Goal: Task Accomplishment & Management: Manage account settings

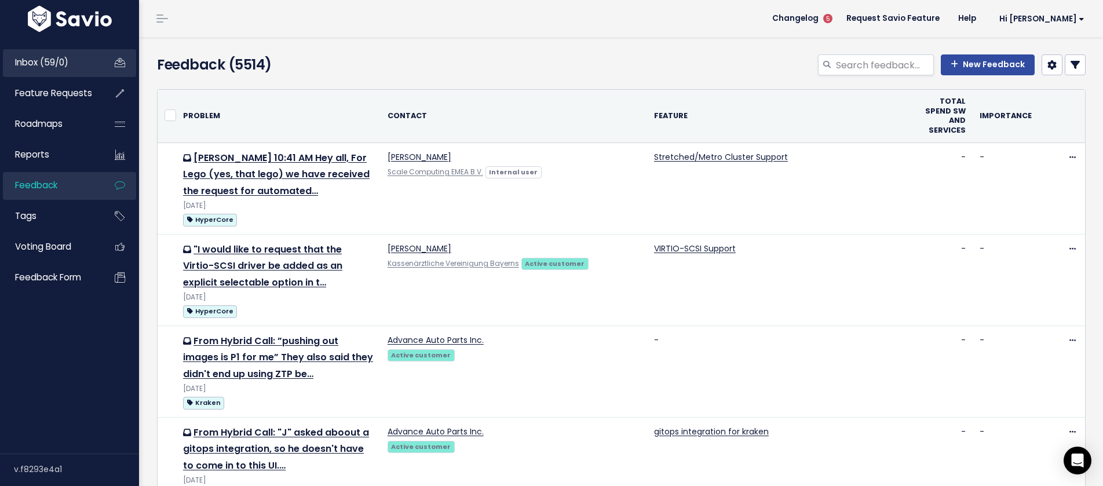
click at [31, 57] on span "Inbox (59/0)" at bounding box center [41, 62] width 53 height 12
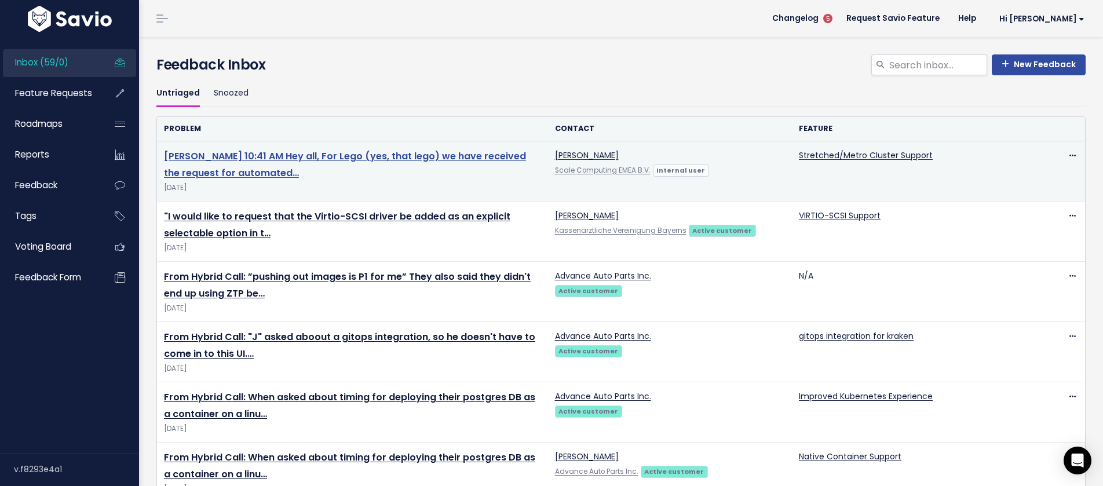
click at [456, 157] on link "[PERSON_NAME] 10:41 AM Hey all, For Lego (yes, that lego) we have received the …" at bounding box center [345, 165] width 362 height 30
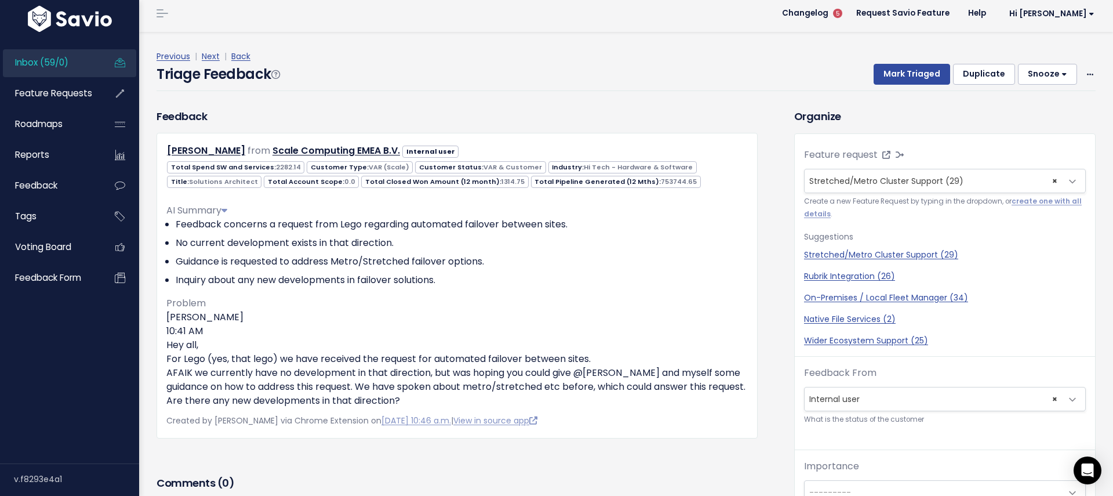
scroll to position [6, 0]
click at [894, 74] on button "Mark Triaged" at bounding box center [911, 73] width 76 height 21
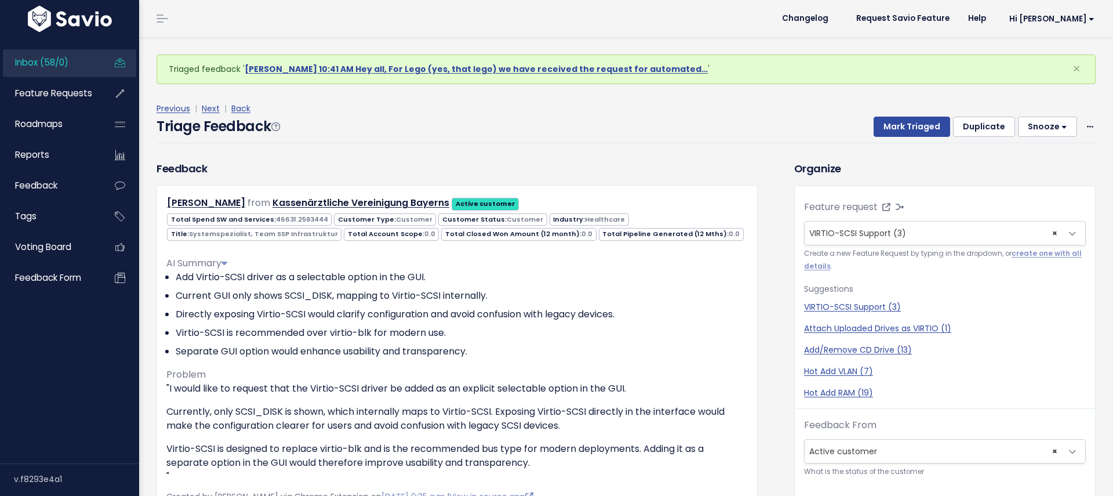
scroll to position [38, 0]
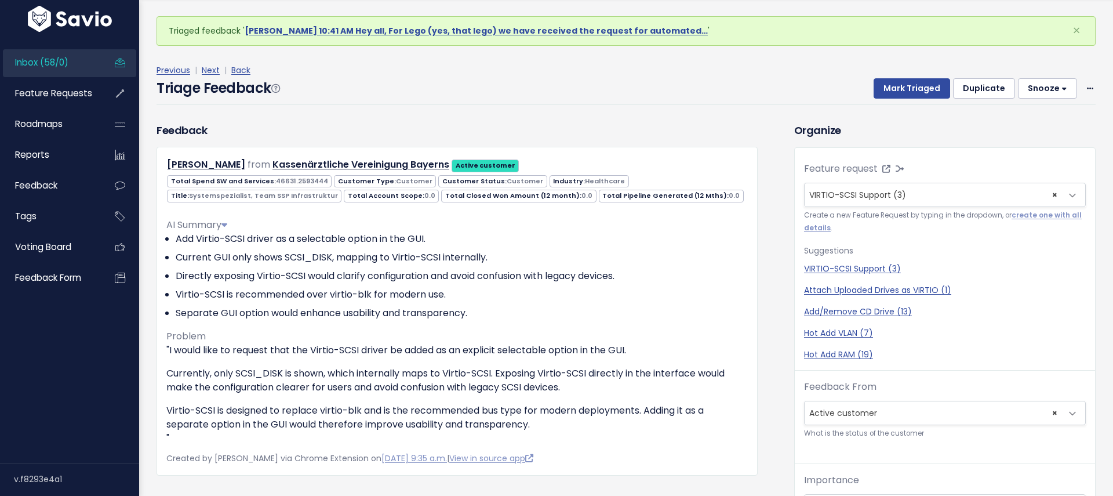
click at [560, 67] on div "Previous | Next | Back" at bounding box center [625, 70] width 939 height 14
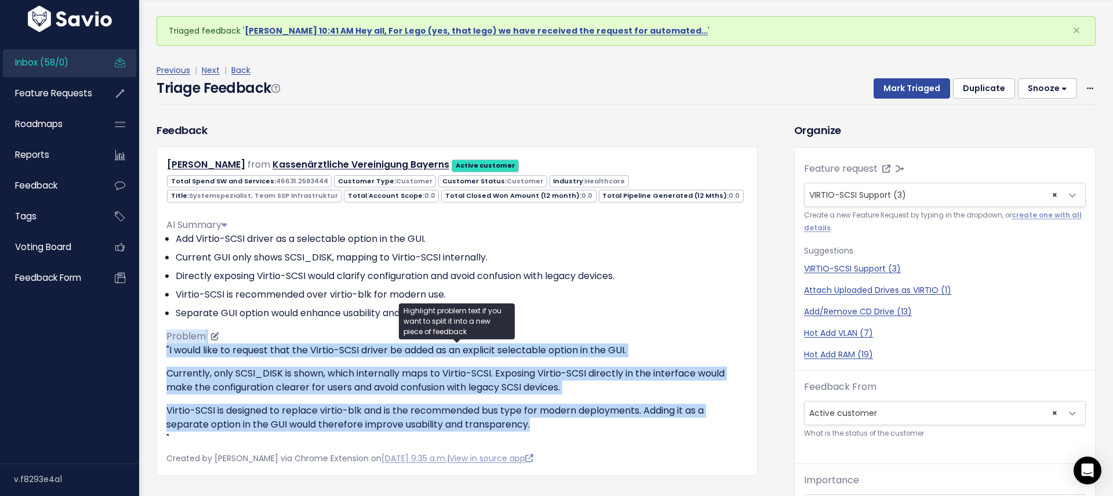
drag, startPoint x: 549, startPoint y: 425, endPoint x: 167, endPoint y: 341, distance: 390.9
click at [167, 341] on div "AI Summary Add Virtio-SCSI driver as a selectable option in the GUI. Current GU…" at bounding box center [456, 327] width 581 height 236
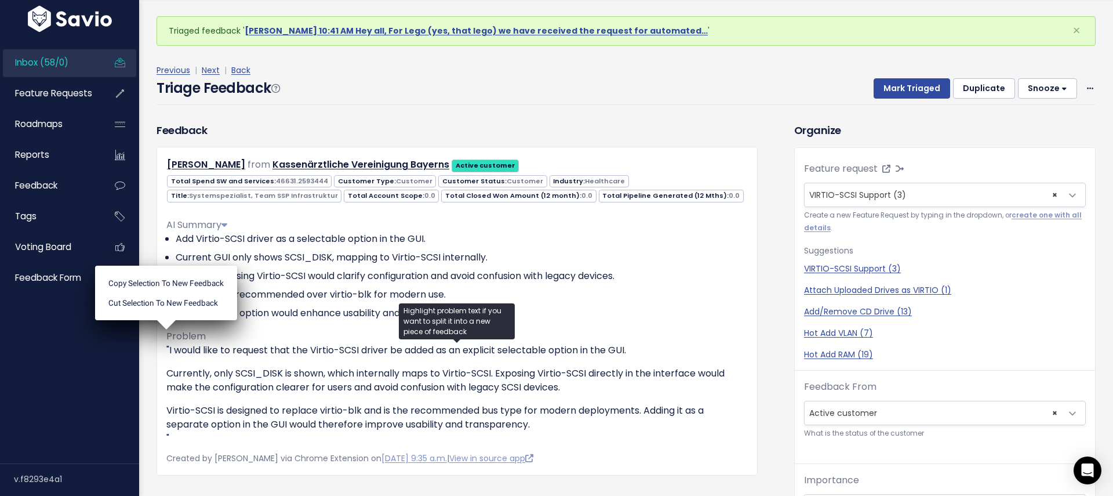
click at [361, 72] on div "Previous | Next | Back" at bounding box center [625, 70] width 939 height 14
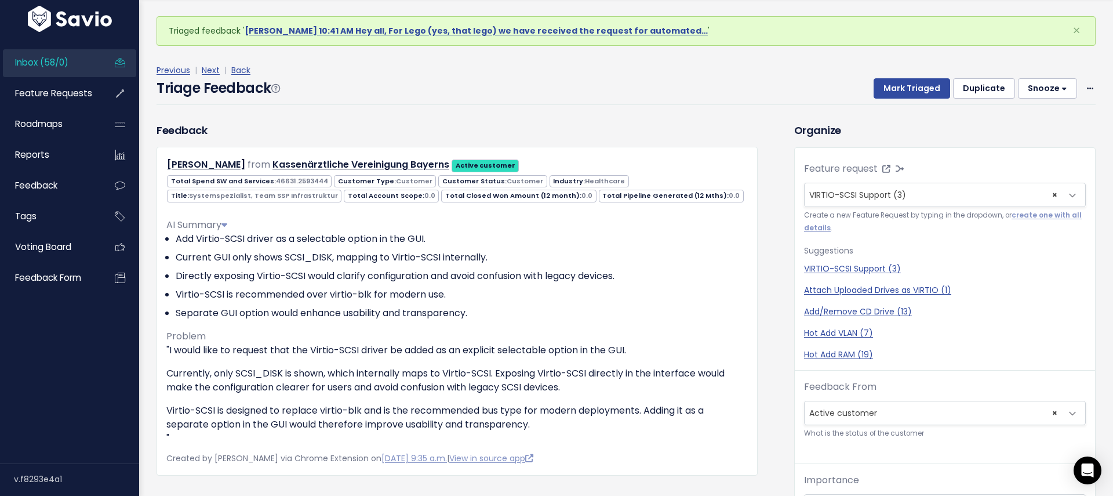
click at [777, 68] on div "Previous | Next | Back" at bounding box center [625, 70] width 939 height 14
click at [905, 83] on button "Mark Triaged" at bounding box center [911, 88] width 76 height 21
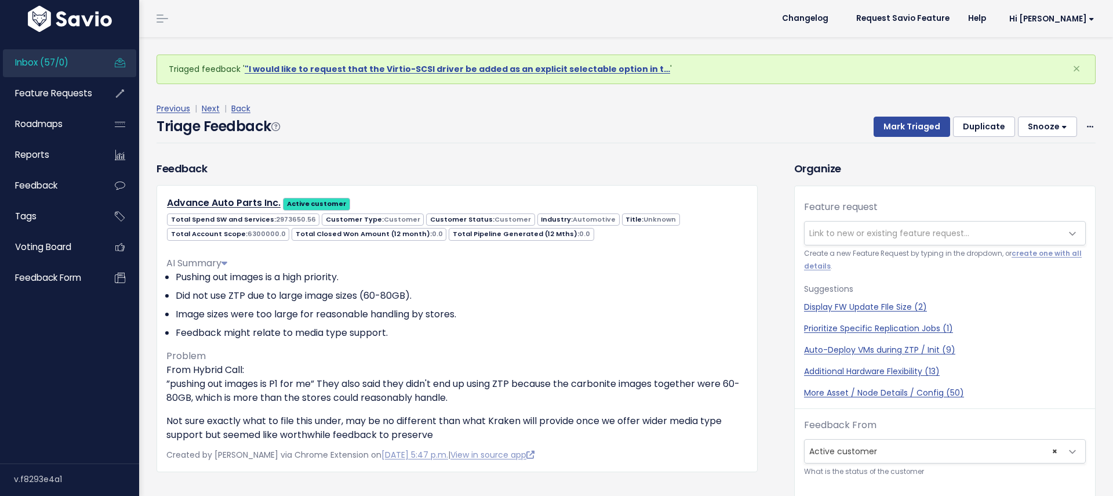
scroll to position [38, 0]
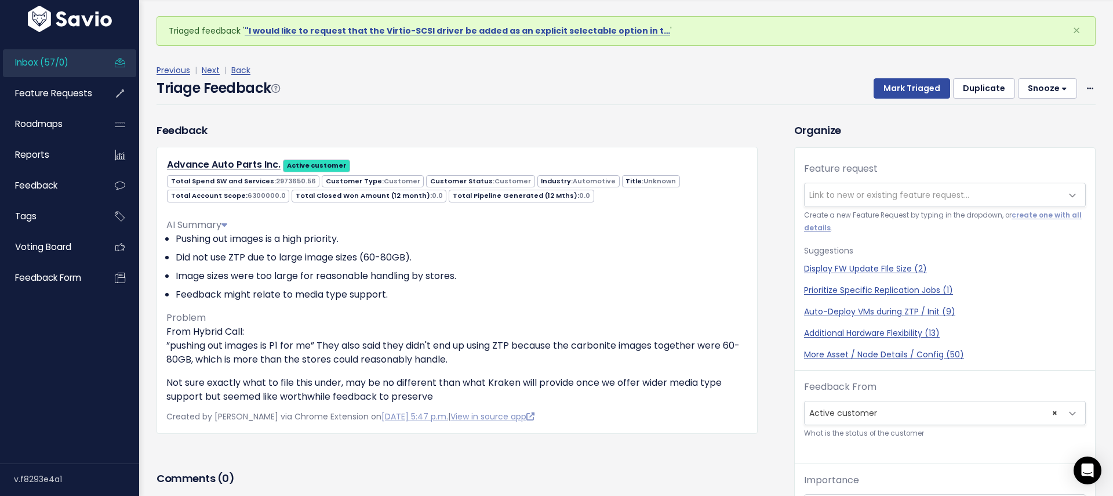
click at [1041, 94] on button "Snooze" at bounding box center [1047, 88] width 59 height 21
click at [1030, 159] on button "7 days" at bounding box center [1052, 162] width 83 height 23
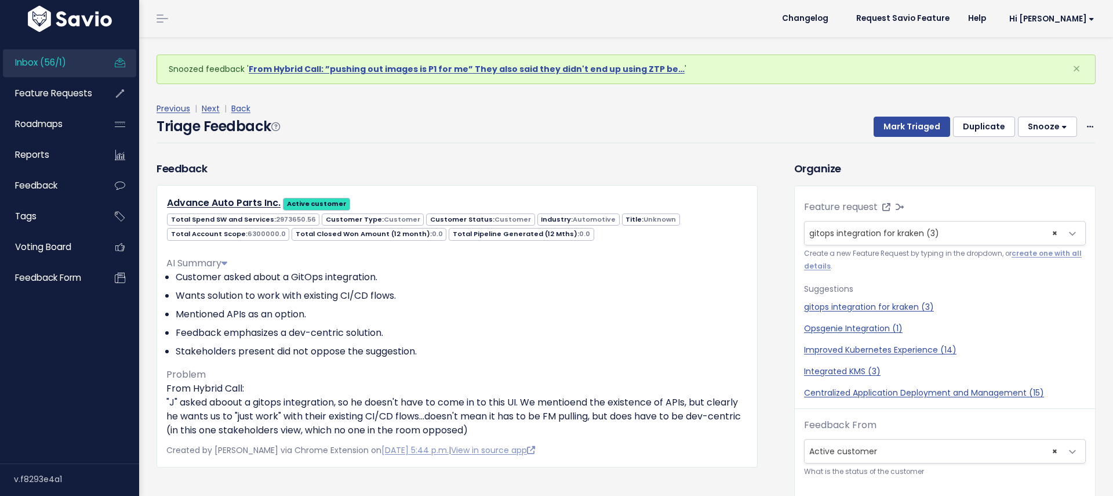
scroll to position [38, 0]
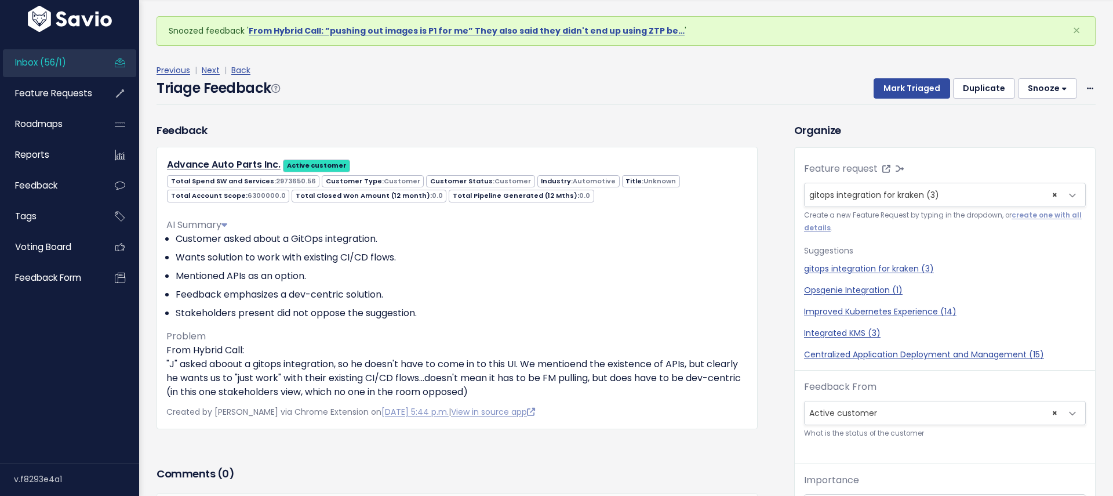
click at [1050, 89] on button "Snooze" at bounding box center [1047, 88] width 59 height 21
click at [1034, 165] on button "7 days" at bounding box center [1052, 162] width 83 height 23
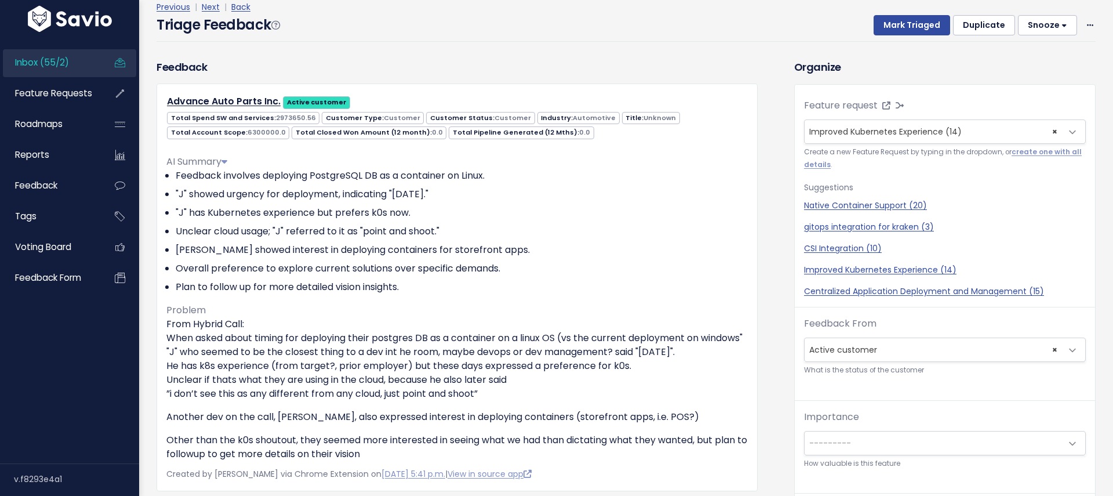
scroll to position [101, 0]
click at [1050, 30] on button "Snooze" at bounding box center [1047, 26] width 59 height 21
click at [1031, 99] on button "7 days" at bounding box center [1052, 100] width 83 height 23
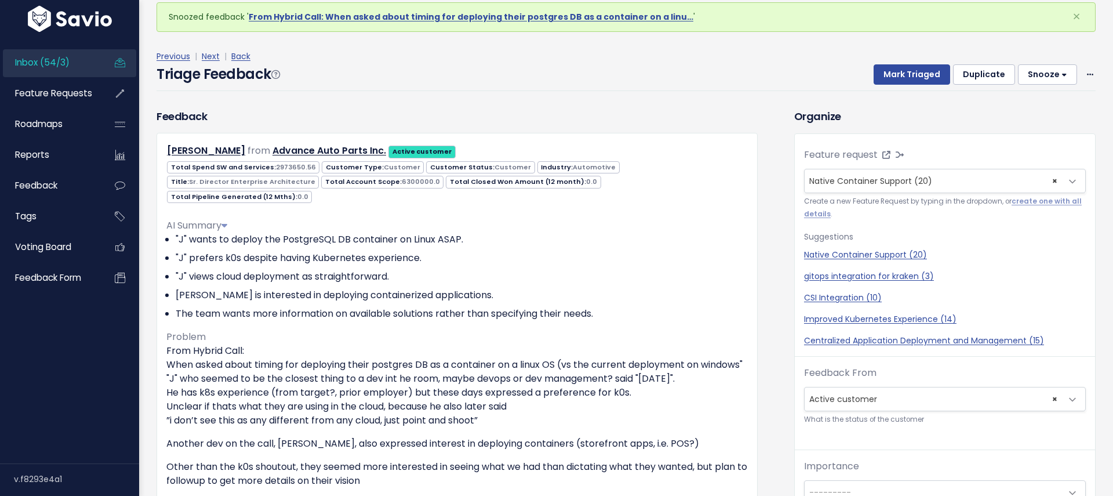
scroll to position [52, 0]
click at [1036, 82] on button "Snooze" at bounding box center [1047, 75] width 59 height 21
click at [1032, 156] on button "7 days" at bounding box center [1052, 149] width 83 height 23
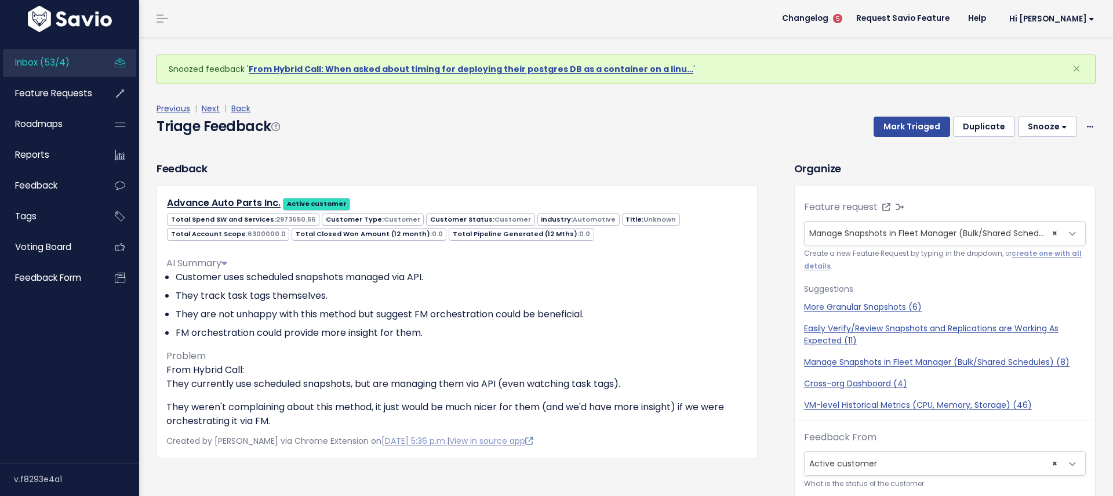
click at [1037, 125] on button "Snooze" at bounding box center [1047, 126] width 59 height 21
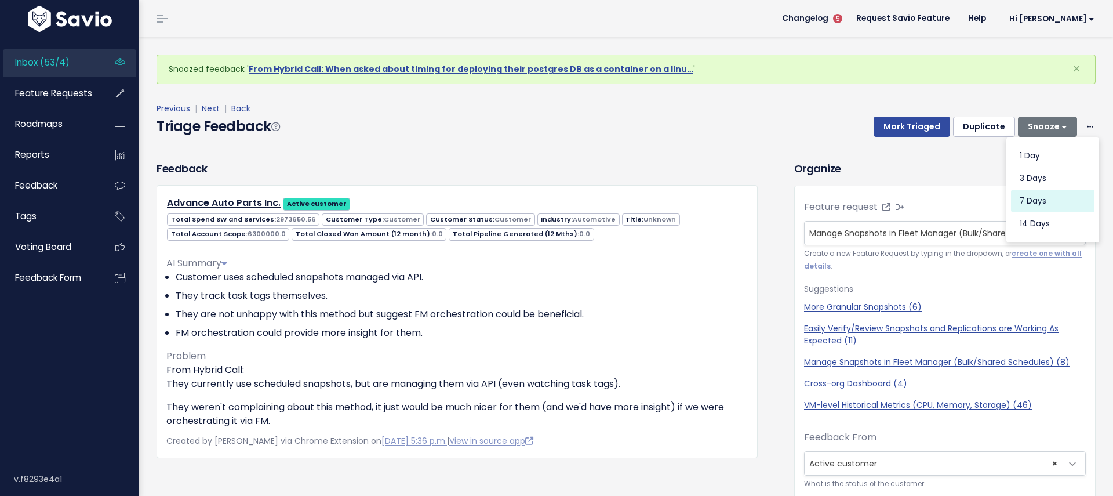
click at [1032, 204] on button "7 days" at bounding box center [1052, 201] width 83 height 23
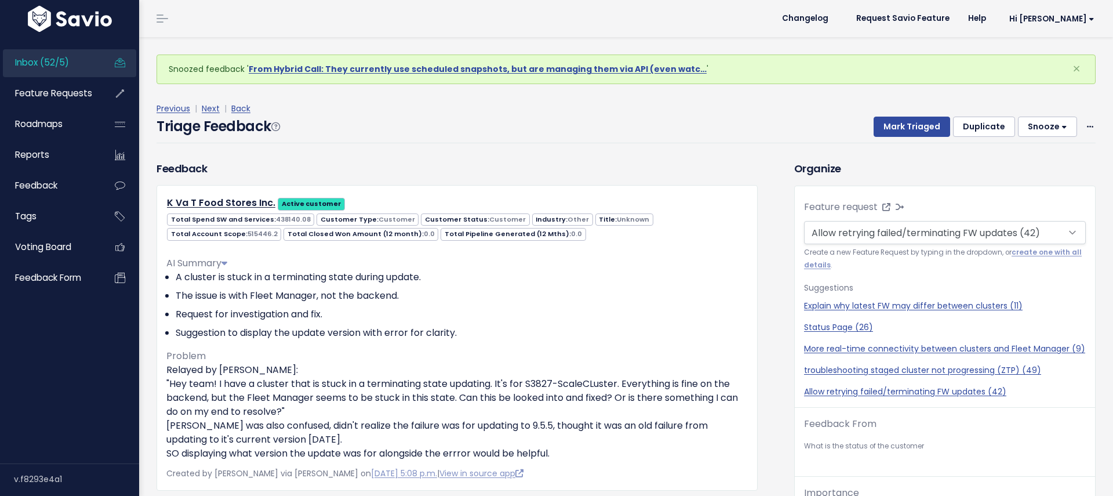
scroll to position [38, 0]
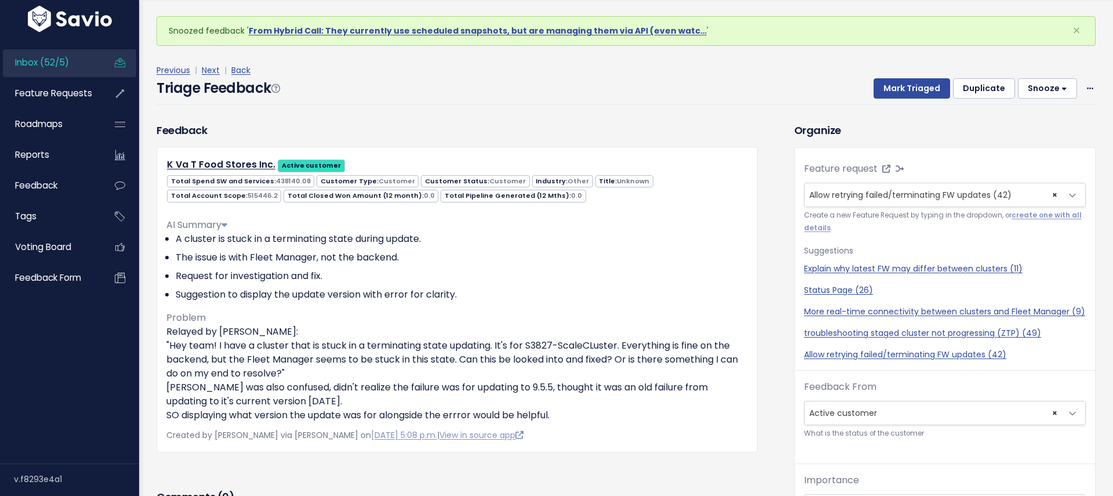
click at [1044, 93] on button "Snooze" at bounding box center [1047, 88] width 59 height 21
click at [1036, 164] on button "7 days" at bounding box center [1052, 162] width 83 height 23
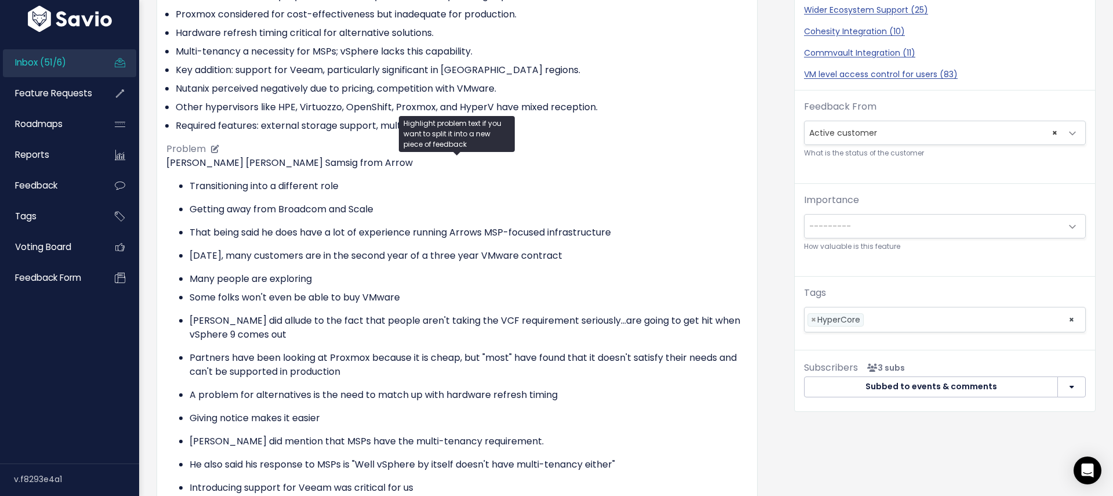
scroll to position [211, 0]
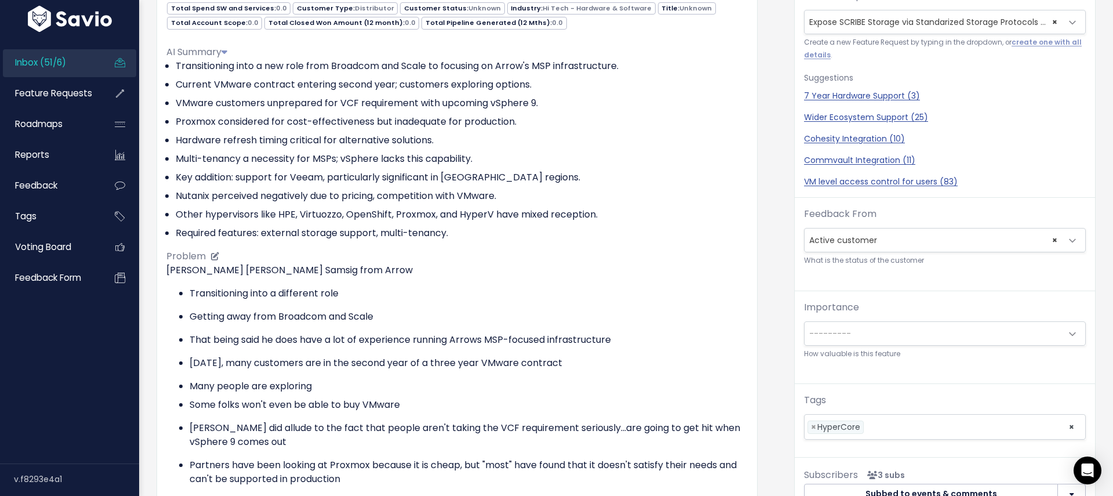
click at [352, 176] on li "Key addition: support for Veeam, particularly significant in Nordic regions." at bounding box center [462, 177] width 572 height 14
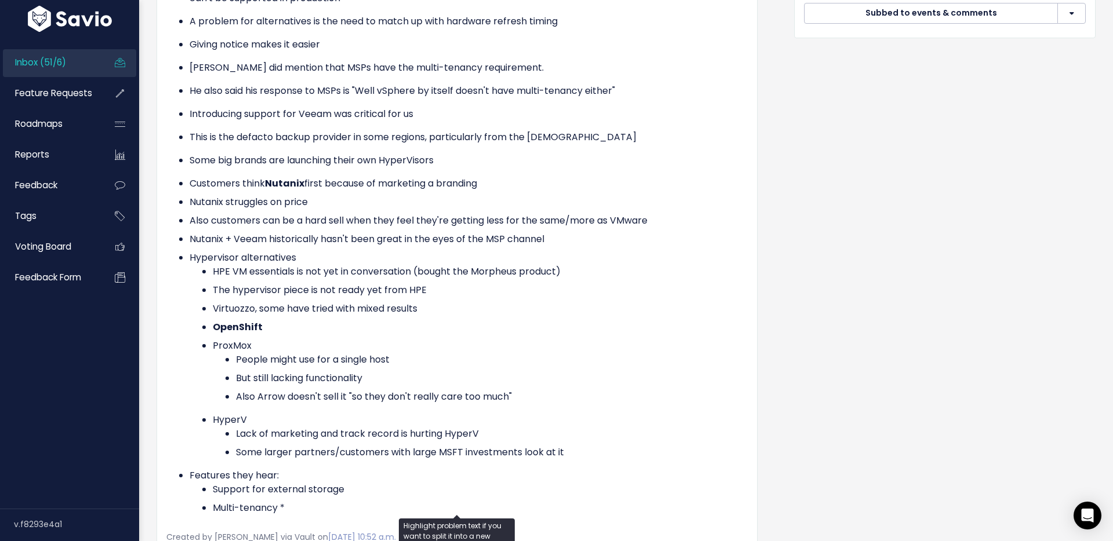
scroll to position [704, 0]
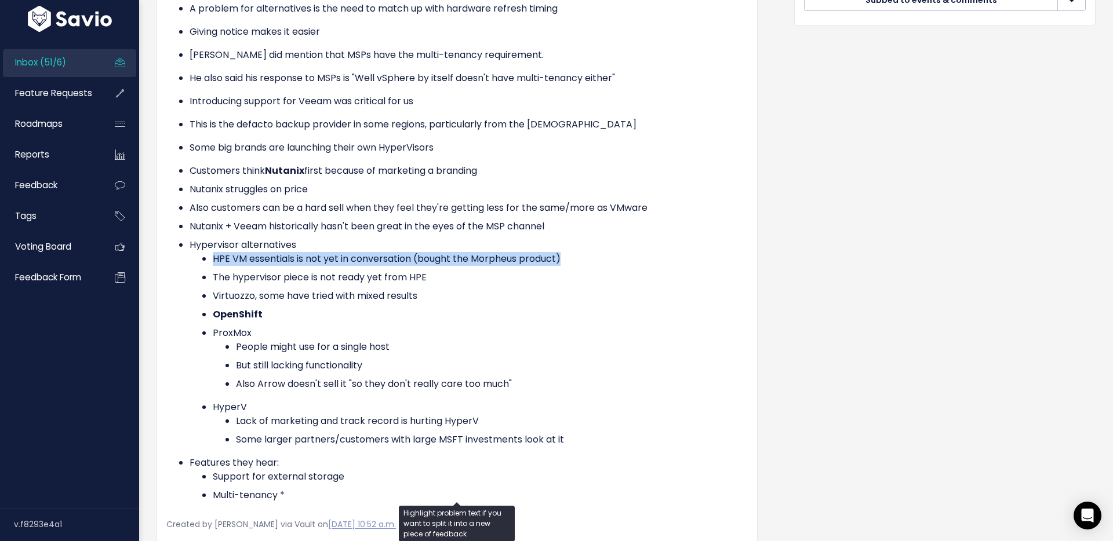
drag, startPoint x: 212, startPoint y: 263, endPoint x: 658, endPoint y: 257, distance: 446.3
click at [658, 257] on li "HPE VM essentials is not yet in conversation (bought the Morpheus product)" at bounding box center [480, 259] width 535 height 14
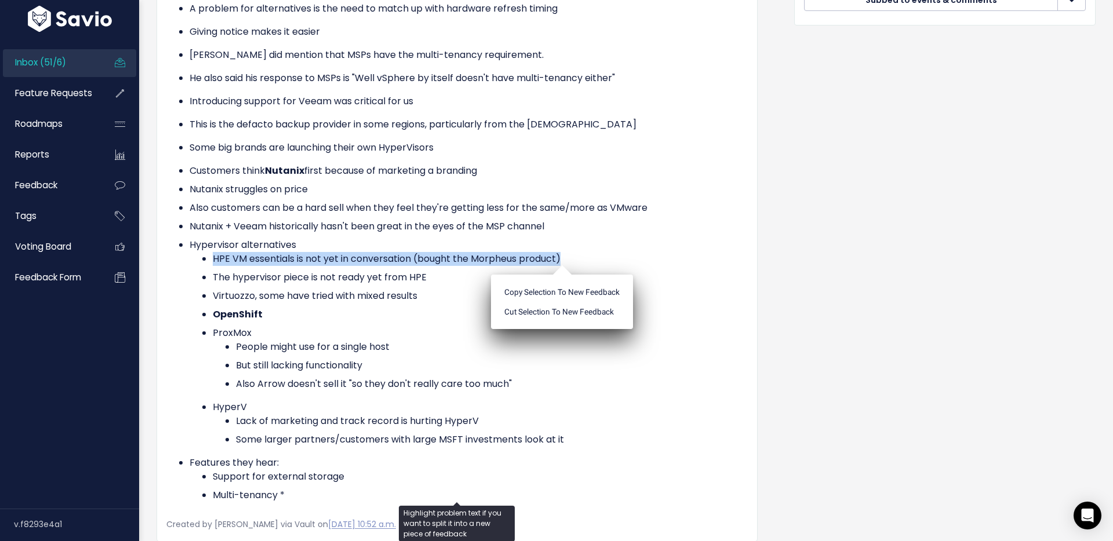
click at [376, 252] on li "HPE VM essentials is not yet in conversation (bought the Morpheus product)" at bounding box center [480, 259] width 535 height 14
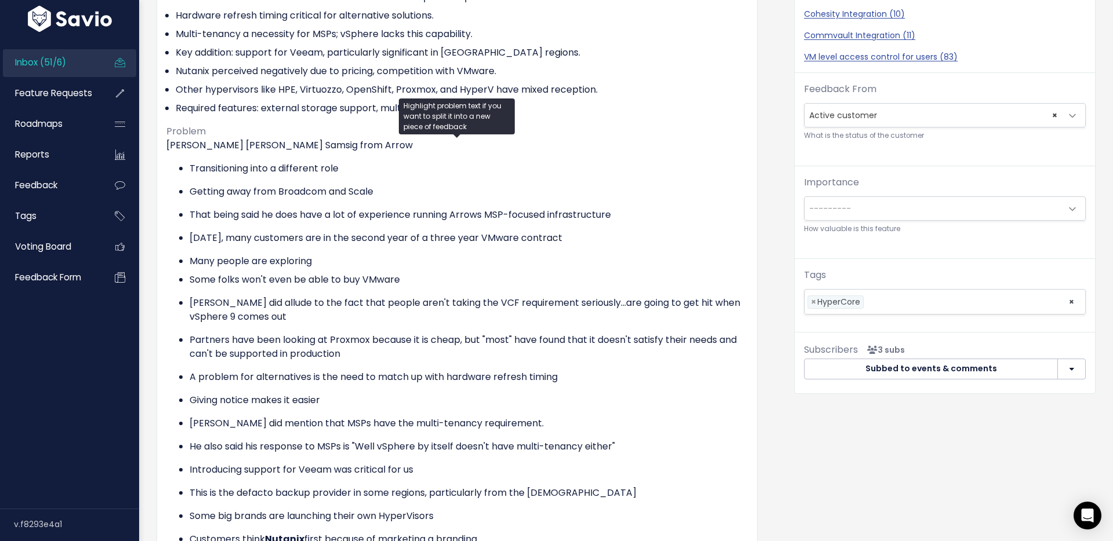
scroll to position [0, 0]
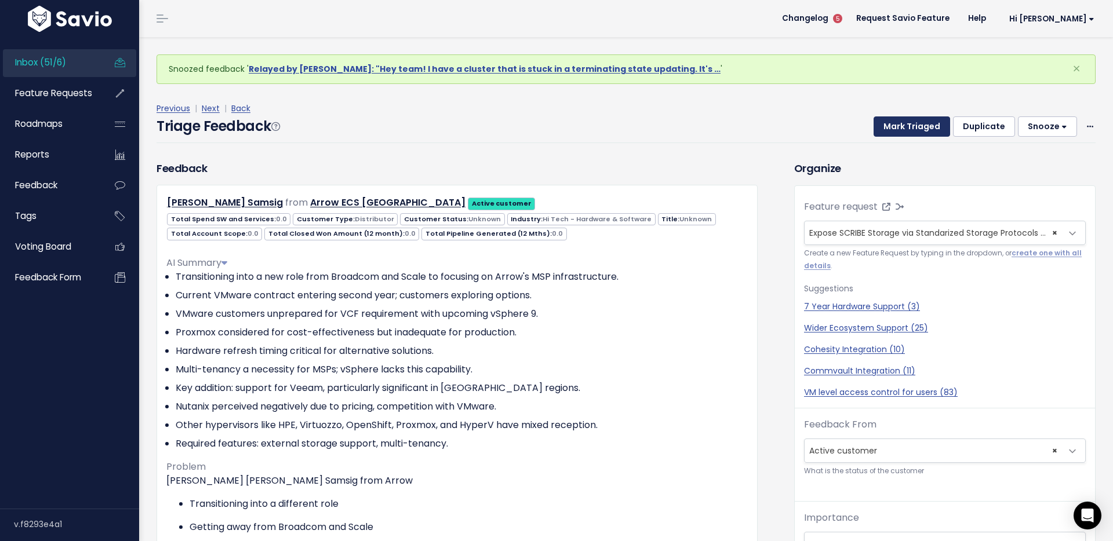
click at [909, 128] on button "Mark Triaged" at bounding box center [911, 126] width 76 height 21
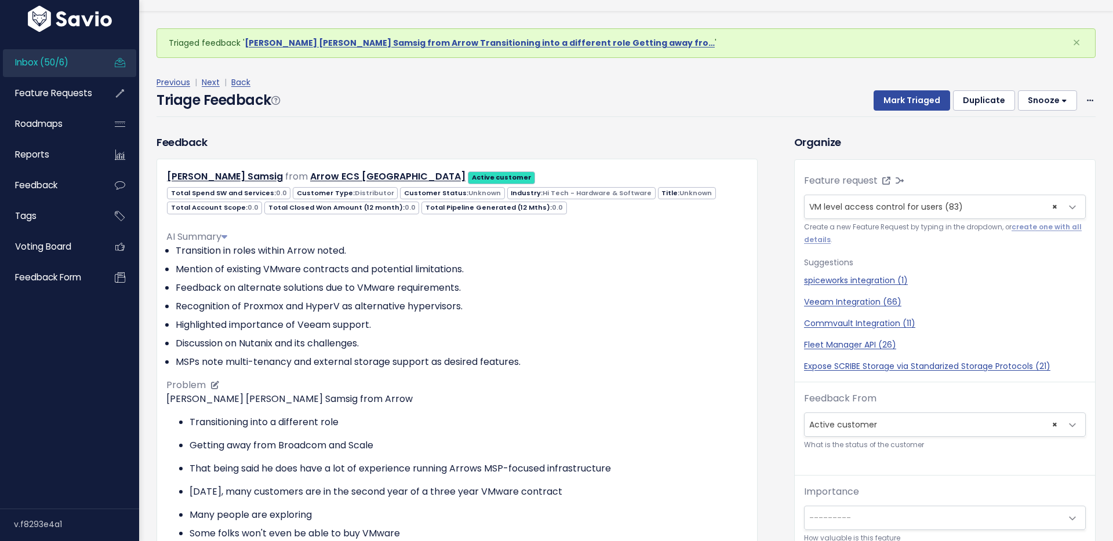
scroll to position [24, 0]
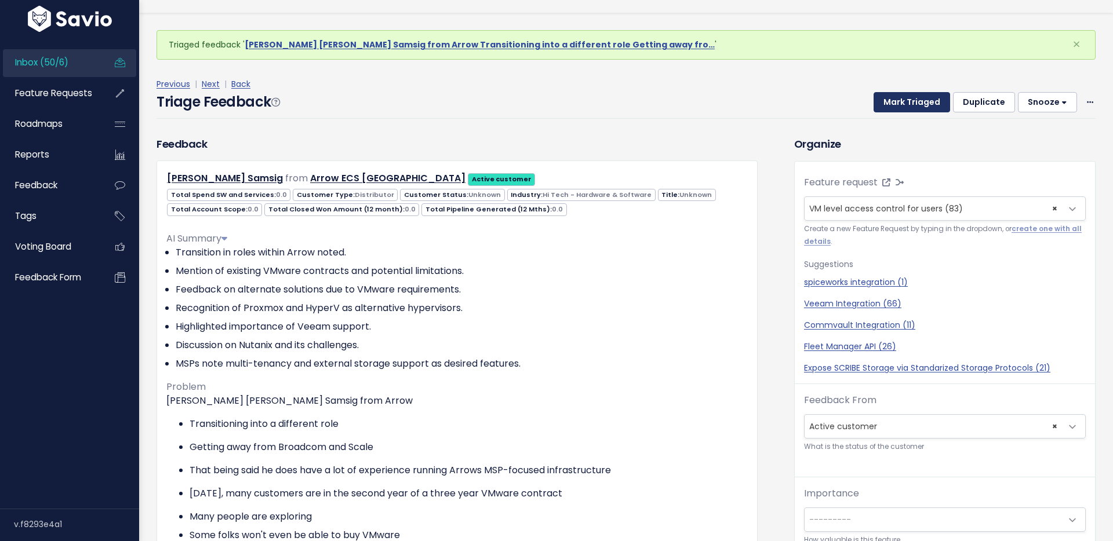
click at [881, 105] on button "Mark Triaged" at bounding box center [911, 102] width 76 height 21
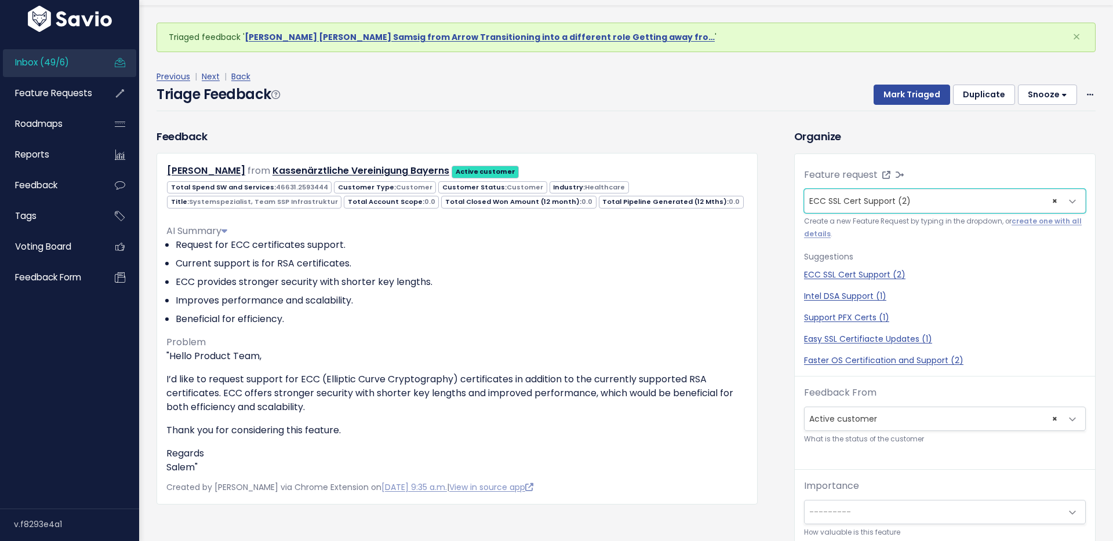
scroll to position [38, 0]
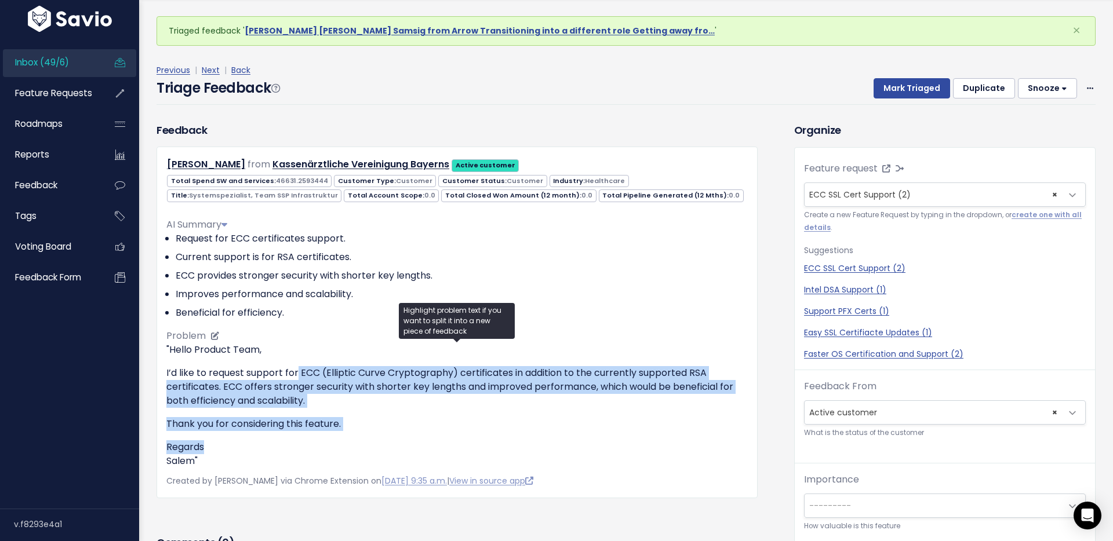
drag, startPoint x: 298, startPoint y: 373, endPoint x: 324, endPoint y: 453, distance: 84.7
click at [324, 453] on div ""Hello Product Team, I’d like to request support for ECC (Elliptic Curve Crypto…" at bounding box center [456, 405] width 581 height 125
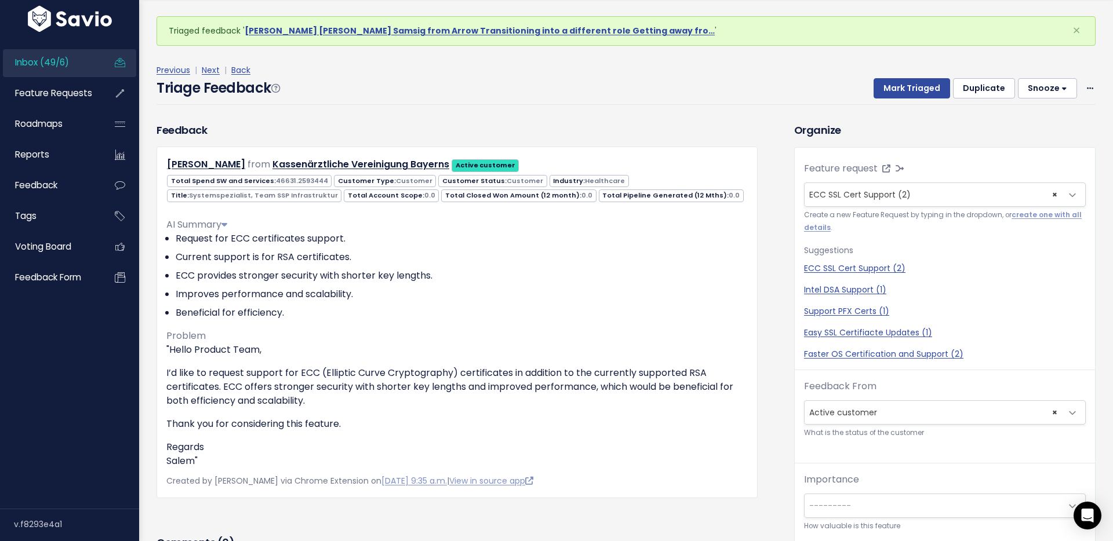
click at [657, 147] on div "Salem Ould from Kassenärztliche Vereinigung Bayerns Active customer Customer" at bounding box center [456, 322] width 601 height 351
click at [920, 81] on button "Mark Triaged" at bounding box center [911, 88] width 76 height 21
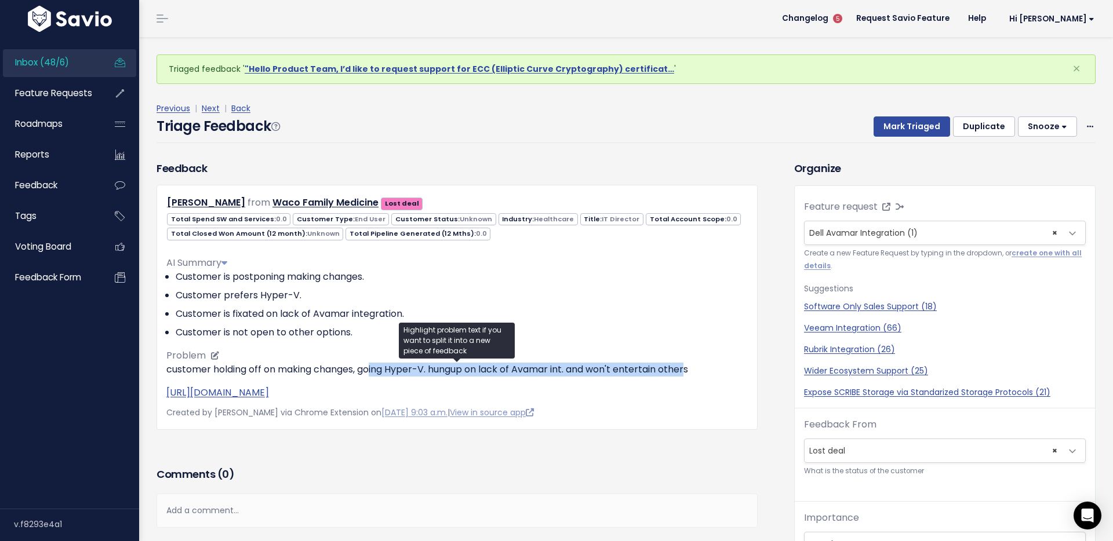
drag, startPoint x: 373, startPoint y: 371, endPoint x: 694, endPoint y: 366, distance: 321.1
click at [694, 366] on p "customer holding off on making changes, going Hyper-V. hungup on lack of Avamar…" at bounding box center [456, 370] width 581 height 14
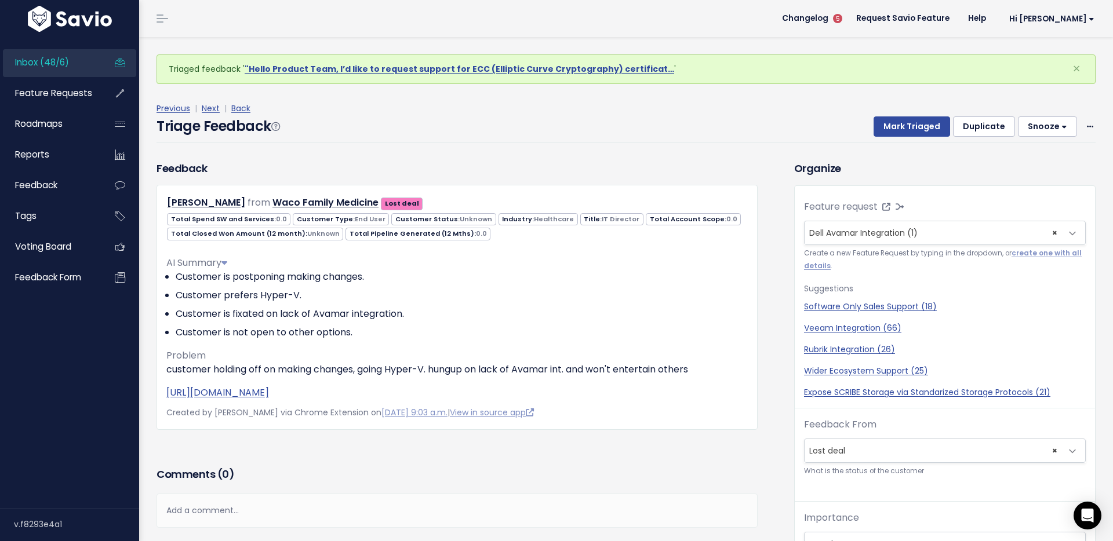
click at [661, 126] on div "Triage Feedback Mark Triaged Duplicate Snooze 1 day 3 days 7 days 14 days Edit …" at bounding box center [625, 129] width 939 height 27
click at [602, 137] on div "Triage Feedback Mark Triaged Duplicate Snooze 1 day 3 days 7 days 14 days Edit …" at bounding box center [625, 129] width 939 height 27
click at [913, 127] on button "Mark Triaged" at bounding box center [911, 126] width 76 height 21
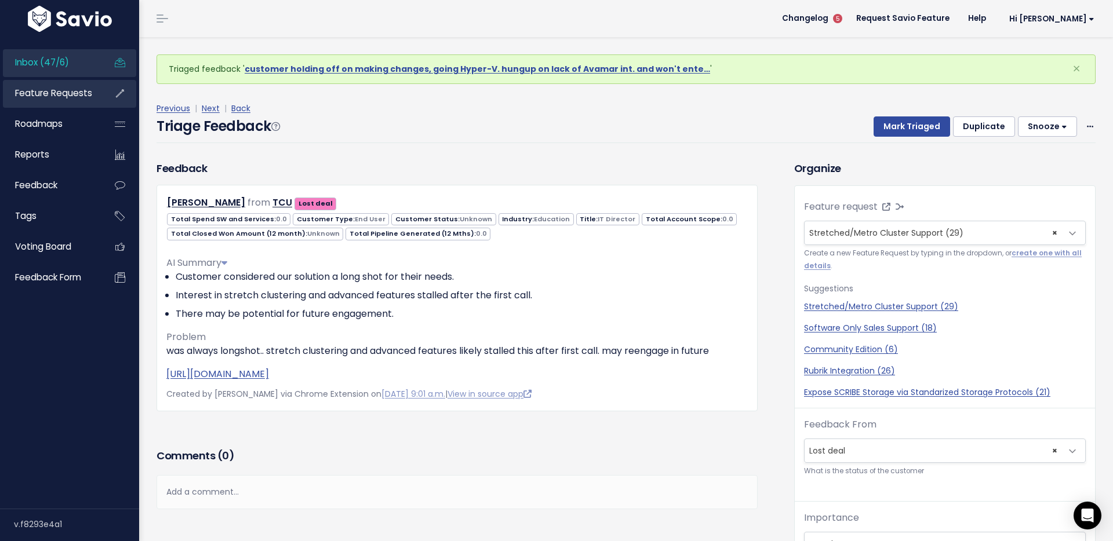
click at [33, 99] on link "Feature Requests" at bounding box center [49, 93] width 93 height 27
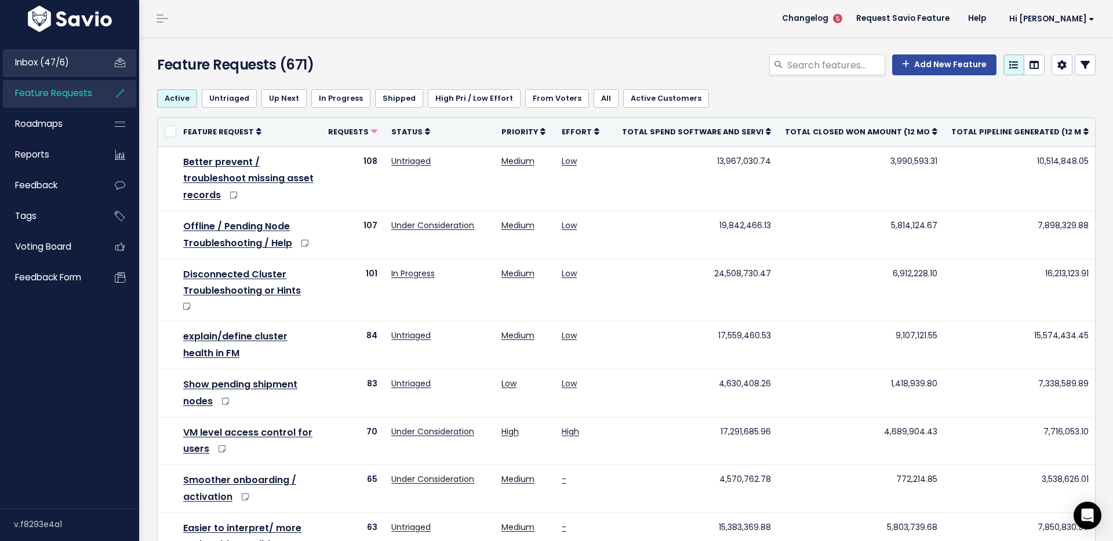
click at [61, 50] on link "Inbox (47/6)" at bounding box center [49, 62] width 93 height 27
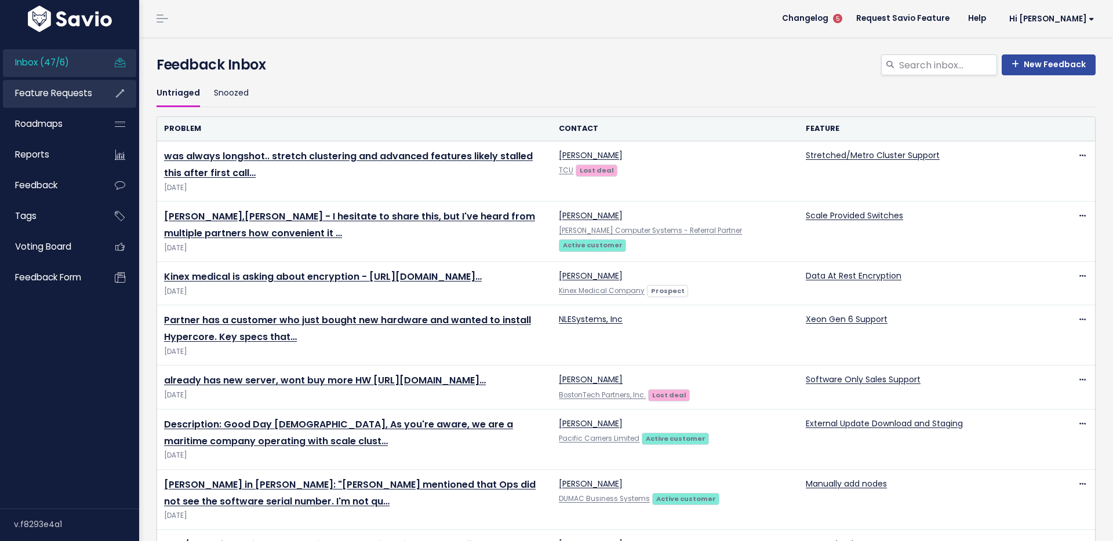
click at [53, 95] on span "Feature Requests" at bounding box center [53, 93] width 77 height 12
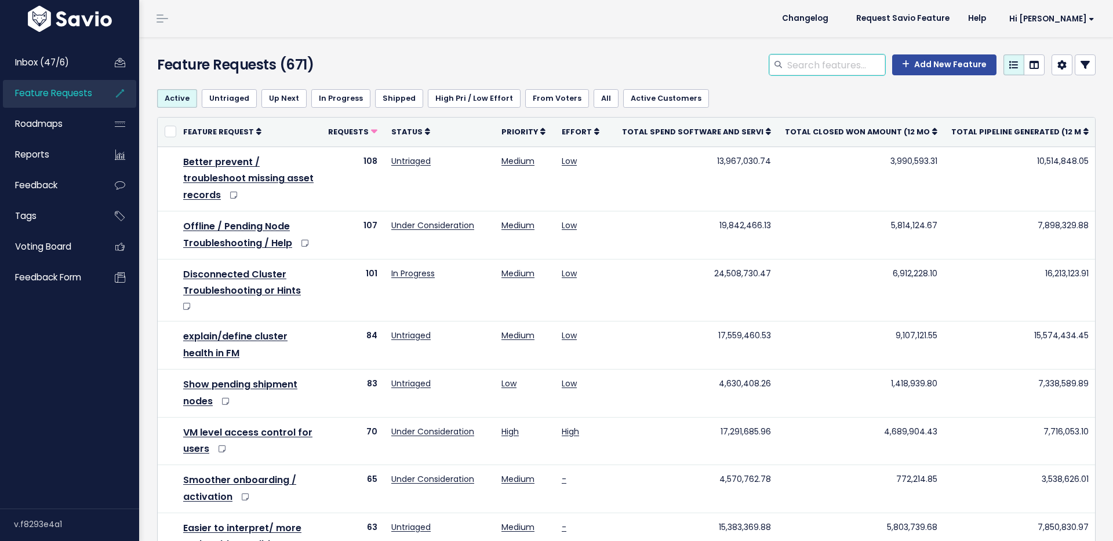
click at [843, 61] on input "search" at bounding box center [835, 64] width 99 height 21
type input "Avamar"
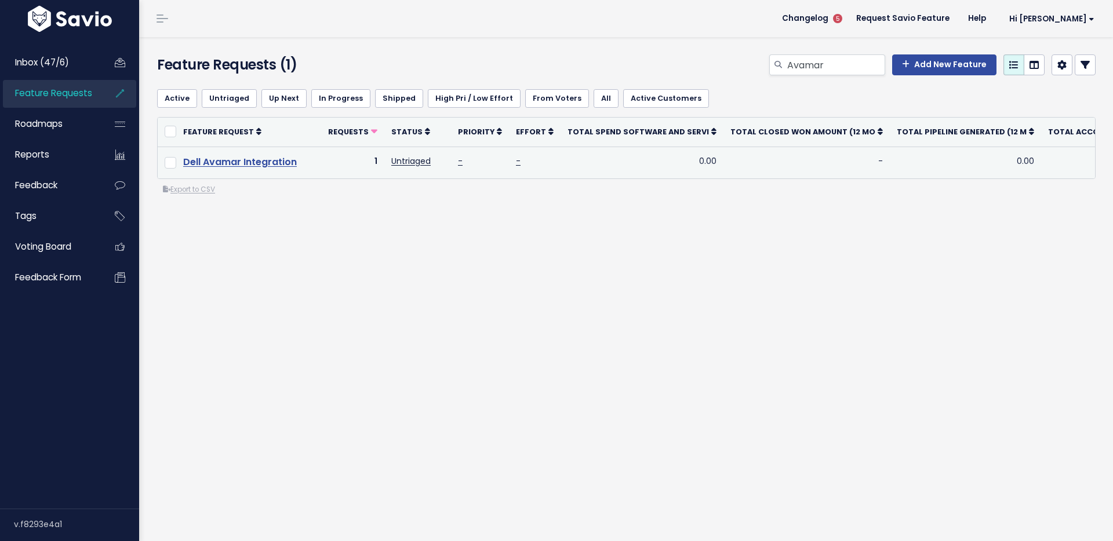
click at [271, 167] on link "Dell Avamar Integration" at bounding box center [240, 161] width 114 height 13
click at [271, 150] on td "Dell Avamar Integration" at bounding box center [248, 163] width 145 height 32
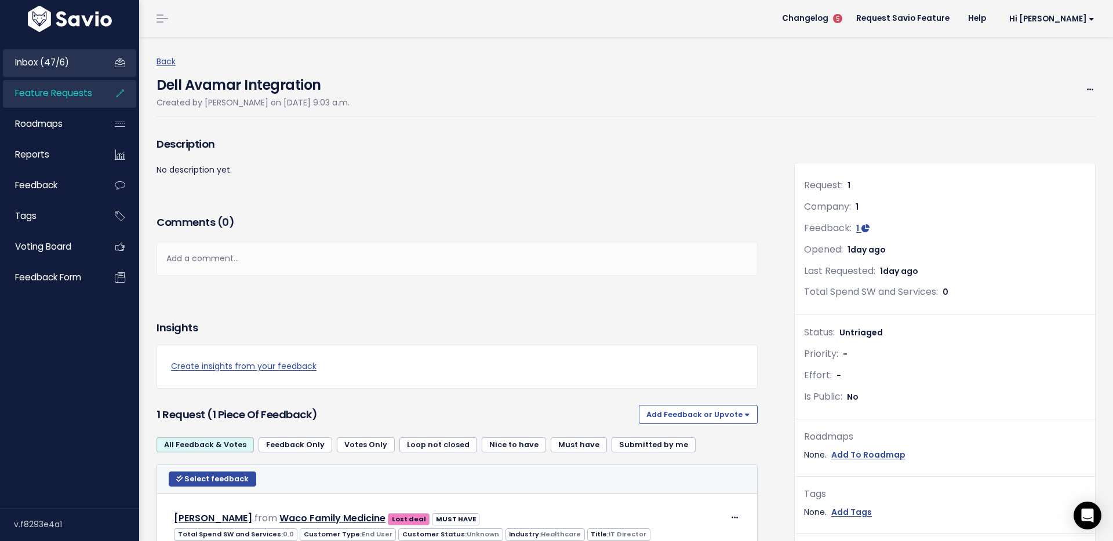
click at [41, 67] on span "Inbox (47/6)" at bounding box center [42, 62] width 54 height 12
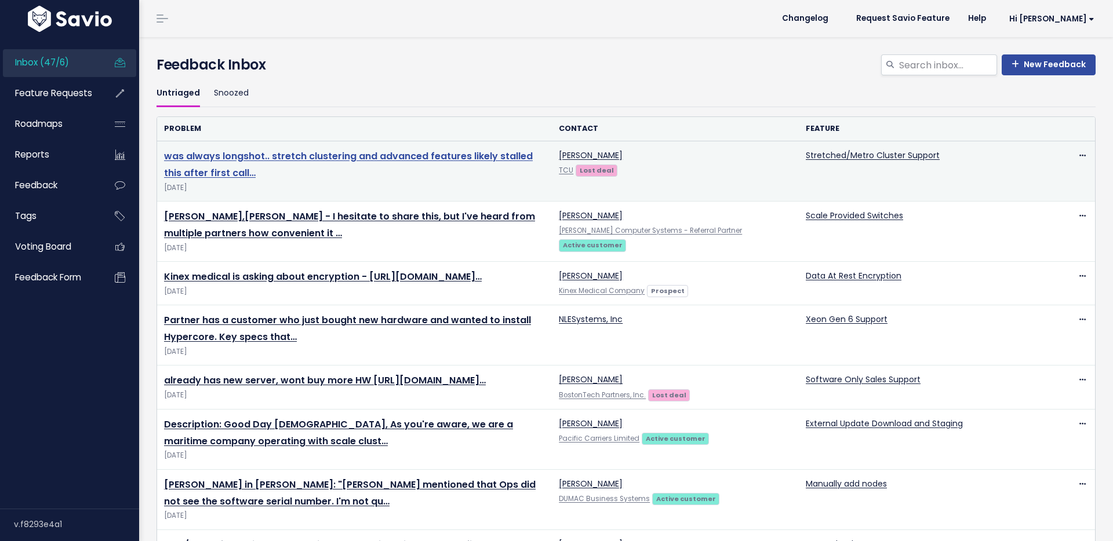
click at [365, 157] on link "was always longshot.. stretch clustering and advanced features likely stalled t…" at bounding box center [348, 165] width 369 height 30
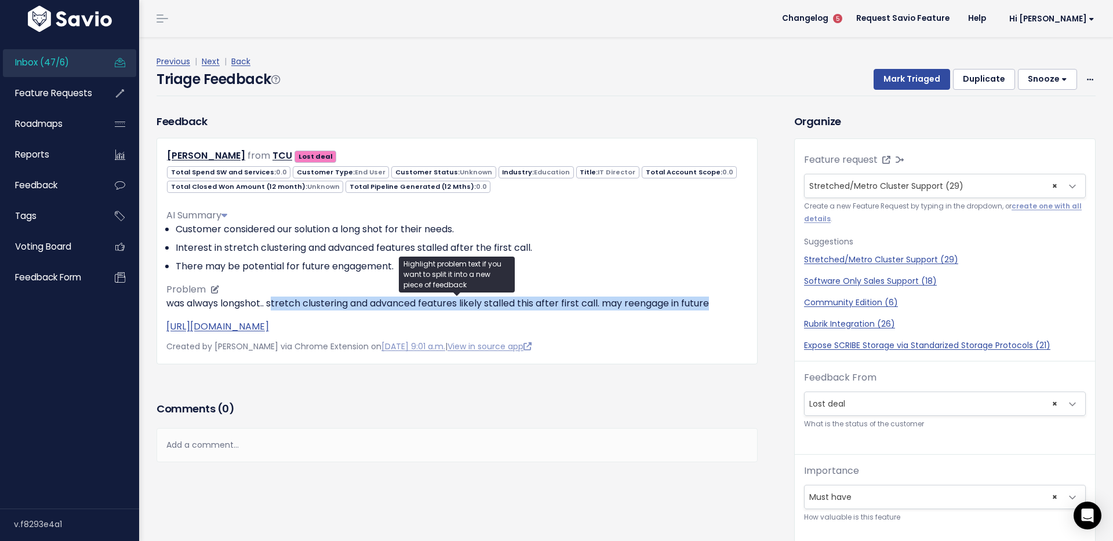
drag, startPoint x: 272, startPoint y: 304, endPoint x: 711, endPoint y: 312, distance: 438.2
click at [711, 312] on div "was always longshot.. stretch clustering and advanced features likely stalled t…" at bounding box center [456, 315] width 581 height 37
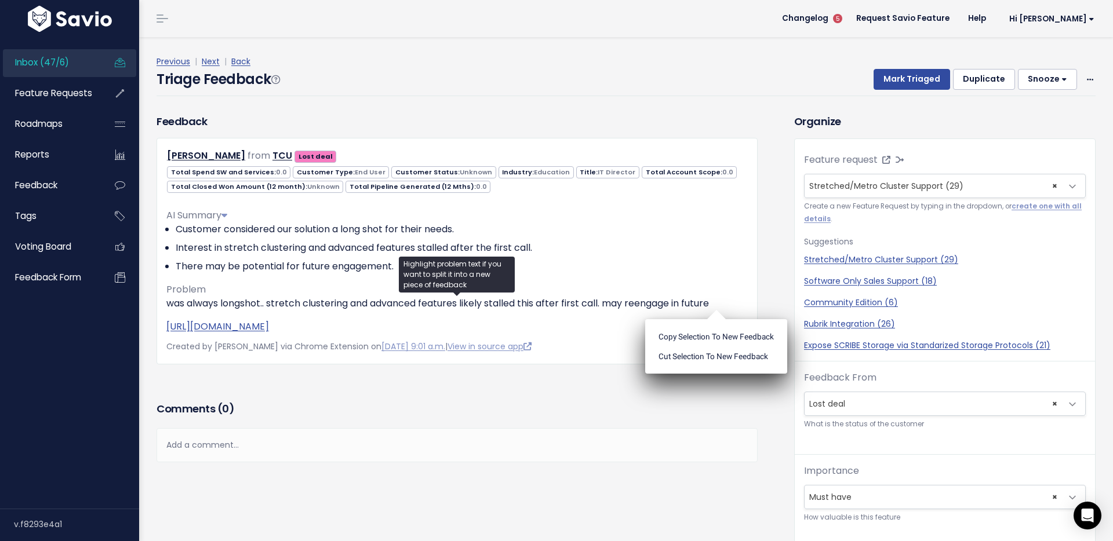
click at [647, 54] on div "Previous | Next | Back" at bounding box center [625, 61] width 939 height 14
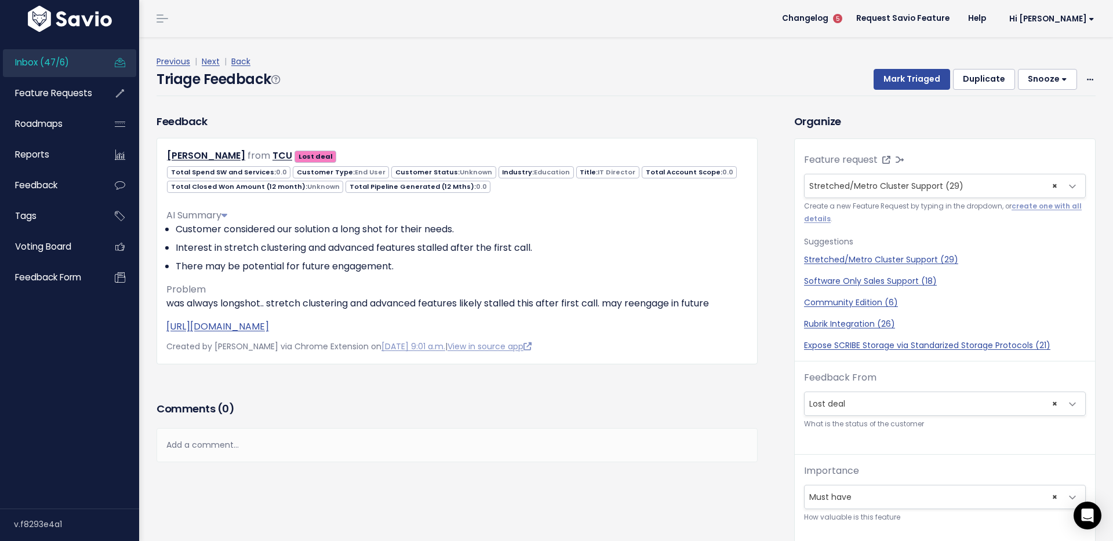
click at [773, 62] on div "Previous | Next | Back" at bounding box center [625, 61] width 939 height 14
click at [887, 83] on button "Mark Triaged" at bounding box center [911, 79] width 76 height 21
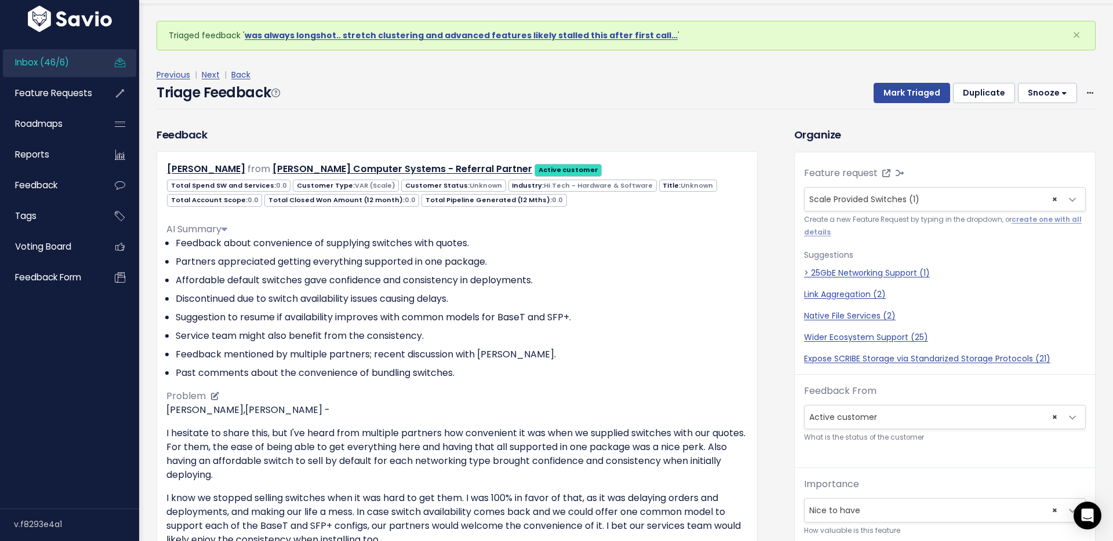
scroll to position [20, 0]
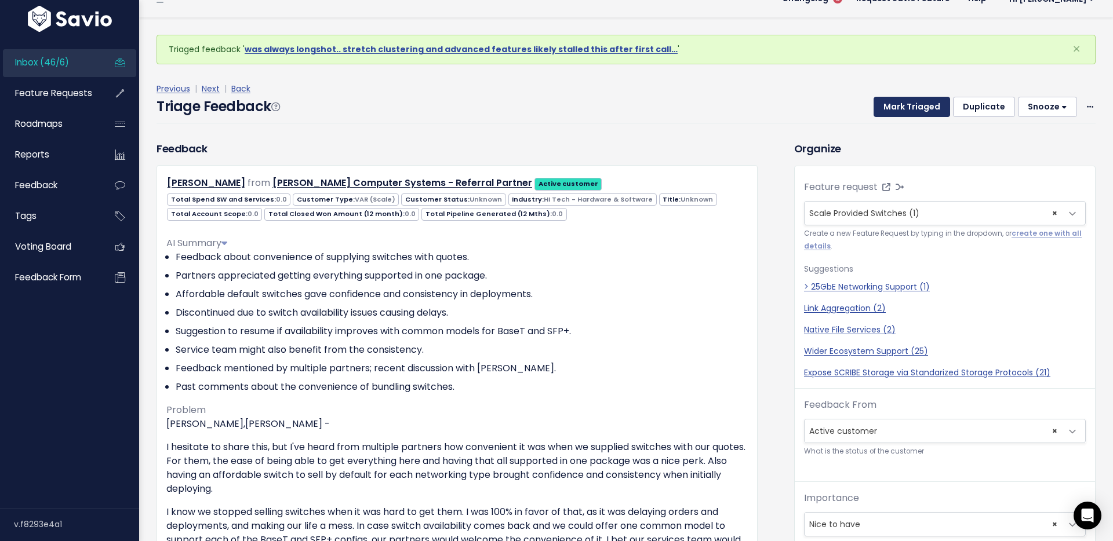
click at [913, 105] on button "Mark Triaged" at bounding box center [911, 107] width 76 height 21
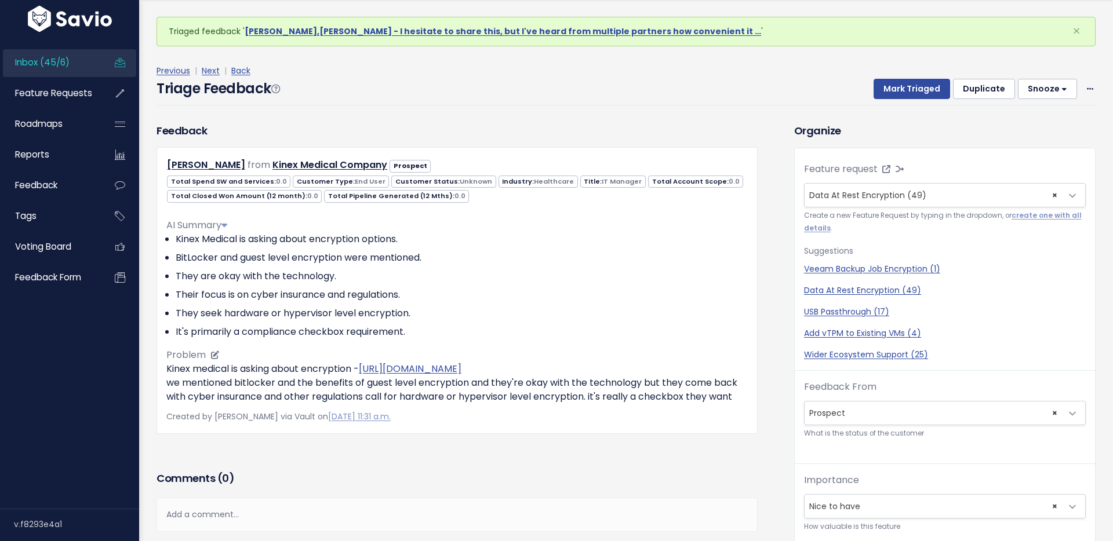
scroll to position [38, 0]
click at [514, 110] on div "Previous | Next | Back Triage Feedback Mark Triaged Duplicate Snooze 1 day 3 da…" at bounding box center [630, 84] width 948 height 76
click at [911, 93] on button "Mark Triaged" at bounding box center [911, 88] width 76 height 21
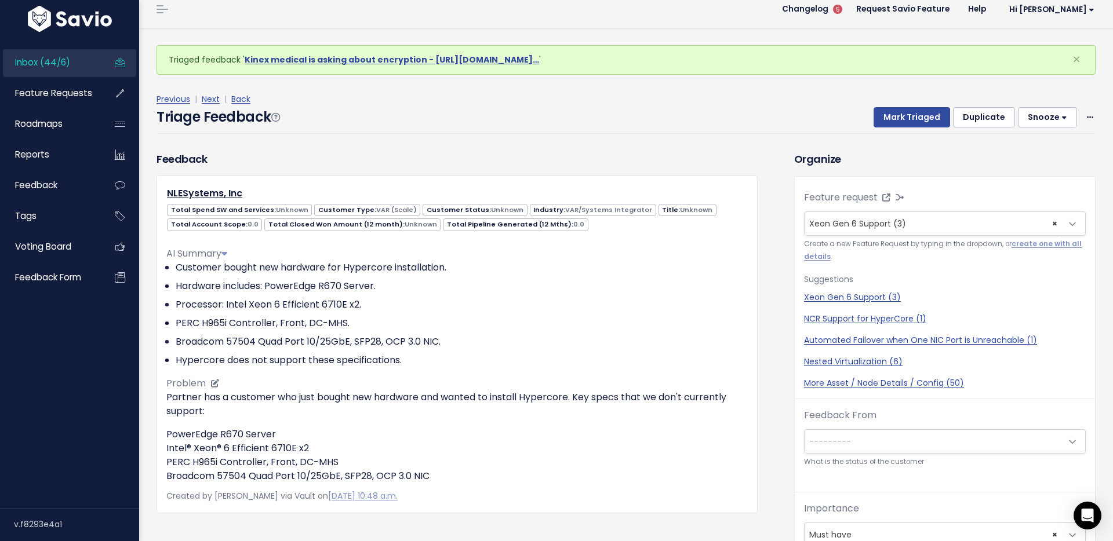
scroll to position [19, 0]
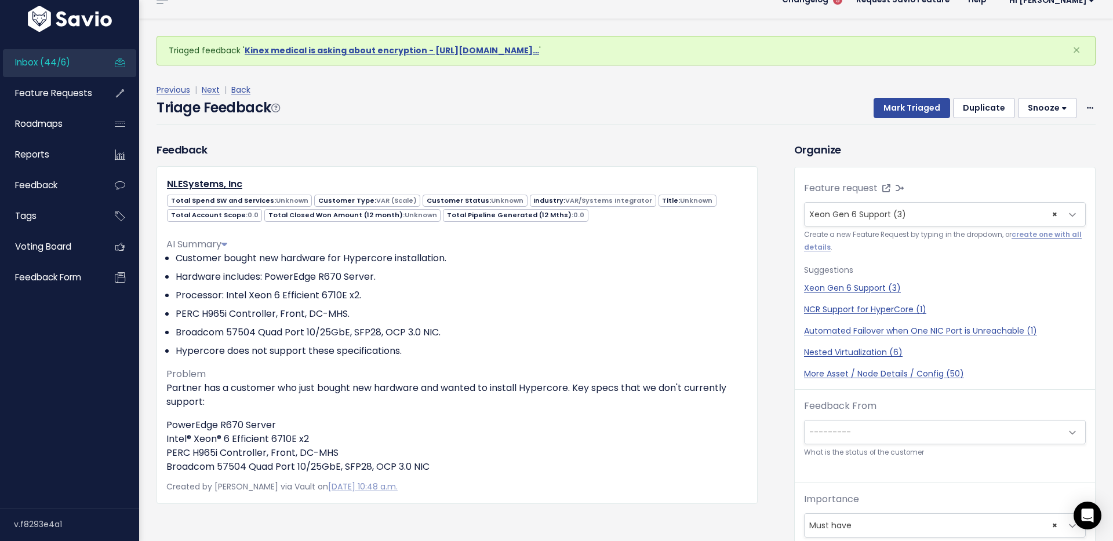
click at [675, 115] on div "Triage Feedback Mark Triaged Duplicate [GEOGRAPHIC_DATA] 1 day 3 days 7 days 14…" at bounding box center [625, 110] width 939 height 27
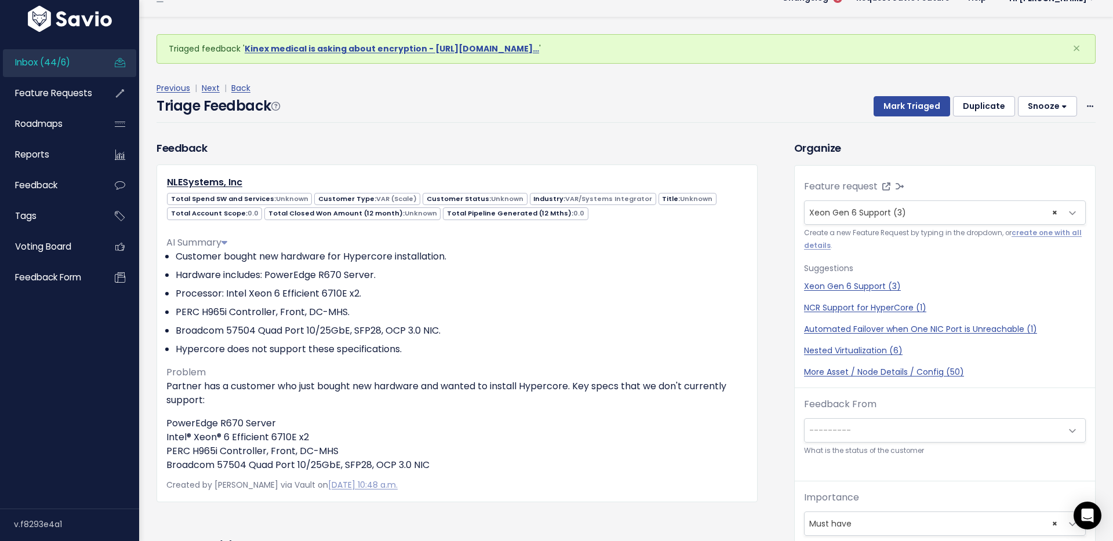
scroll to position [21, 0]
drag, startPoint x: 852, startPoint y: 145, endPoint x: 774, endPoint y: 145, distance: 78.2
click at [774, 145] on div "Feedback NLESystems, Inc Total Spend SW and Services: Unknown Customer Type: VA…" at bounding box center [626, 444] width 956 height 609
click at [709, 98] on div "Triage Feedback Mark Triaged Duplicate [GEOGRAPHIC_DATA] 1 day 3 days 7 days 14…" at bounding box center [625, 108] width 939 height 27
click at [782, 113] on div "Triage Feedback Mark Triaged Duplicate [GEOGRAPHIC_DATA] 1 day 3 days 7 days 14…" at bounding box center [625, 108] width 939 height 27
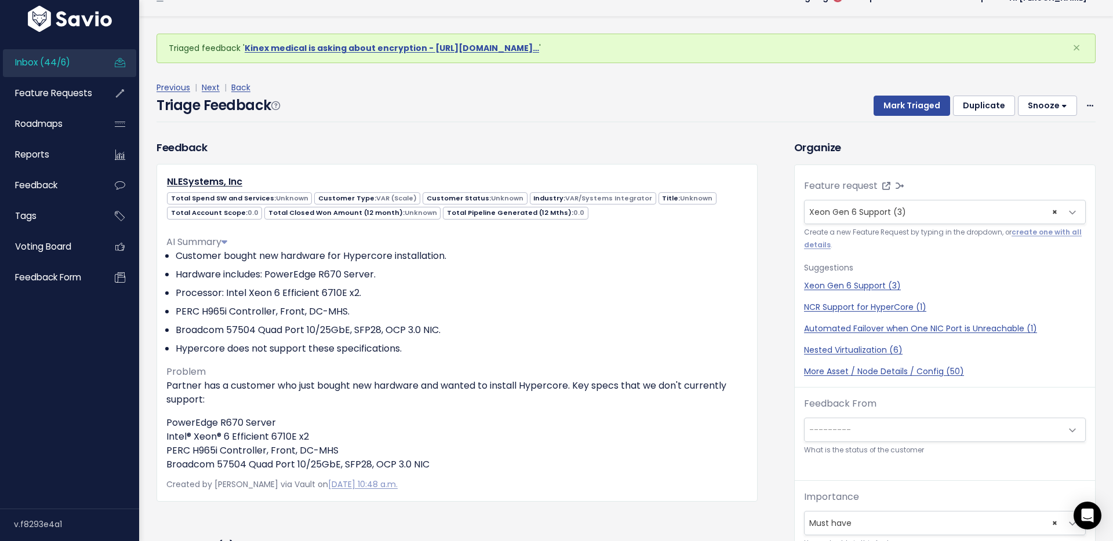
click at [1065, 104] on button "Snooze" at bounding box center [1047, 106] width 59 height 21
click at [592, 134] on div "Previous | Next | Back Triage Feedback Mark Triaged Duplicate Snooze 1 day 3 da…" at bounding box center [630, 101] width 948 height 76
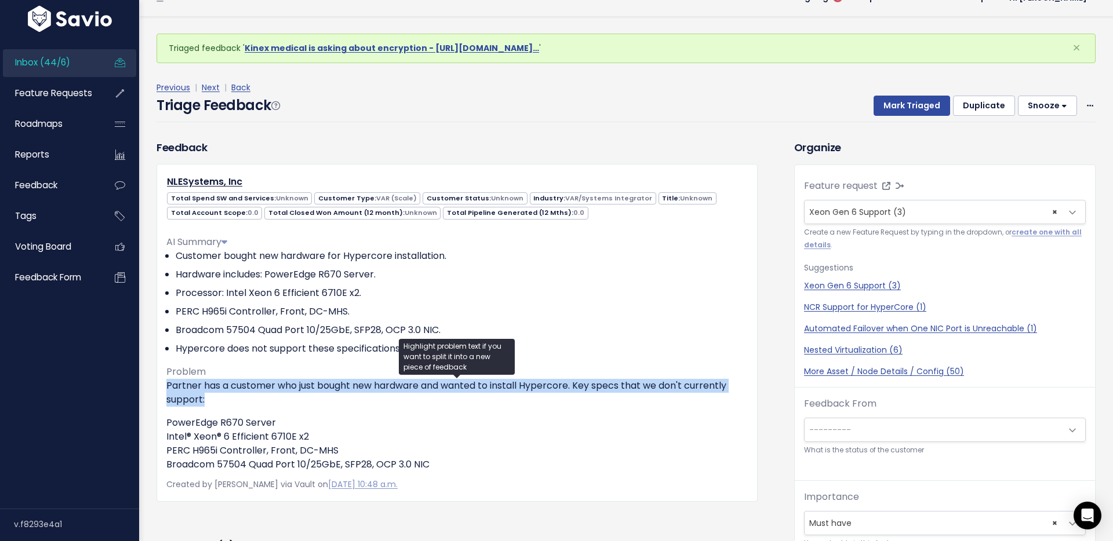
drag, startPoint x: 244, startPoint y: 404, endPoint x: 158, endPoint y: 381, distance: 88.7
click at [158, 381] on div "NLESystems, Inc Total Spend SW and Services: Unknown Customer Type: VAR (Scale)…" at bounding box center [456, 332] width 601 height 337
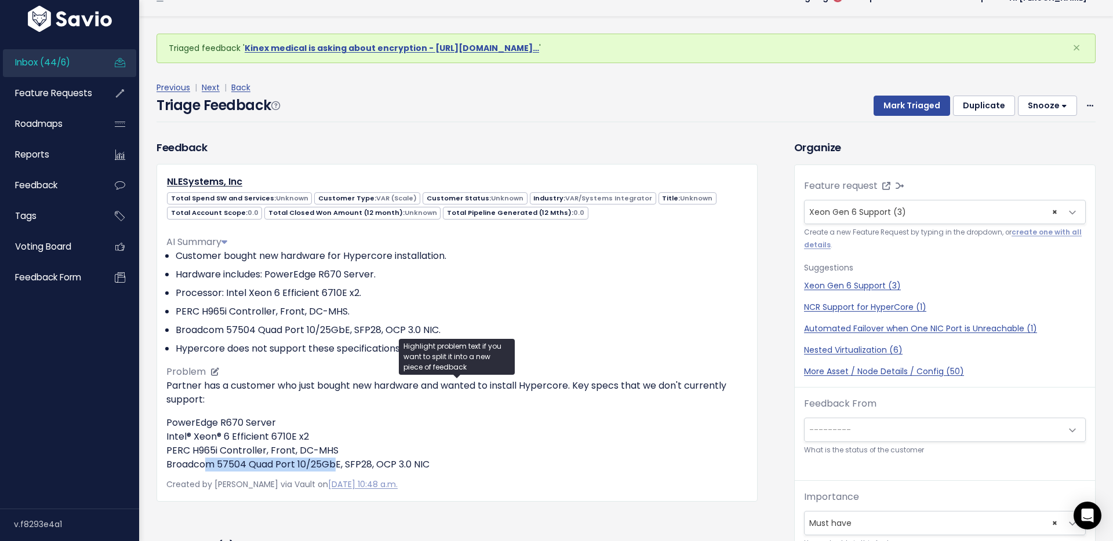
drag, startPoint x: 229, startPoint y: 464, endPoint x: 329, endPoint y: 468, distance: 99.8
click at [329, 468] on p "PowerEdge R670 Server Intel® Xeon® 6 Efficient 6710E x2 PERC H965i Controller, …" at bounding box center [456, 444] width 581 height 56
drag, startPoint x: 252, startPoint y: 465, endPoint x: 198, endPoint y: 458, distance: 53.7
click at [252, 464] on p "PowerEdge R670 Server Intel® Xeon® 6 Efficient 6710E x2 PERC H965i Controller, …" at bounding box center [456, 444] width 581 height 56
drag, startPoint x: 159, startPoint y: 466, endPoint x: 349, endPoint y: 469, distance: 189.5
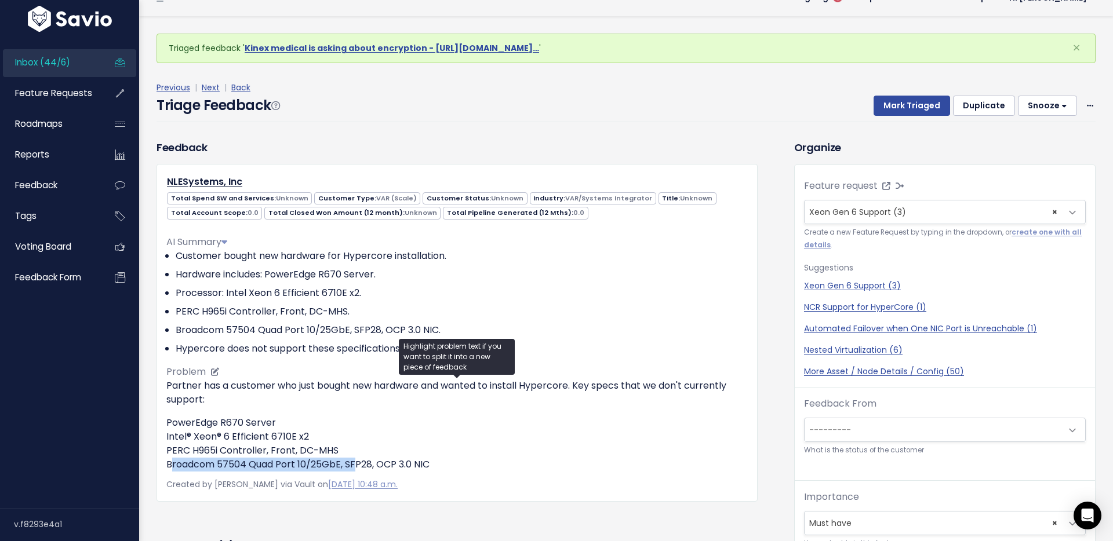
click at [349, 469] on div "NLESystems, Inc Total Spend SW and Services: Unknown Customer Type: VAR (Scale)…" at bounding box center [456, 332] width 601 height 337
click at [219, 461] on p "PowerEdge R670 Server Intel® Xeon® 6 Efficient 6710E x2 PERC H965i Controller, …" at bounding box center [456, 444] width 581 height 56
drag, startPoint x: 156, startPoint y: 438, endPoint x: 327, endPoint y: 429, distance: 171.2
click at [327, 429] on div "NLESystems, Inc Total Spend SW and Services: Unknown Customer Type: VAR (Scale)…" at bounding box center [456, 332] width 601 height 337
click at [343, 440] on p "PowerEdge R670 Server Intel® Xeon® 6 Efficient 6710E x2 PERC H965i Controller, …" at bounding box center [456, 444] width 581 height 56
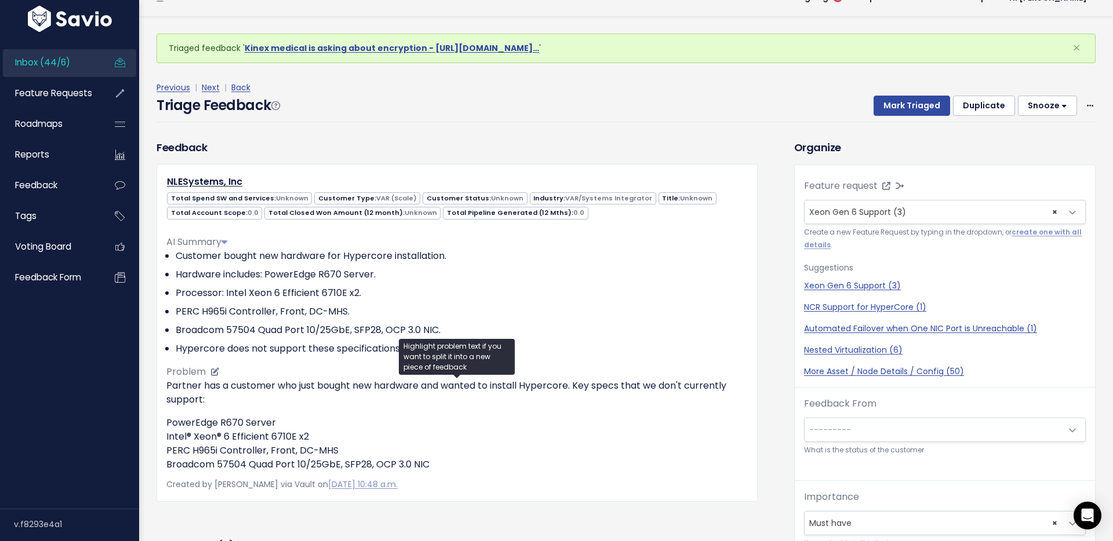
drag, startPoint x: 340, startPoint y: 441, endPoint x: 172, endPoint y: 436, distance: 167.6
click at [172, 436] on p "PowerEdge R670 Server Intel® Xeon® 6 Efficient 6710E x2 PERC H965i Controller, …" at bounding box center [456, 444] width 581 height 56
click at [683, 95] on div "Triage Feedback Mark Triaged Duplicate Snooze 1 day 3 days 7 days 14 days Edit …" at bounding box center [625, 108] width 939 height 27
click at [783, 102] on div "Triage Feedback Mark Triaged Duplicate Snooze 1 day 3 days 7 days 14 days Edit …" at bounding box center [625, 108] width 939 height 27
click at [903, 104] on button "Mark Triaged" at bounding box center [911, 106] width 76 height 21
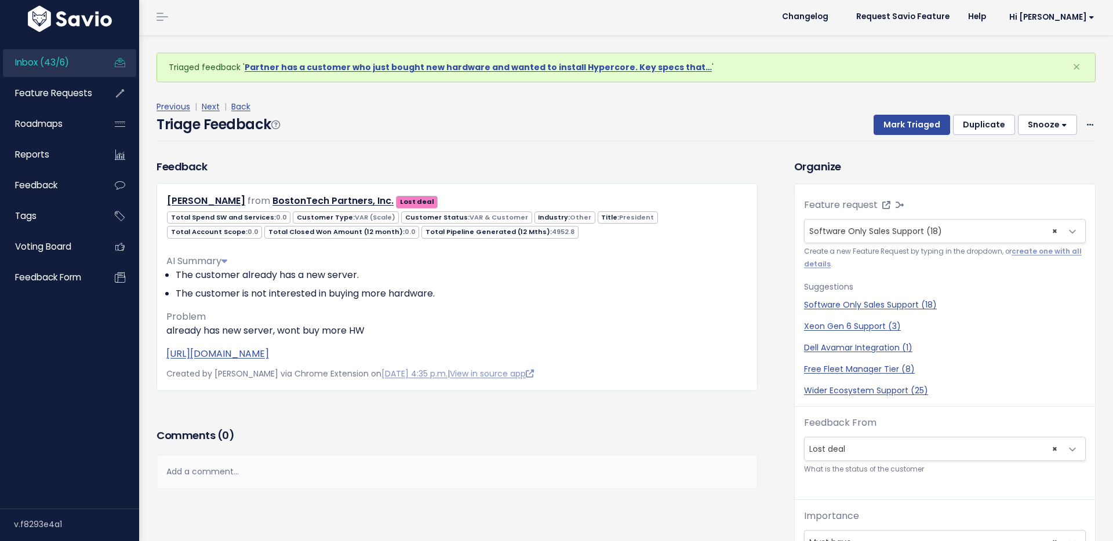
scroll to position [2, 0]
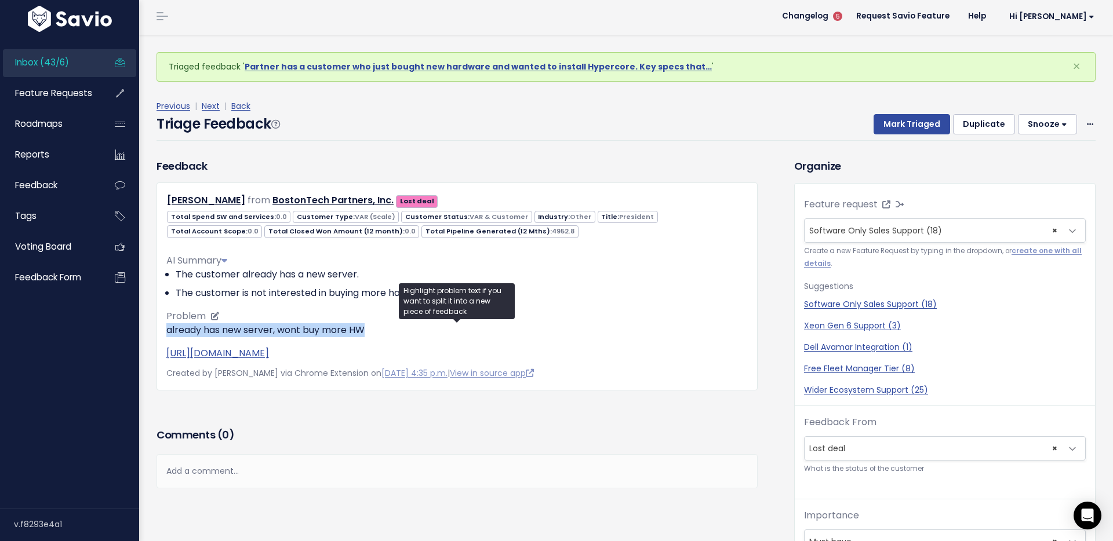
drag, startPoint x: 201, startPoint y: 332, endPoint x: 399, endPoint y: 330, distance: 197.6
click at [399, 330] on div "[PERSON_NAME] from BostonTech Partners, Inc. Lost deal 0.0 VAR (Scale)" at bounding box center [456, 286] width 601 height 207
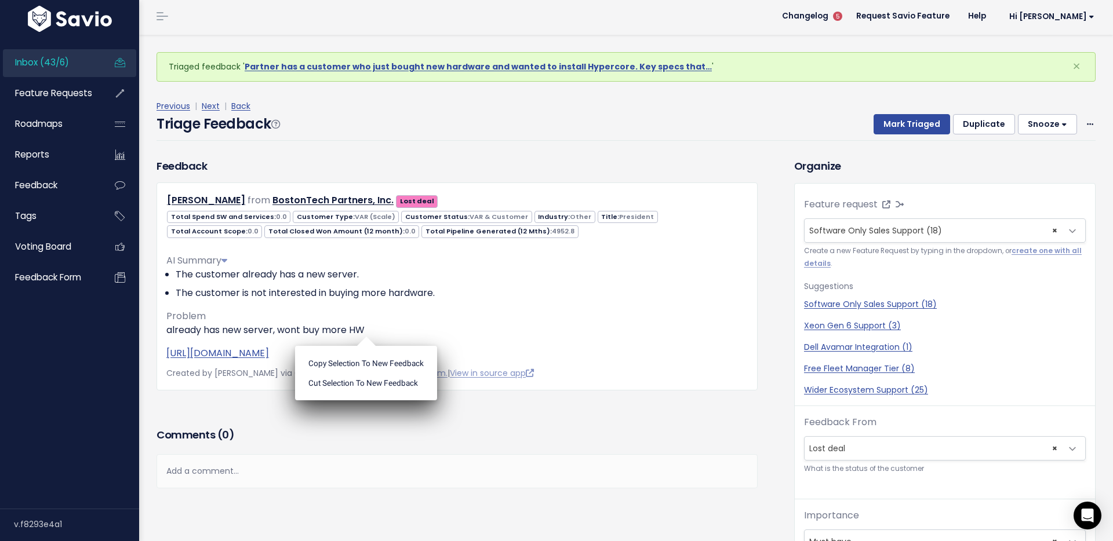
click at [500, 140] on div "Triage Feedback Mark Triaged Duplicate [GEOGRAPHIC_DATA] 1 day 3 days 7 days 14…" at bounding box center [625, 127] width 939 height 27
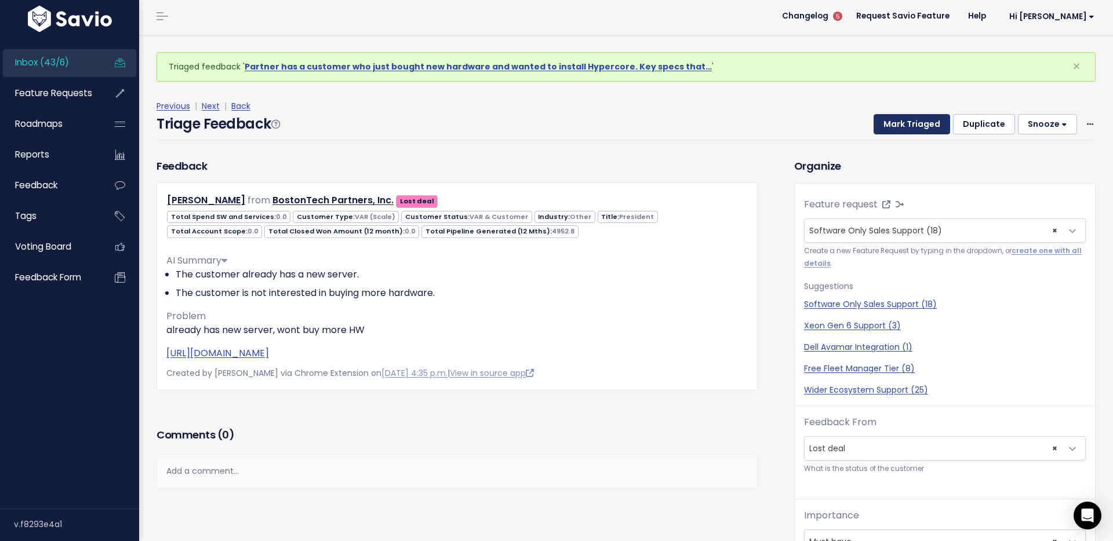
click at [913, 128] on button "Mark Triaged" at bounding box center [911, 124] width 76 height 21
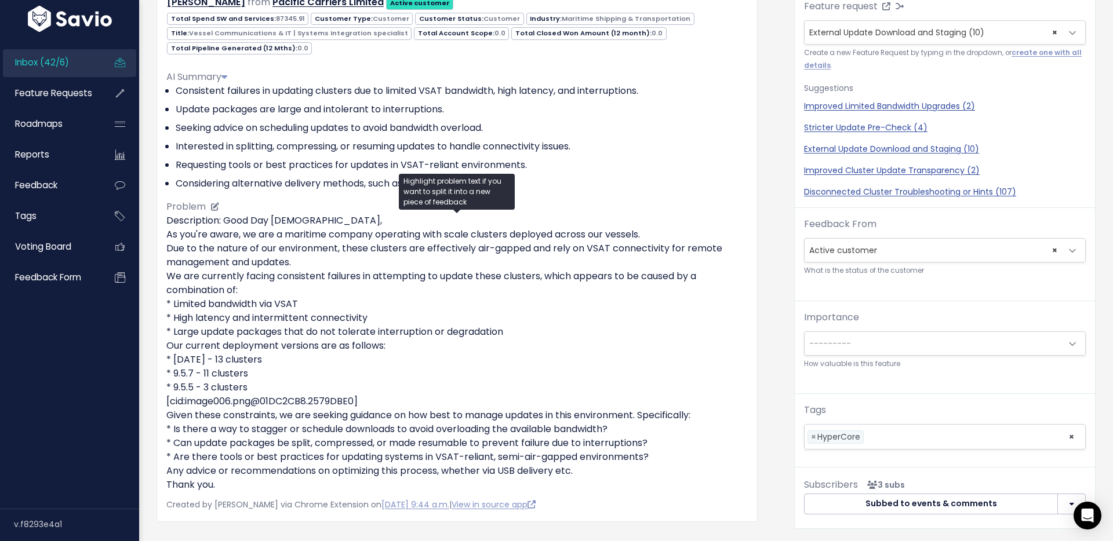
scroll to position [210, 0]
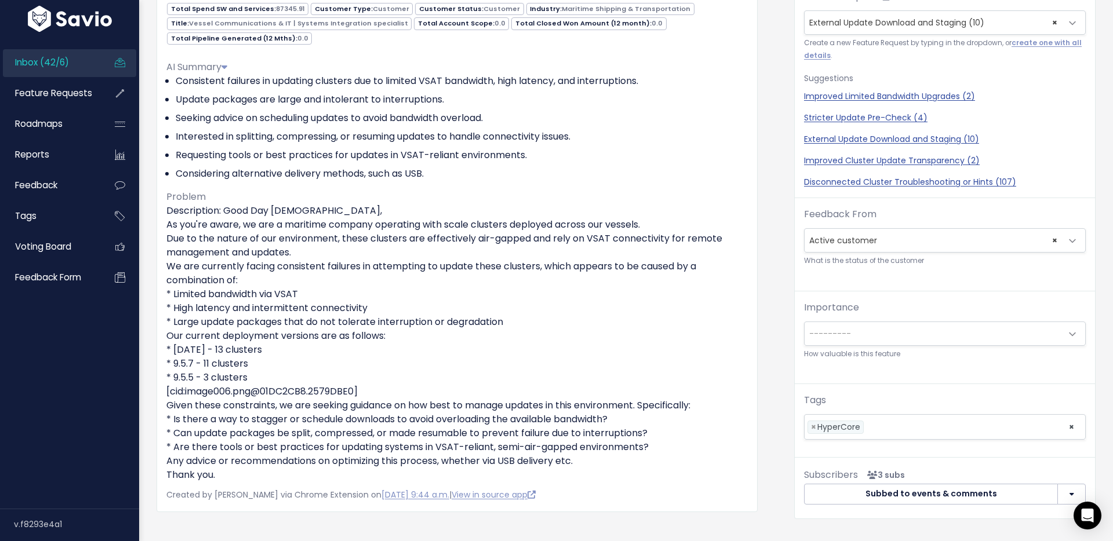
click at [772, 289] on div "Feedback [PERSON_NAME] from Pacific Carriers Limited" at bounding box center [466, 297] width 637 height 695
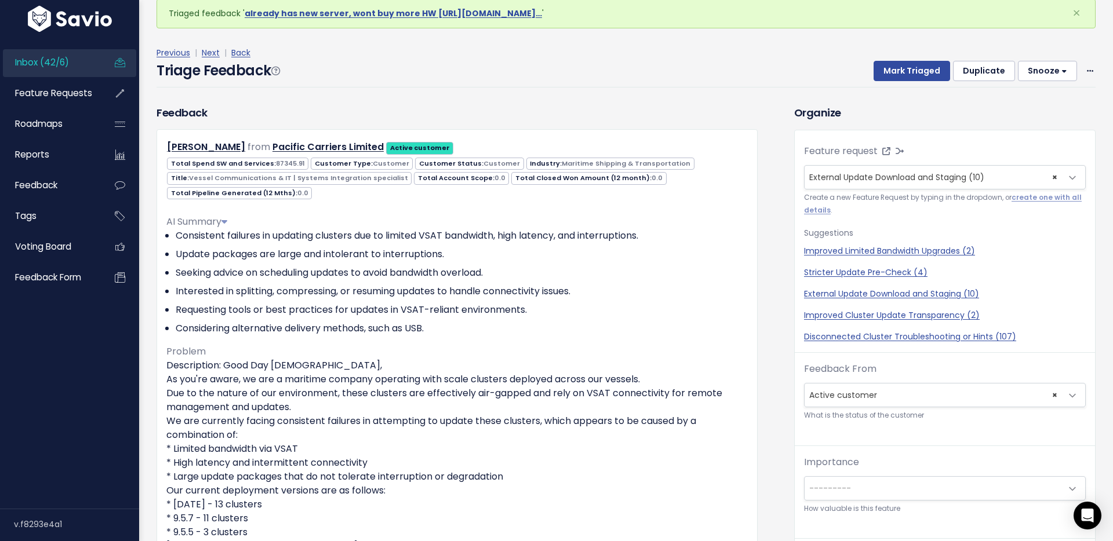
scroll to position [0, 0]
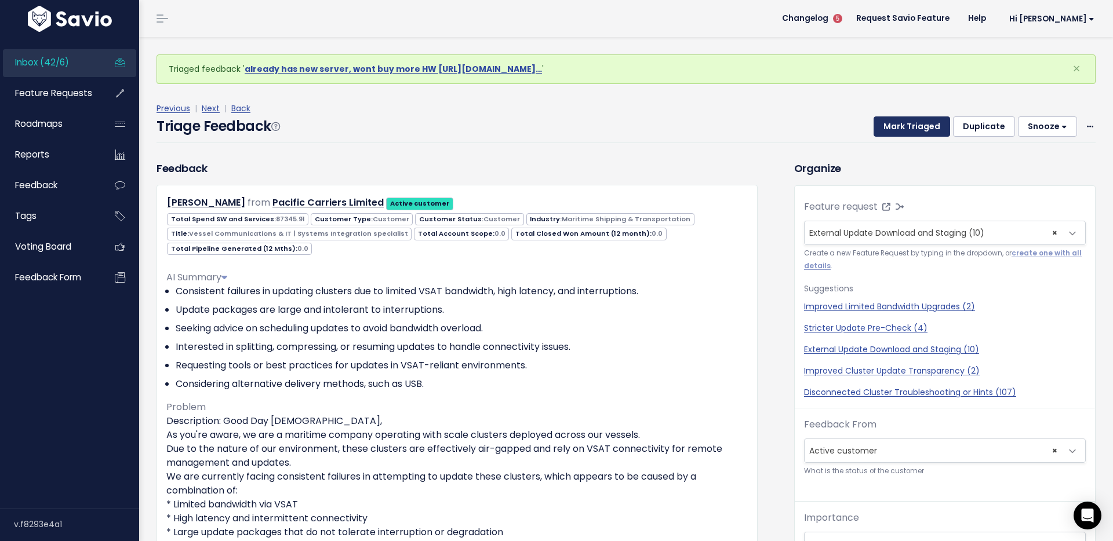
click at [907, 122] on button "Mark Triaged" at bounding box center [911, 126] width 76 height 21
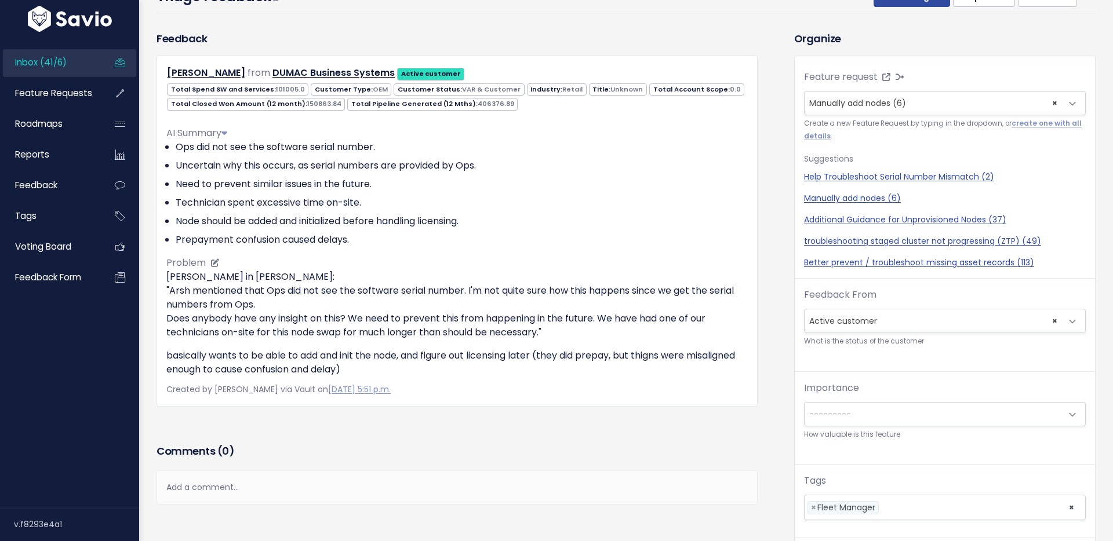
scroll to position [71, 0]
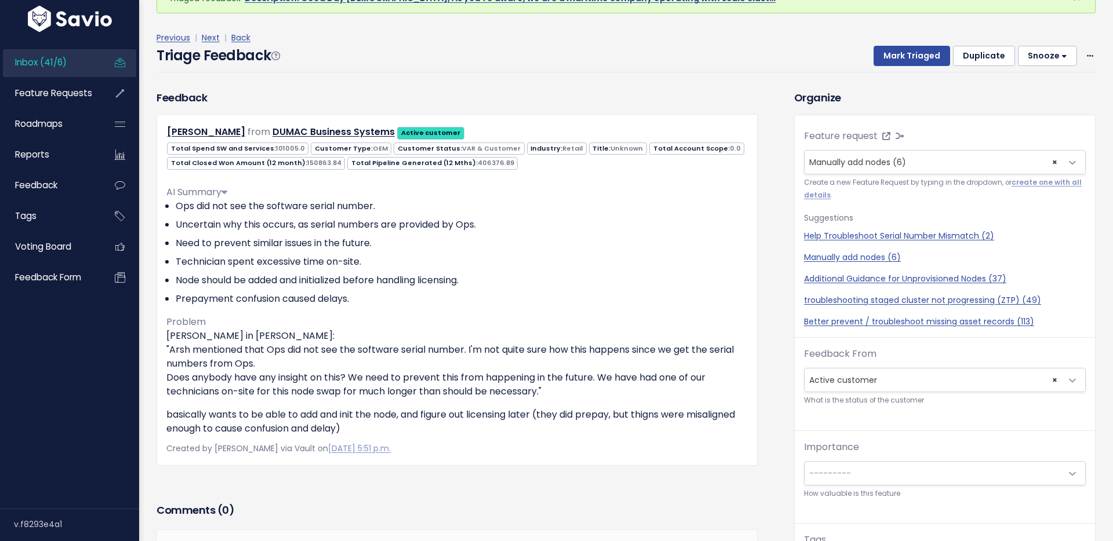
click at [1068, 54] on button "Snooze" at bounding box center [1047, 56] width 59 height 21
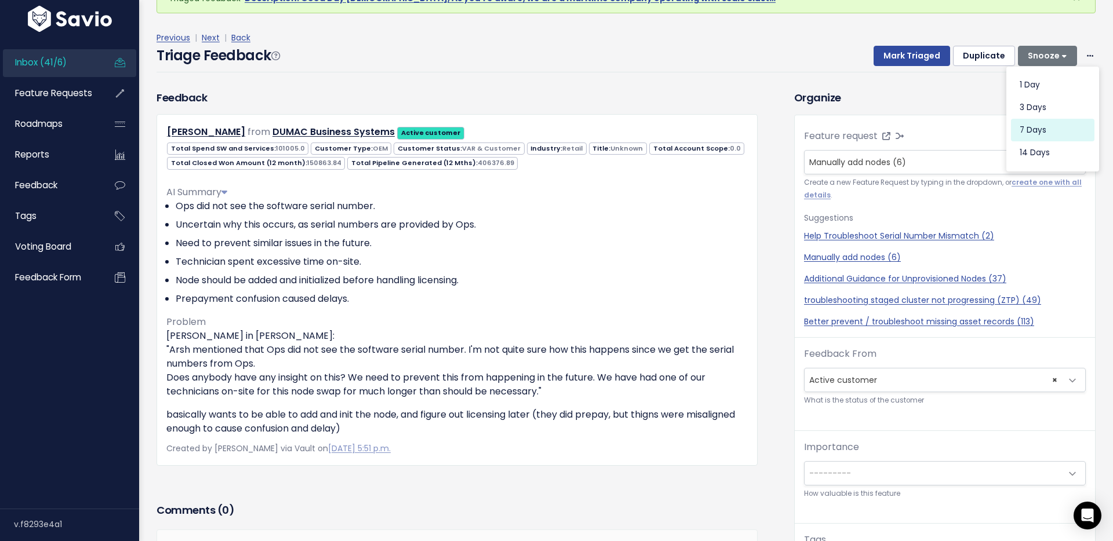
click at [1045, 133] on button "7 days" at bounding box center [1052, 130] width 83 height 23
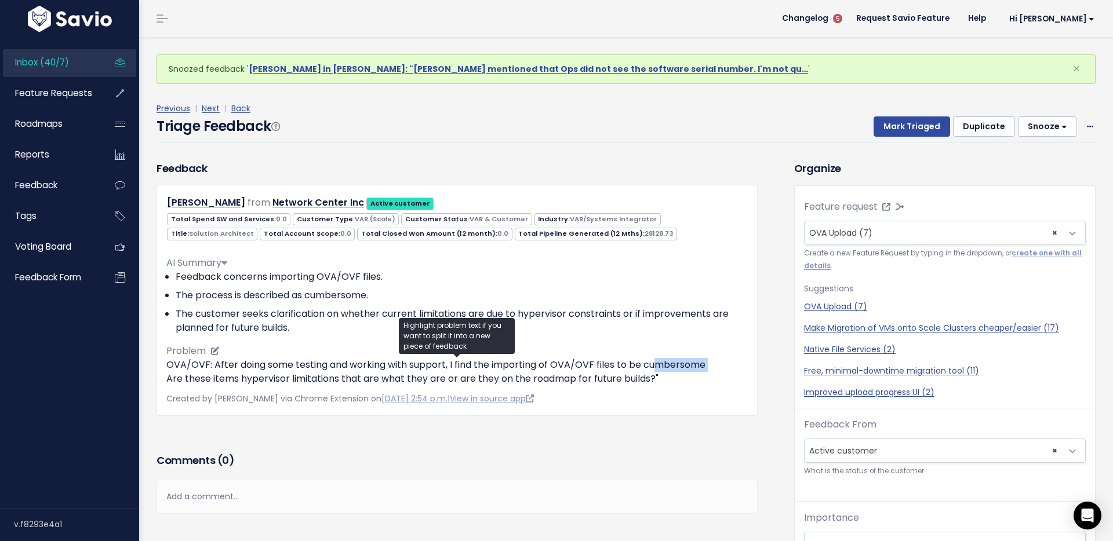
drag, startPoint x: 165, startPoint y: 377, endPoint x: 657, endPoint y: 368, distance: 492.7
click at [657, 368] on div "[PERSON_NAME] from Network Center Inc Active customer 0.0 VAR (Scale)" at bounding box center [456, 300] width 601 height 231
drag, startPoint x: 664, startPoint y: 384, endPoint x: 153, endPoint y: 365, distance: 510.9
click at [153, 365] on div "Feedback Mike Pagan from Network Center Inc Active customer" at bounding box center [457, 288] width 618 height 255
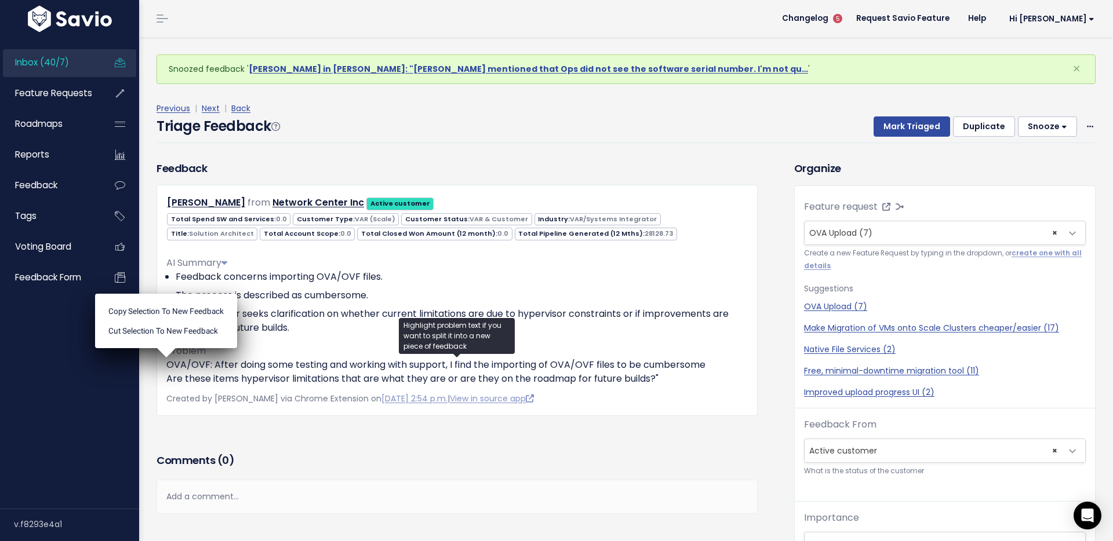
click at [388, 124] on div "Triage Feedback Mark Triaged Duplicate Snooze 1 day 3 days 7 days 14 days Edit …" at bounding box center [625, 129] width 939 height 27
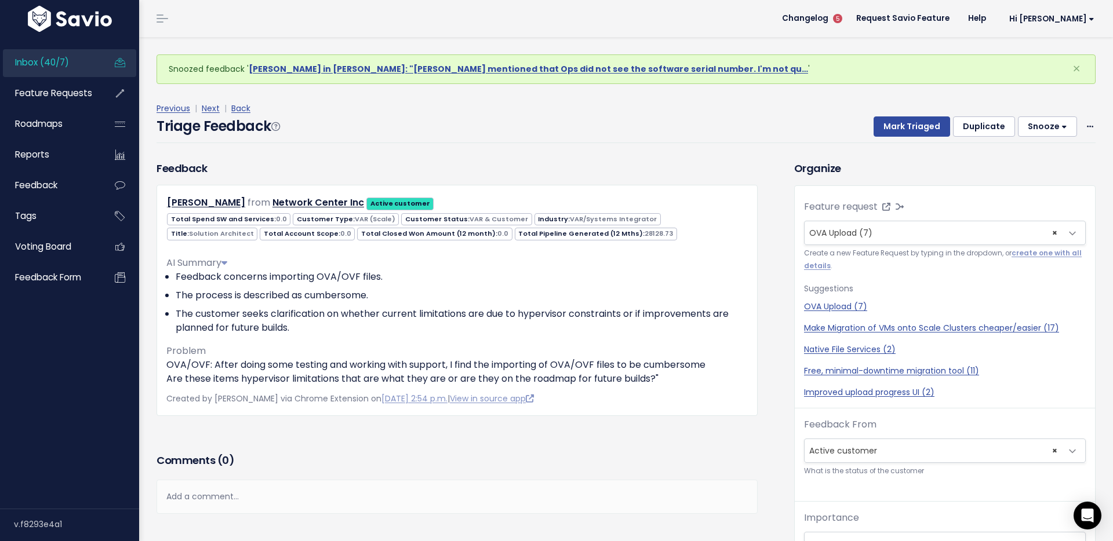
click at [445, 143] on div "Previous | Next | Back Triage Feedback Mark Triaged Duplicate Snooze 1 day 3 da…" at bounding box center [630, 122] width 948 height 76
click at [684, 110] on div "Previous | Next | Back" at bounding box center [625, 108] width 939 height 14
click at [640, 111] on div "Previous | Next | Back" at bounding box center [625, 108] width 939 height 14
click at [544, 154] on div "Previous | Next | Back Triage Feedback Mark Triaged Duplicate Snooze 1 day 3 da…" at bounding box center [630, 122] width 948 height 76
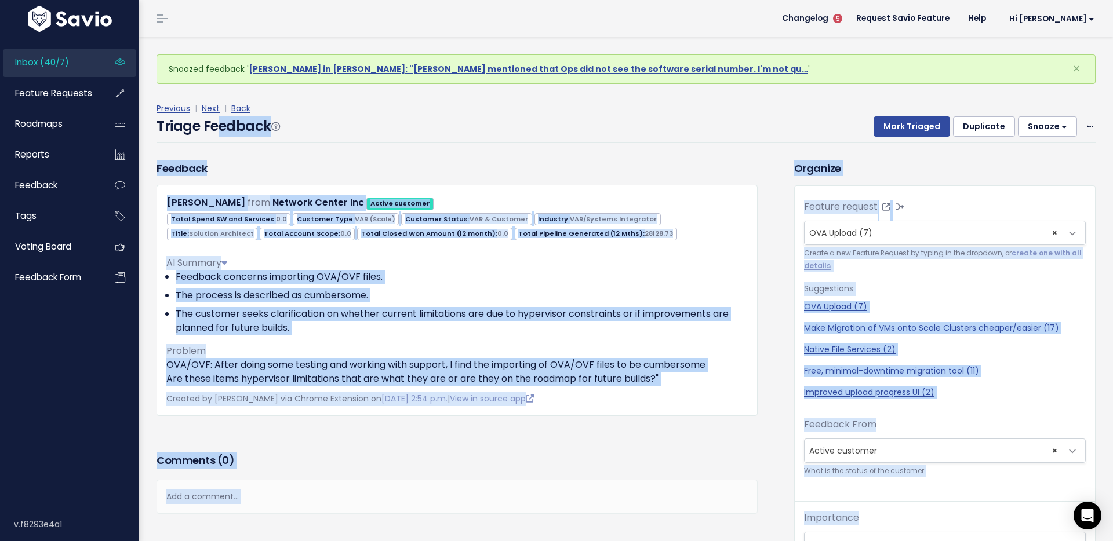
drag, startPoint x: 154, startPoint y: 132, endPoint x: 328, endPoint y: 135, distance: 173.9
click at [328, 135] on body "Inbox (40/7) Feature Requests Roadmaps ×" at bounding box center [556, 394] width 1113 height 789
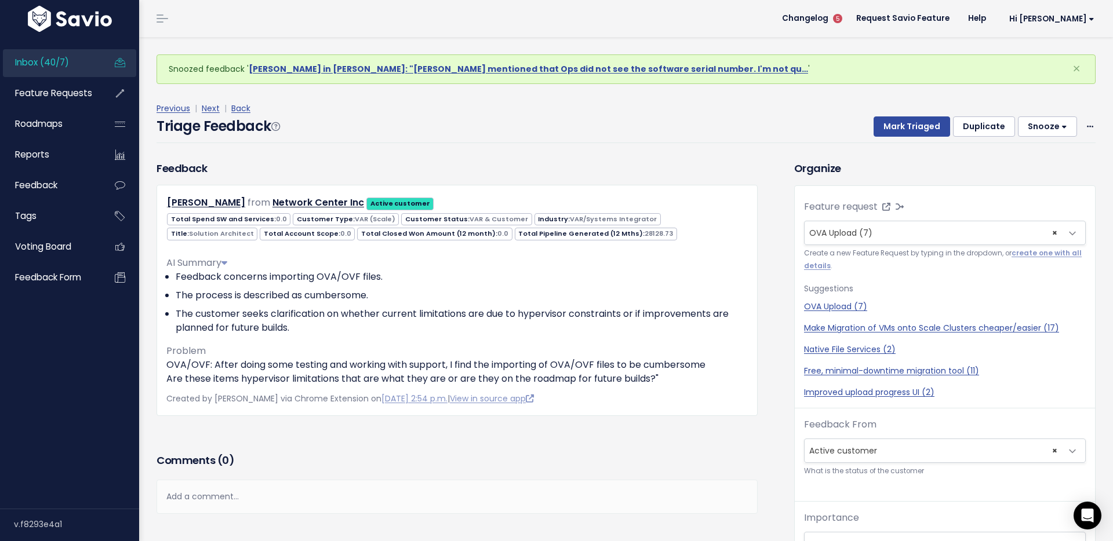
click at [371, 130] on div "How To Triage Can you imagine solving this problem one day? → If not, delete or…" at bounding box center [413, 127] width 256 height 192
click at [676, 111] on div "Previous | Next | Back" at bounding box center [625, 108] width 939 height 14
click at [888, 121] on button "Mark Triaged" at bounding box center [911, 126] width 76 height 21
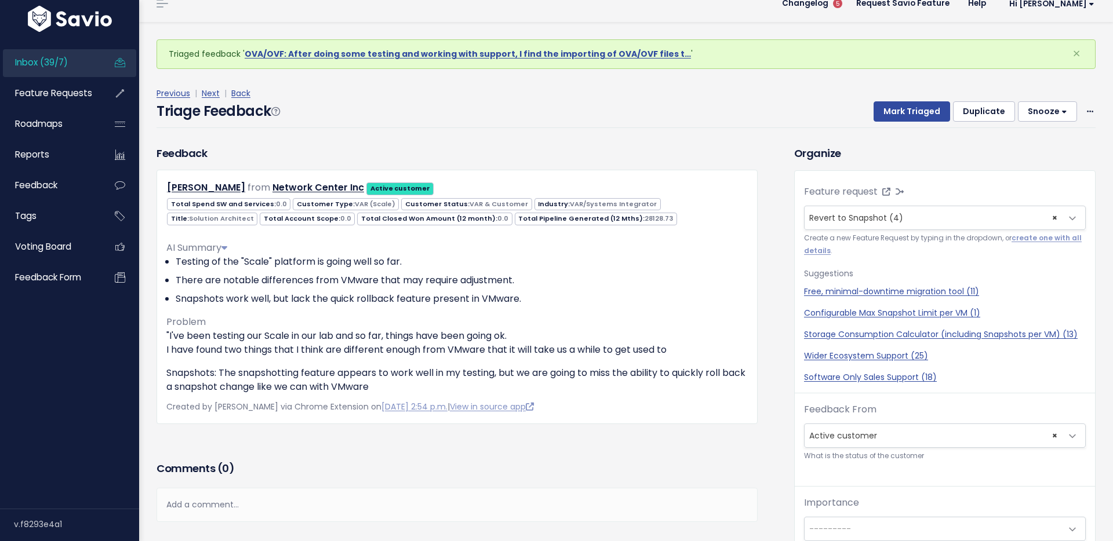
scroll to position [13, 0]
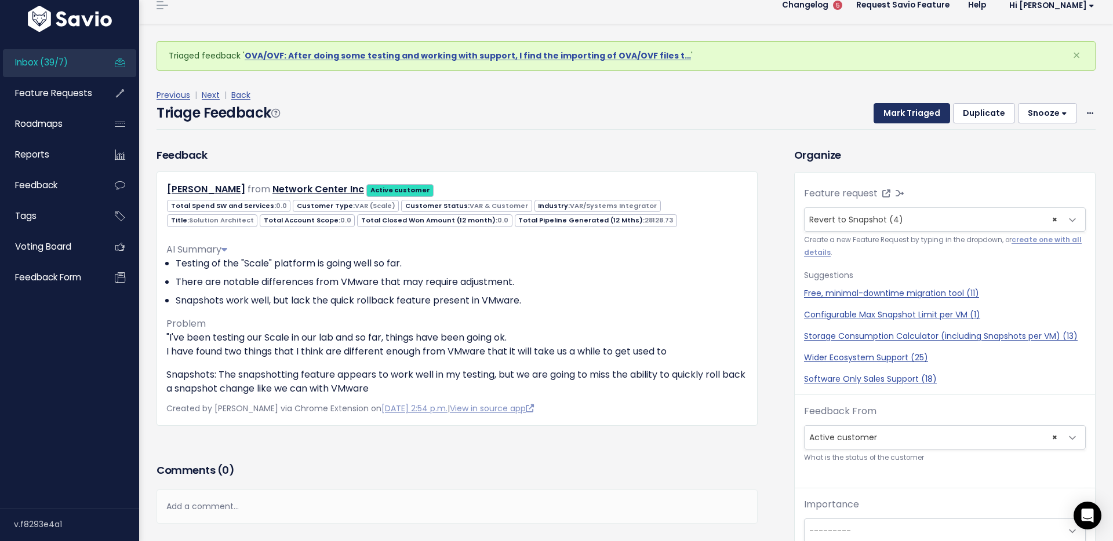
click at [904, 115] on button "Mark Triaged" at bounding box center [911, 113] width 76 height 21
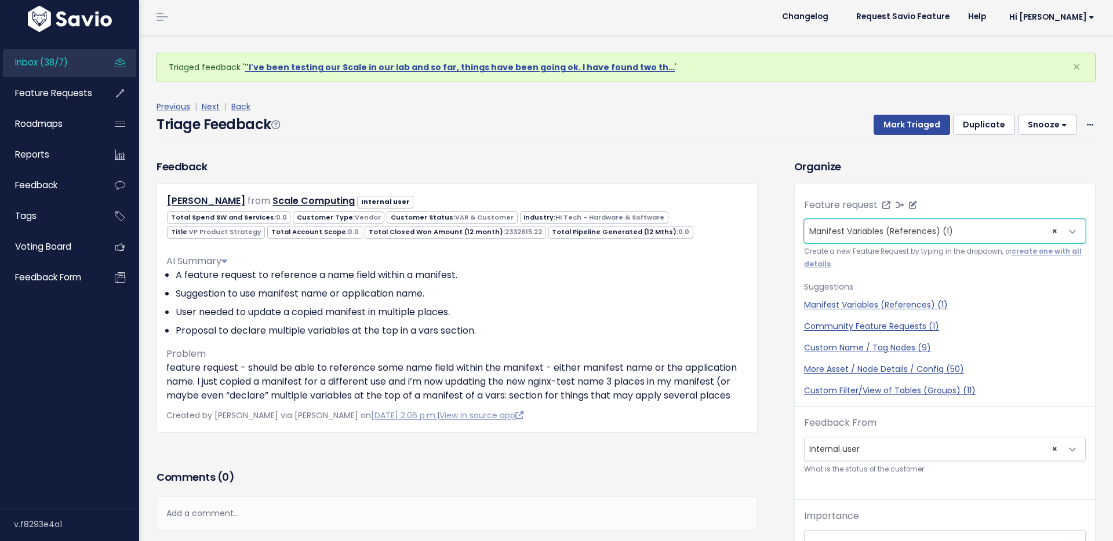
scroll to position [2, 0]
click at [1060, 122] on button "Snooze" at bounding box center [1047, 124] width 59 height 21
click at [1033, 196] on button "7 days" at bounding box center [1052, 198] width 83 height 23
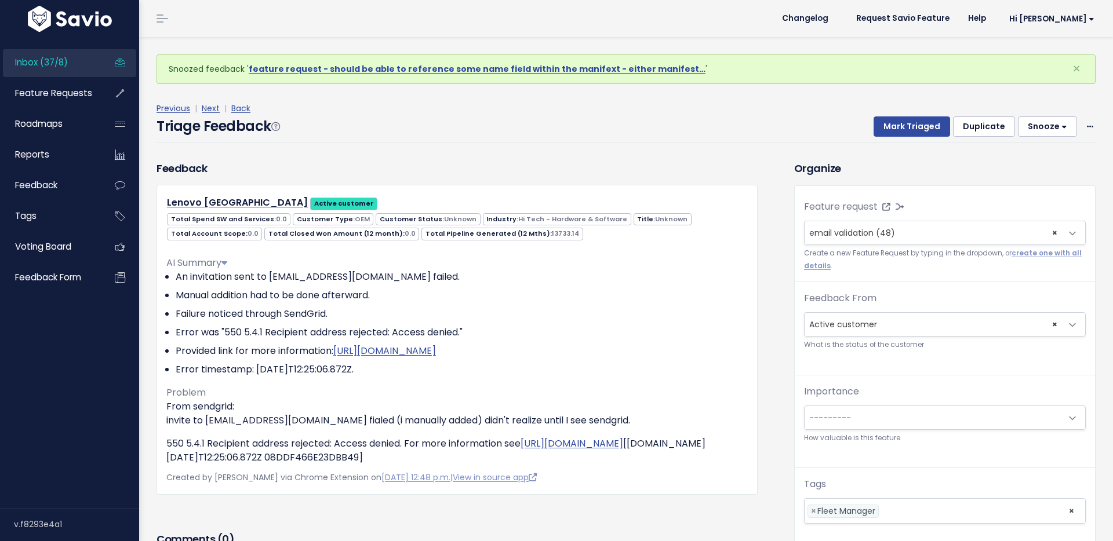
scroll to position [2, 0]
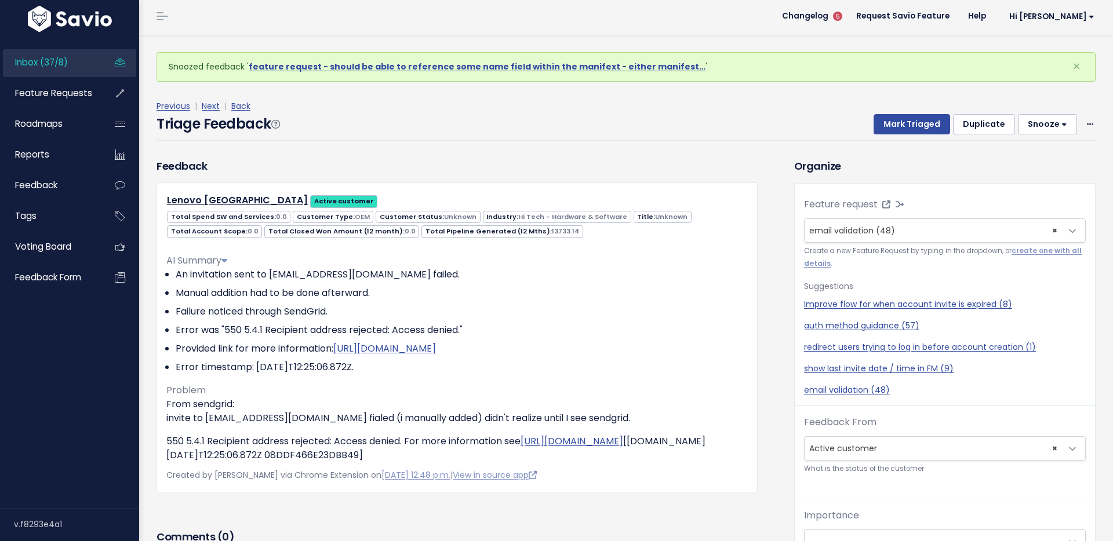
click at [1044, 125] on button "Snooze" at bounding box center [1047, 124] width 59 height 21
click at [1025, 199] on button "7 days" at bounding box center [1052, 198] width 83 height 23
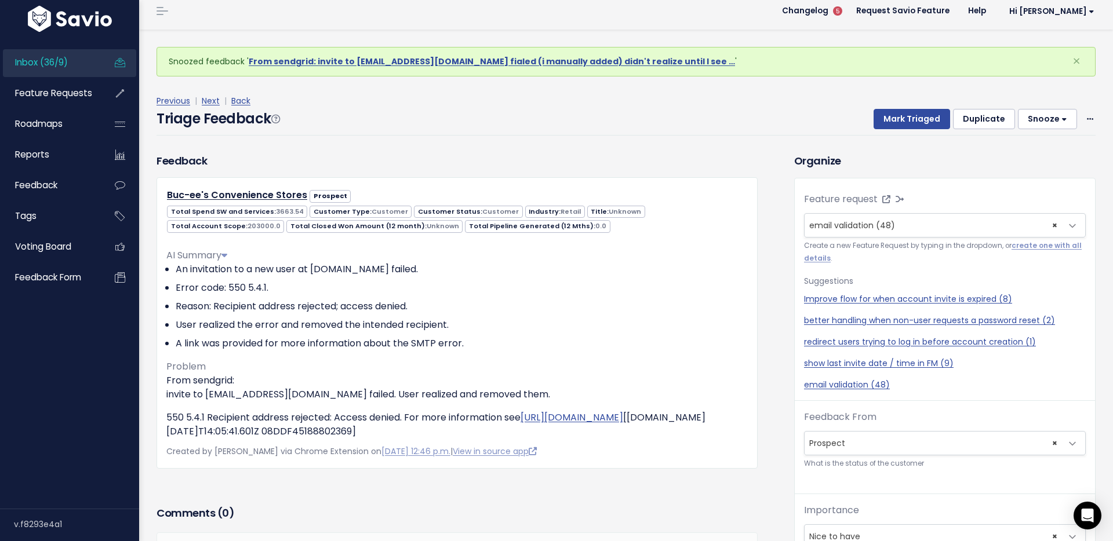
scroll to position [10, 0]
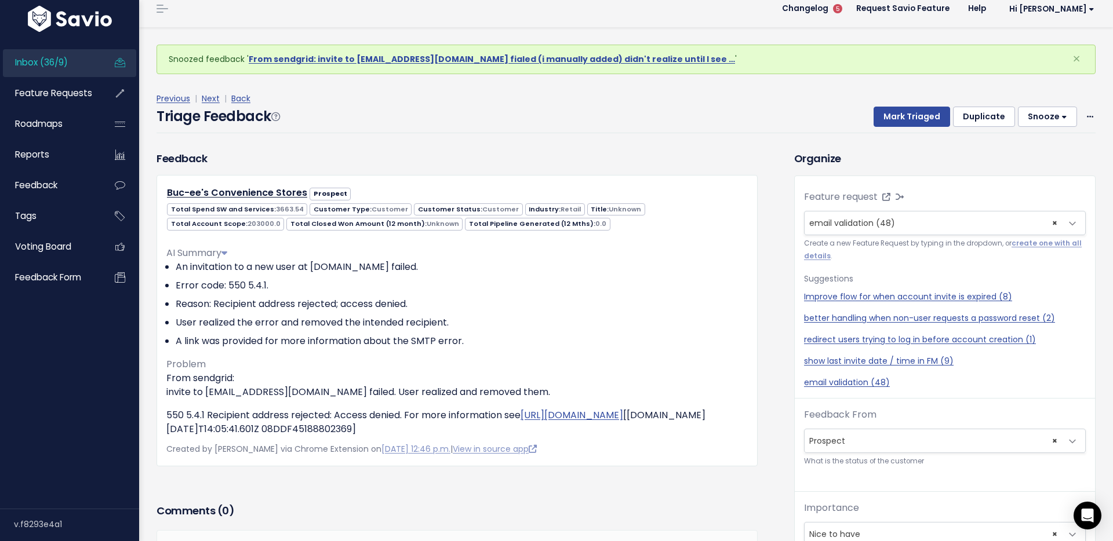
click at [1058, 117] on button "Snooze" at bounding box center [1047, 117] width 59 height 21
click at [1036, 190] on button "7 days" at bounding box center [1052, 191] width 83 height 23
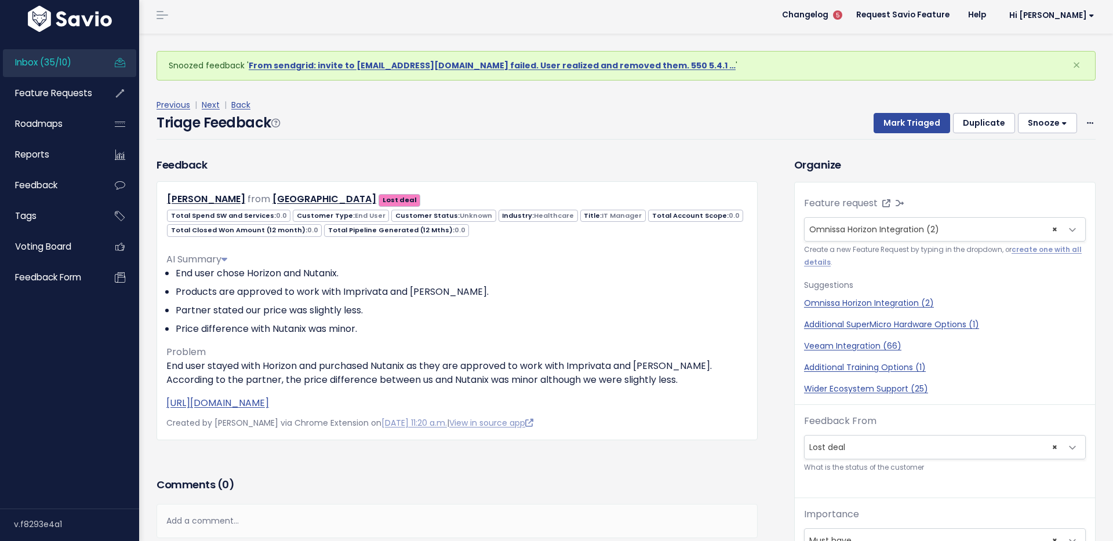
scroll to position [5, 0]
click at [405, 145] on div "Previous | Next | Back Triage Feedback Mark Triaged Duplicate Snooze 1 day 3 da…" at bounding box center [630, 117] width 948 height 76
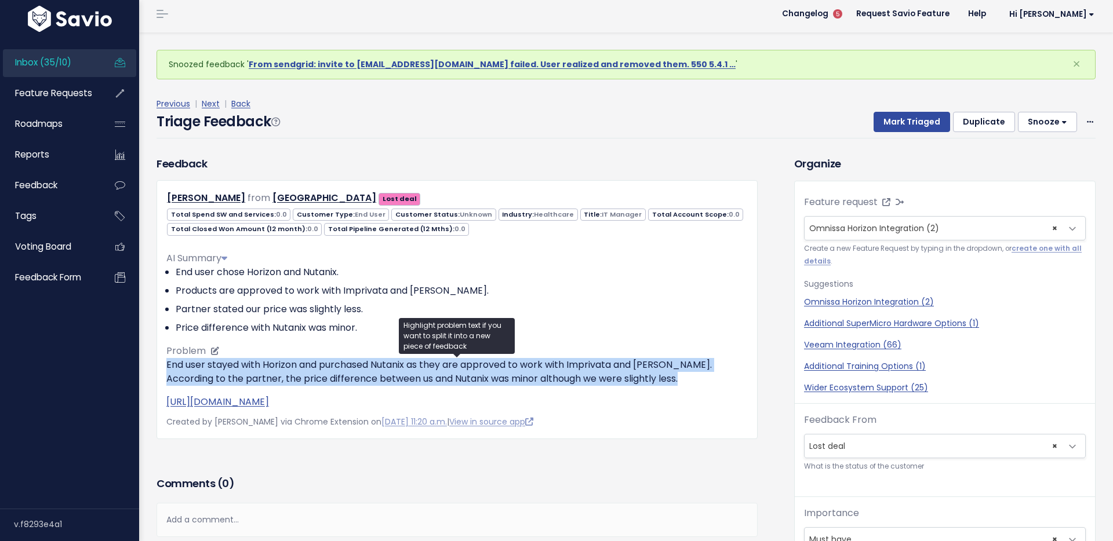
drag, startPoint x: 163, startPoint y: 369, endPoint x: 688, endPoint y: 392, distance: 525.6
click at [688, 392] on div "Steven Saulter from Gunnison Valley Hospital Lost deal 0.0 End User" at bounding box center [456, 309] width 601 height 258
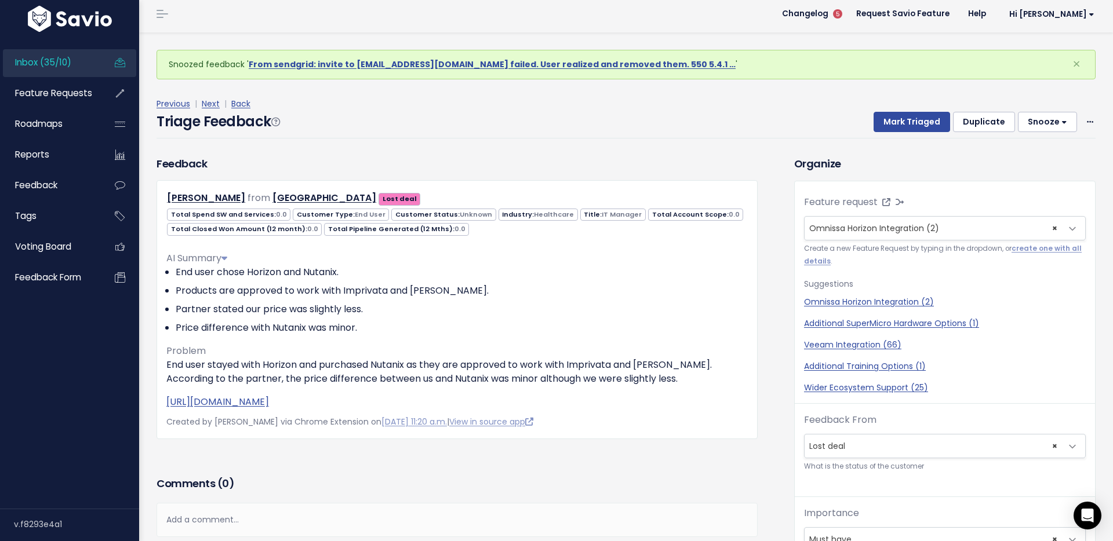
click at [554, 118] on div "Triage Feedback Mark Triaged Duplicate Snooze 1 day 3 days 7 days 14 days Edit …" at bounding box center [625, 124] width 939 height 27
click at [573, 128] on div "Triage Feedback Mark Triaged Duplicate Snooze 1 day 3 days 7 days 14 days Edit …" at bounding box center [625, 124] width 939 height 27
click at [742, 120] on div "Triage Feedback Mark Triaged Duplicate [GEOGRAPHIC_DATA] 1 day 3 days 7 days 14…" at bounding box center [625, 124] width 939 height 27
click at [824, 118] on div "Triage Feedback Mark Triaged Duplicate Snooze 1 day 3 days 7 days 14 days Edit …" at bounding box center [625, 124] width 939 height 27
click at [832, 121] on div "Triage Feedback Mark Triaged Duplicate [GEOGRAPHIC_DATA] 1 day 3 days 7 days 14…" at bounding box center [625, 124] width 939 height 27
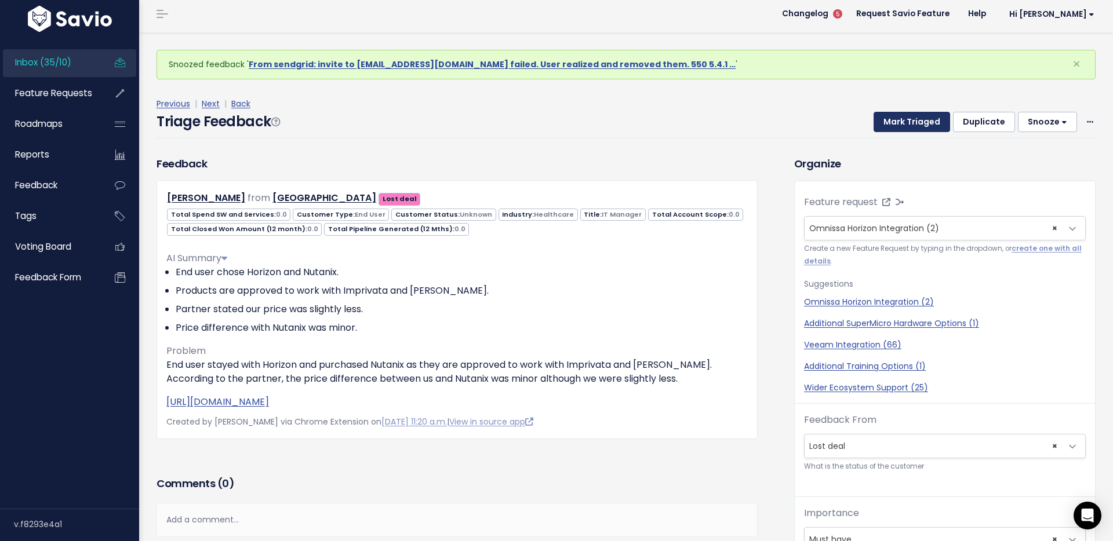
click at [896, 121] on button "Mark Triaged" at bounding box center [911, 122] width 76 height 21
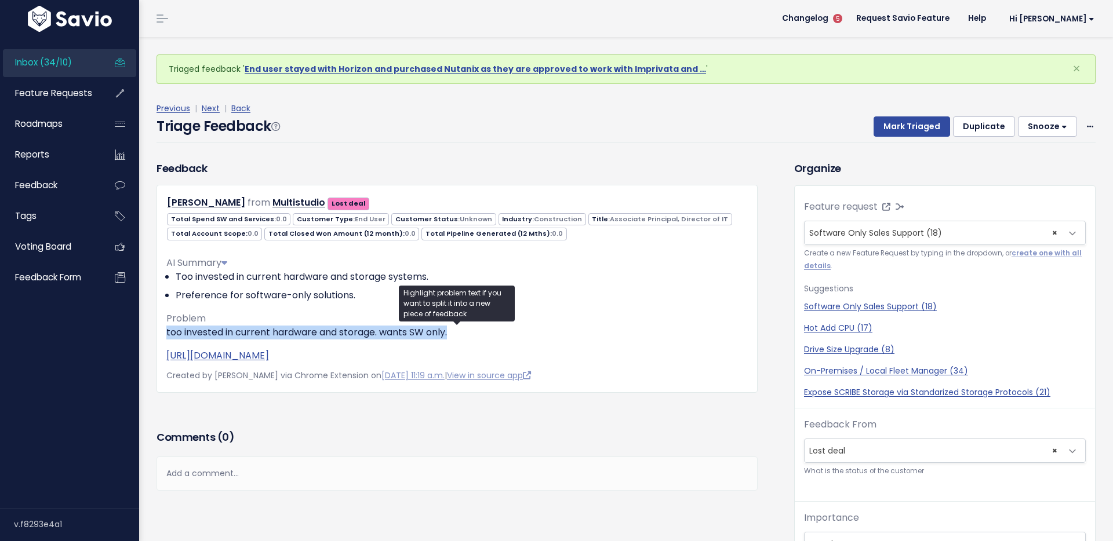
drag, startPoint x: 431, startPoint y: 327, endPoint x: 165, endPoint y: 327, distance: 266.6
click at [165, 327] on div "Matt Wilson from Multistudio Lost deal" at bounding box center [456, 288] width 601 height 207
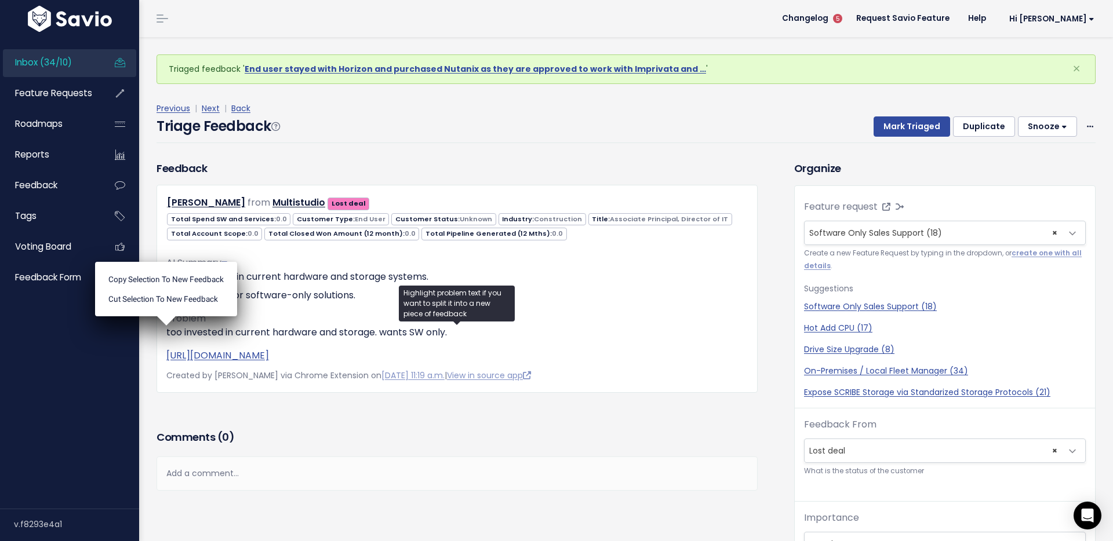
click at [584, 118] on div "Triage Feedback Mark Triaged Duplicate [GEOGRAPHIC_DATA] 1 day 3 days 7 days 14…" at bounding box center [625, 129] width 939 height 27
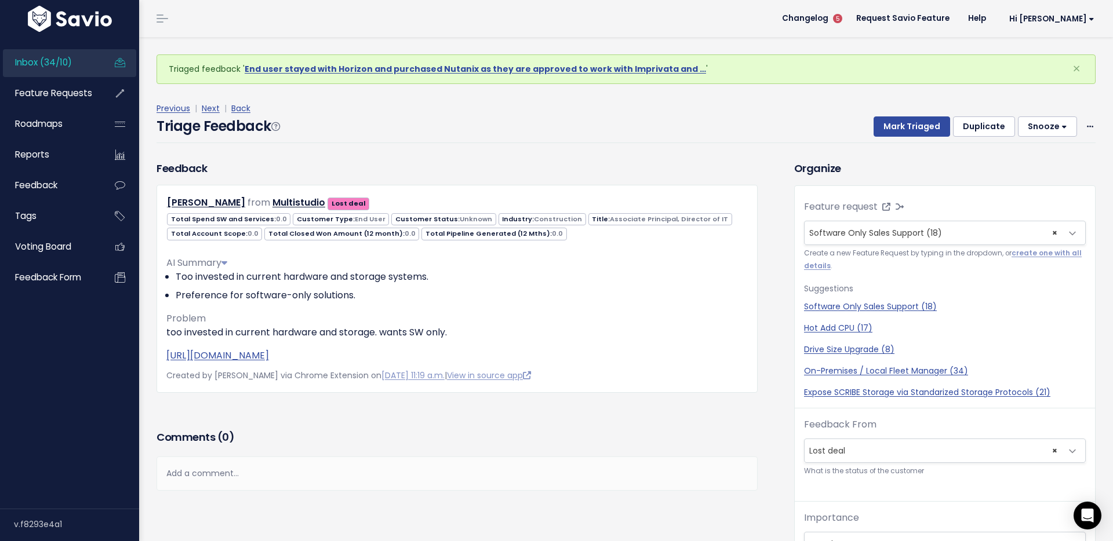
click at [712, 102] on div "Previous | Next | Back" at bounding box center [625, 108] width 939 height 14
click at [908, 129] on button "Mark Triaged" at bounding box center [911, 126] width 76 height 21
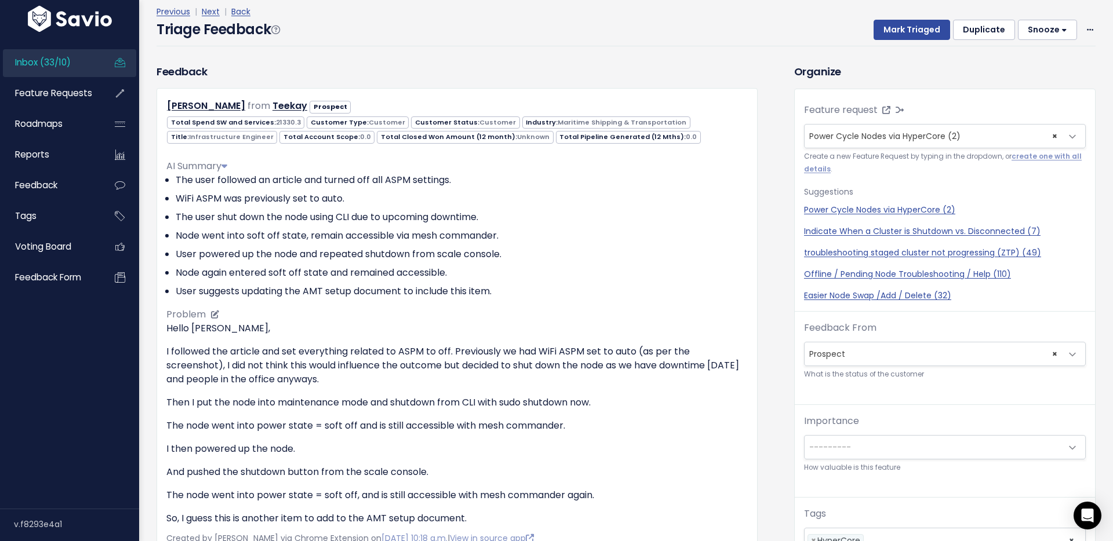
scroll to position [72, 0]
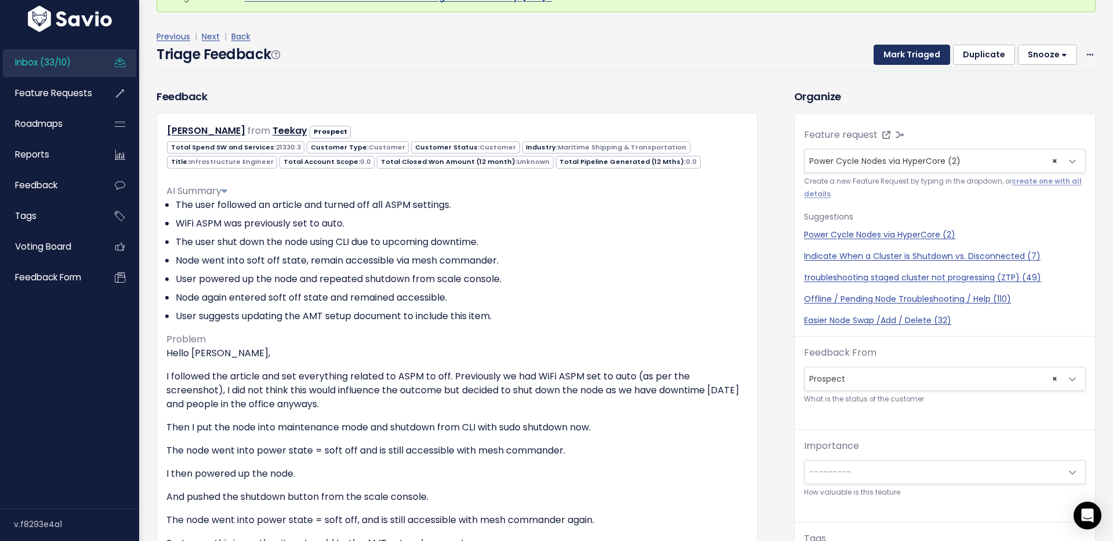
click at [909, 54] on button "Mark Triaged" at bounding box center [911, 55] width 76 height 21
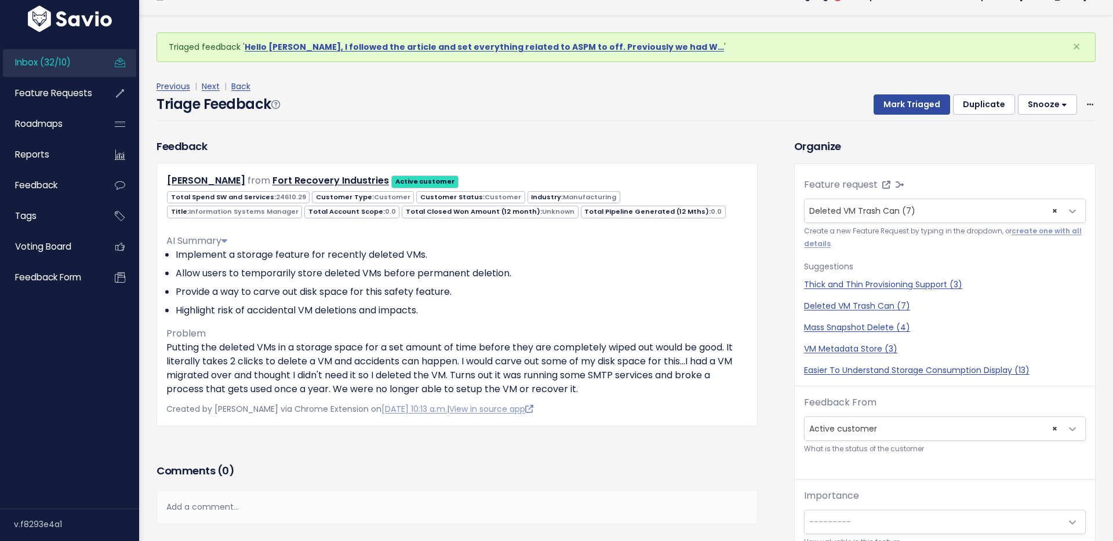
scroll to position [23, 0]
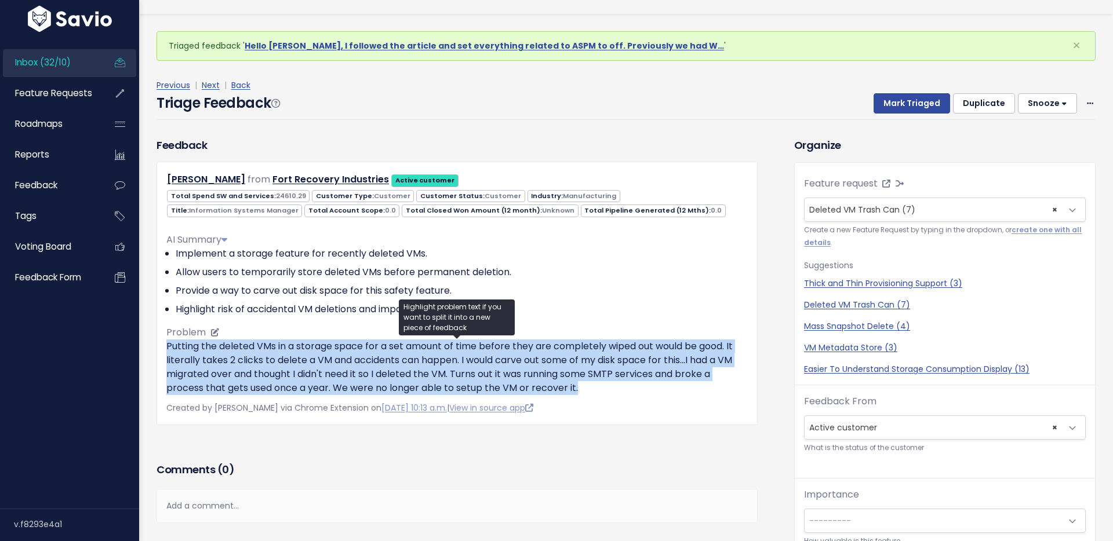
drag, startPoint x: 165, startPoint y: 351, endPoint x: 602, endPoint y: 387, distance: 438.5
click at [602, 387] on div "Brian Subler from Fort Recovery Industries Active customer 24610.29" at bounding box center [456, 293] width 601 height 263
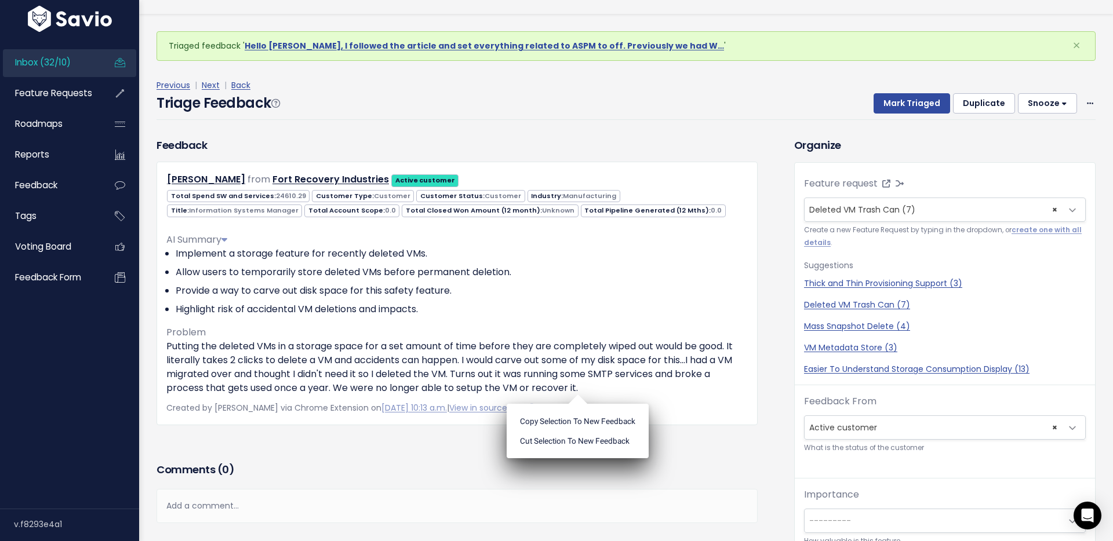
click at [536, 116] on div "Triage Feedback Mark Triaged Duplicate Snooze 1 day 3 days 7 days 14 days Edit …" at bounding box center [625, 106] width 939 height 27
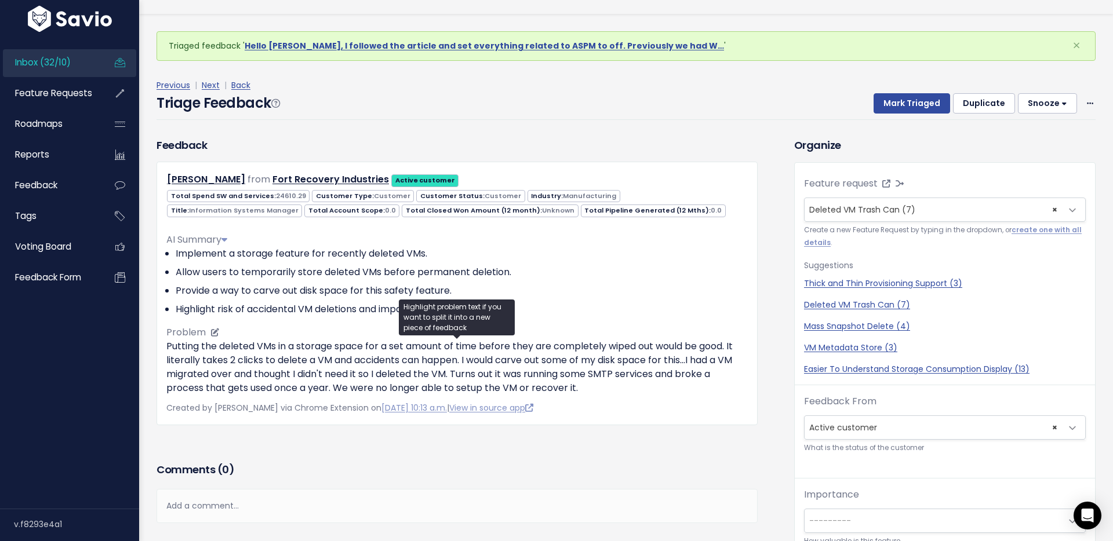
drag, startPoint x: 282, startPoint y: 361, endPoint x: 293, endPoint y: 361, distance: 11.0
click at [282, 361] on p "Putting the deleted VMs in a storage space for a set amount of time before they…" at bounding box center [456, 368] width 581 height 56
drag, startPoint x: 730, startPoint y: 348, endPoint x: 461, endPoint y: 356, distance: 269.0
click at [461, 356] on p "Putting the deleted VMs in a storage space for a set amount of time before they…" at bounding box center [456, 368] width 581 height 56
click at [485, 354] on p "Putting the deleted VMs in a storage space for a set amount of time before they…" at bounding box center [456, 368] width 581 height 56
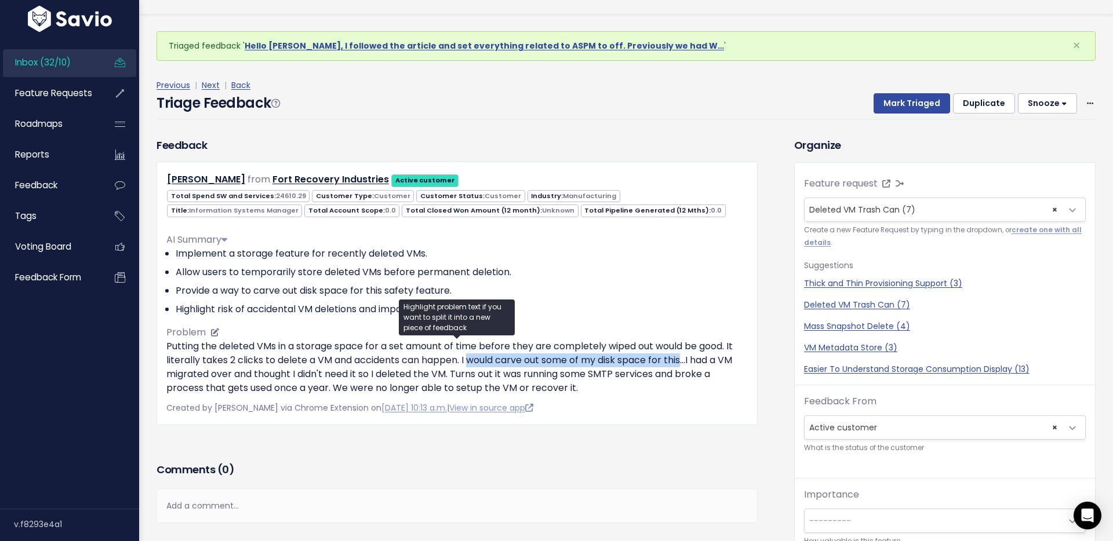
drag, startPoint x: 469, startPoint y: 359, endPoint x: 686, endPoint y: 360, distance: 217.3
click at [686, 360] on p "Putting the deleted VMs in a storage space for a set amount of time before they…" at bounding box center [456, 368] width 581 height 56
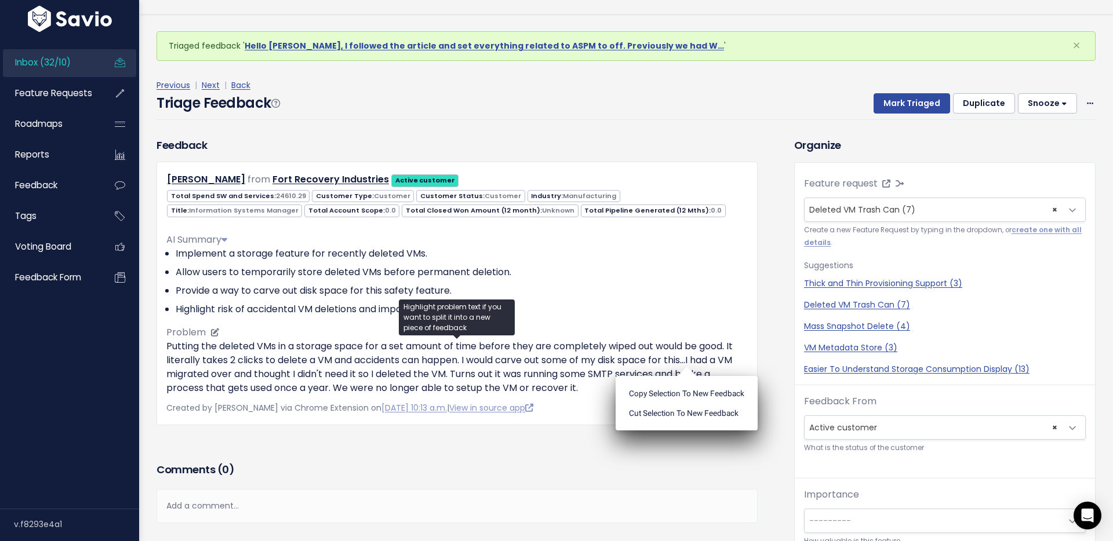
click at [475, 360] on p "Putting the deleted VMs in a storage space for a set amount of time before they…" at bounding box center [456, 368] width 581 height 56
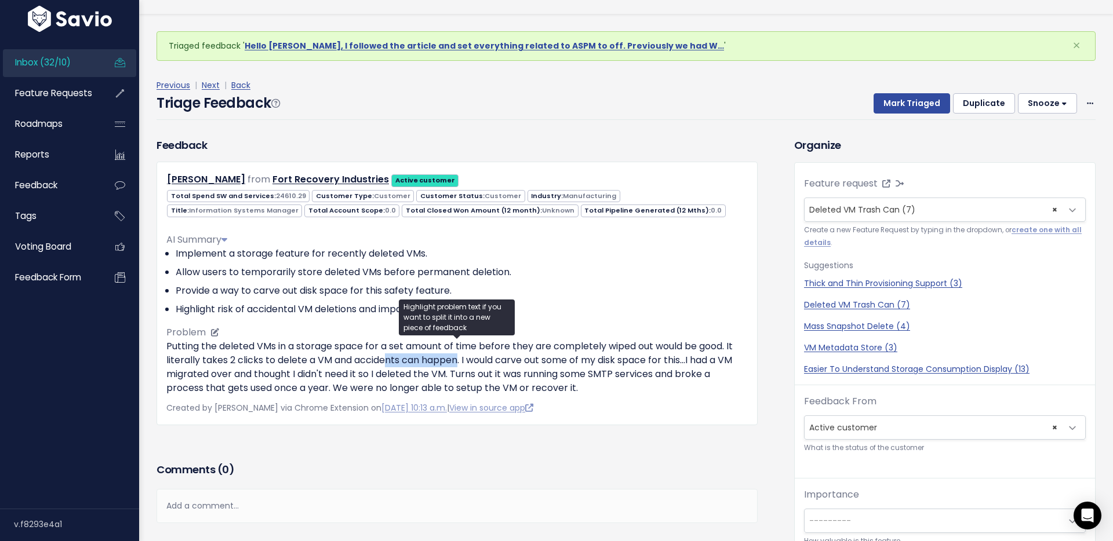
drag, startPoint x: 460, startPoint y: 360, endPoint x: 387, endPoint y: 360, distance: 72.4
click at [387, 360] on p "Putting the deleted VMs in a storage space for a set amount of time before they…" at bounding box center [456, 368] width 581 height 56
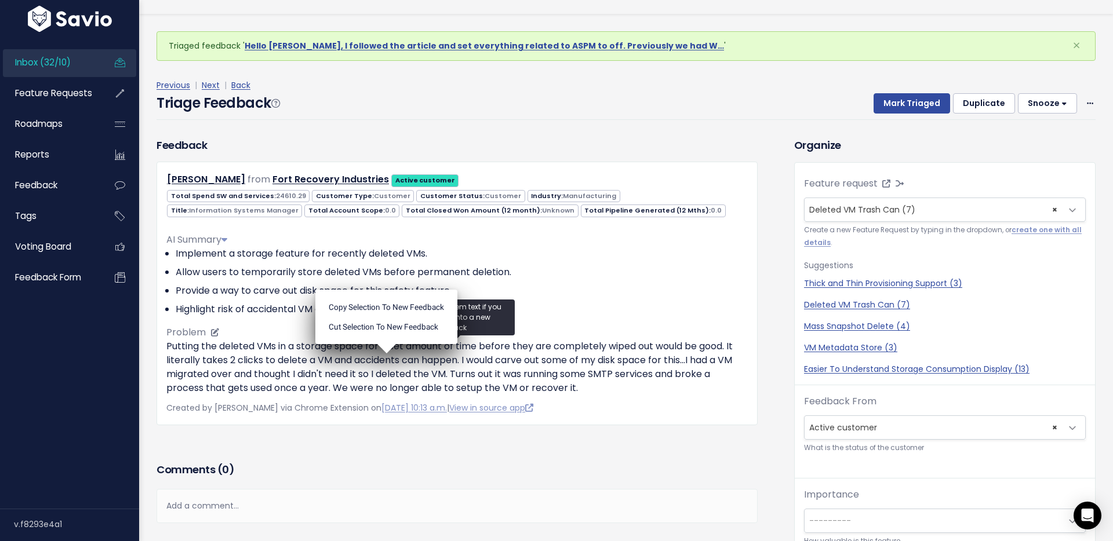
click at [526, 372] on p "Putting the deleted VMs in a storage space for a set amount of time before they…" at bounding box center [456, 368] width 581 height 56
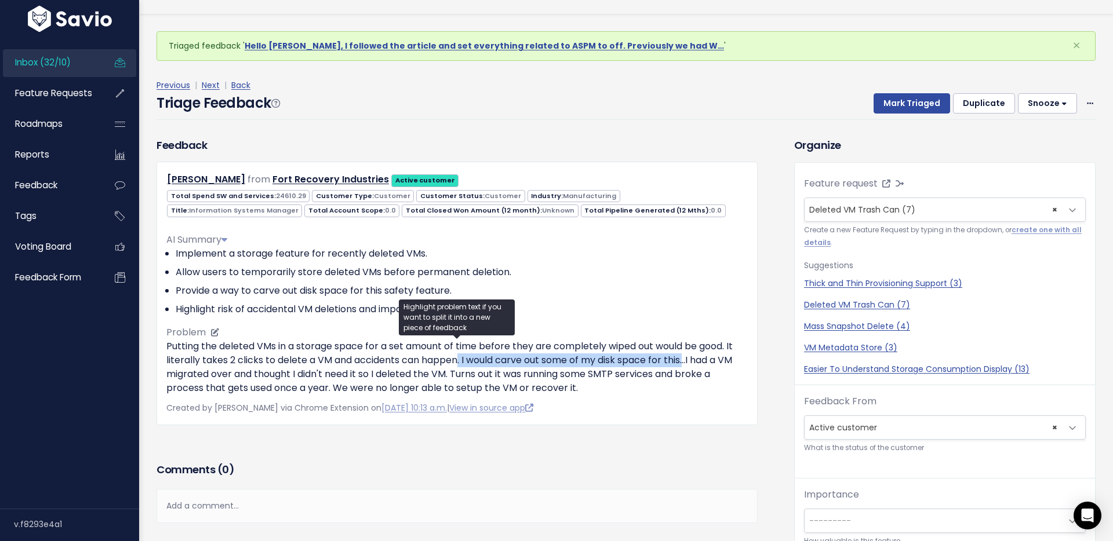
drag, startPoint x: 460, startPoint y: 363, endPoint x: 688, endPoint y: 355, distance: 227.9
click at [688, 355] on p "Putting the deleted VMs in a storage space for a set amount of time before they…" at bounding box center [456, 368] width 581 height 56
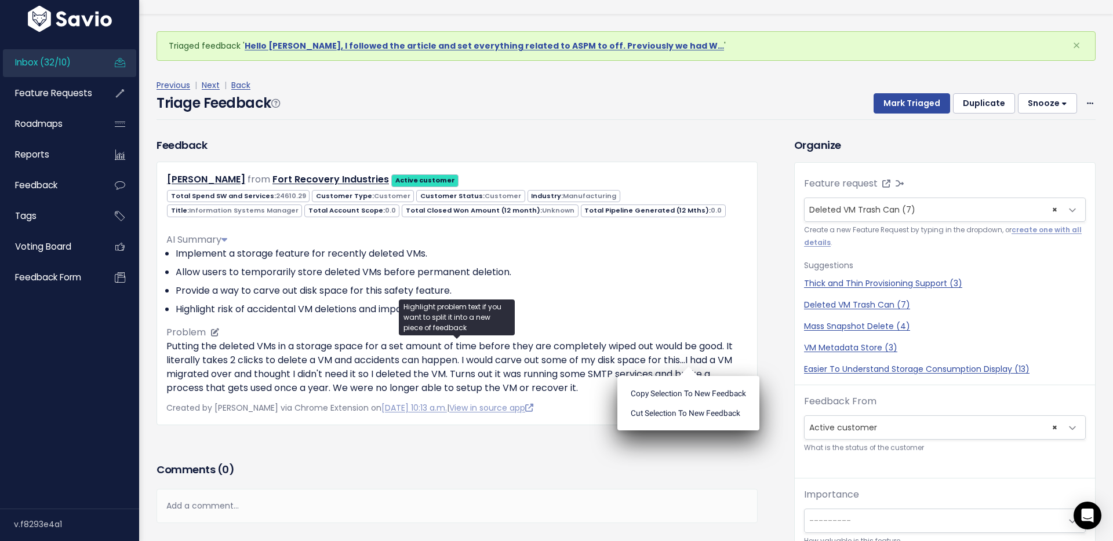
click at [334, 380] on p "Putting the deleted VMs in a storage space for a set amount of time before they…" at bounding box center [456, 368] width 581 height 56
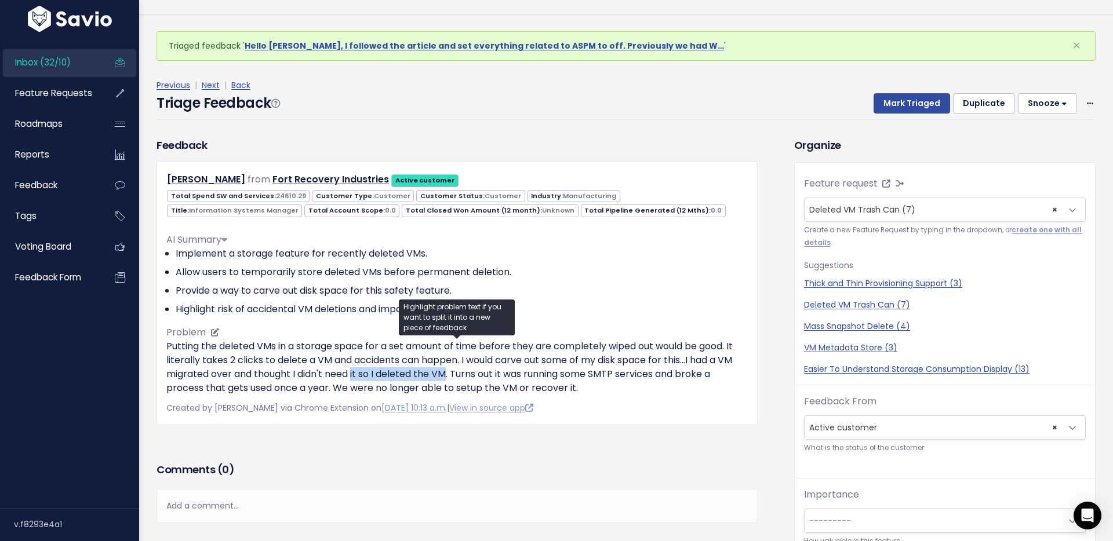
drag, startPoint x: 354, startPoint y: 373, endPoint x: 449, endPoint y: 372, distance: 95.0
click at [449, 372] on p "Putting the deleted VMs in a storage space for a set amount of time before they…" at bounding box center [456, 368] width 581 height 56
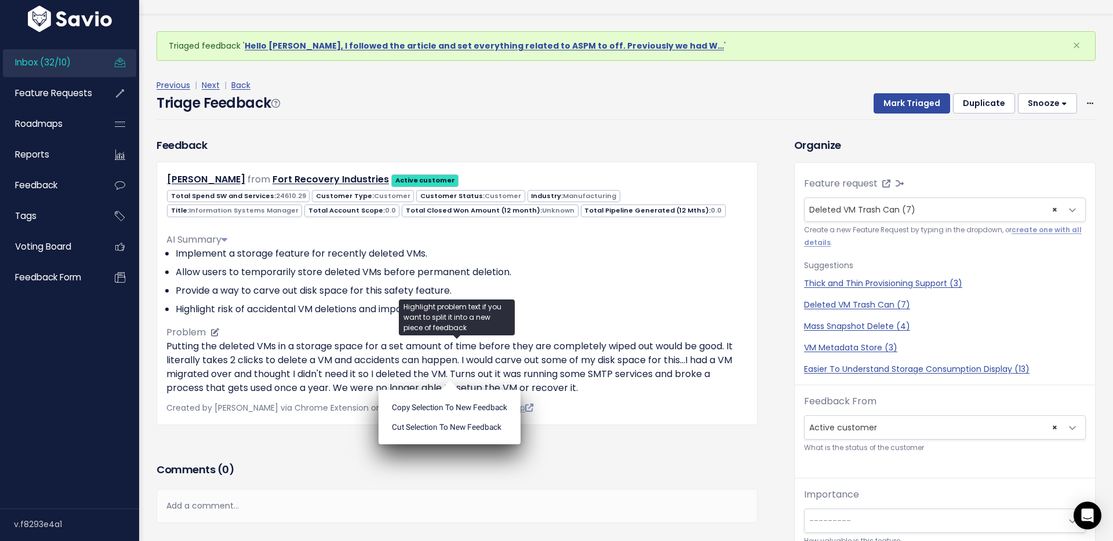
click at [599, 366] on p "Putting the deleted VMs in a storage space for a set amount of time before they…" at bounding box center [456, 368] width 581 height 56
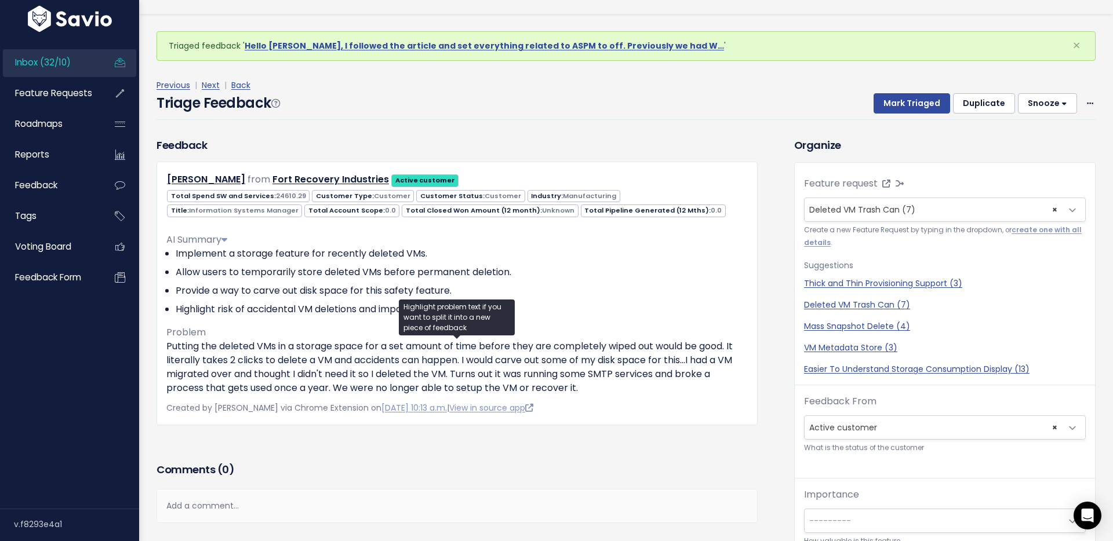
click at [785, 64] on div "Previous | Next | Back Triage Feedback Mark Triaged Duplicate Snooze 1 day 3 da…" at bounding box center [630, 99] width 948 height 76
click at [909, 89] on div "Previous | Next | Back" at bounding box center [625, 85] width 939 height 14
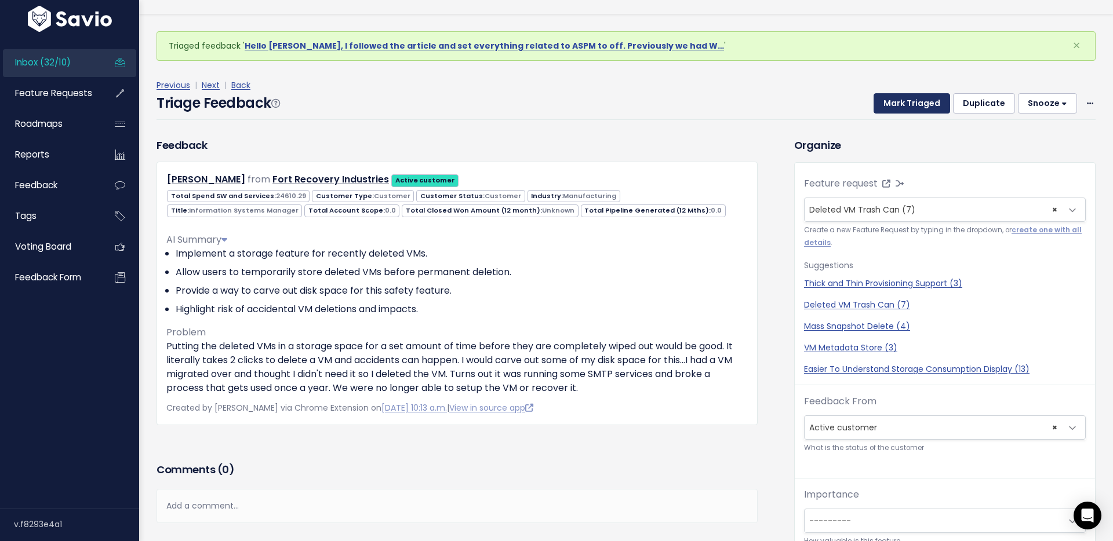
click at [911, 101] on button "Mark Triaged" at bounding box center [911, 103] width 76 height 21
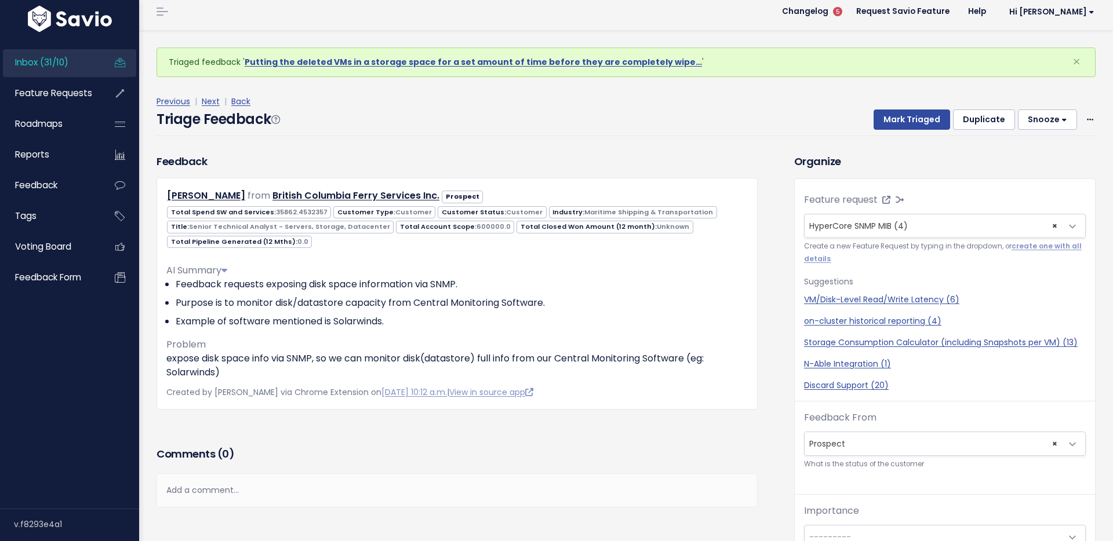
scroll to position [8, 0]
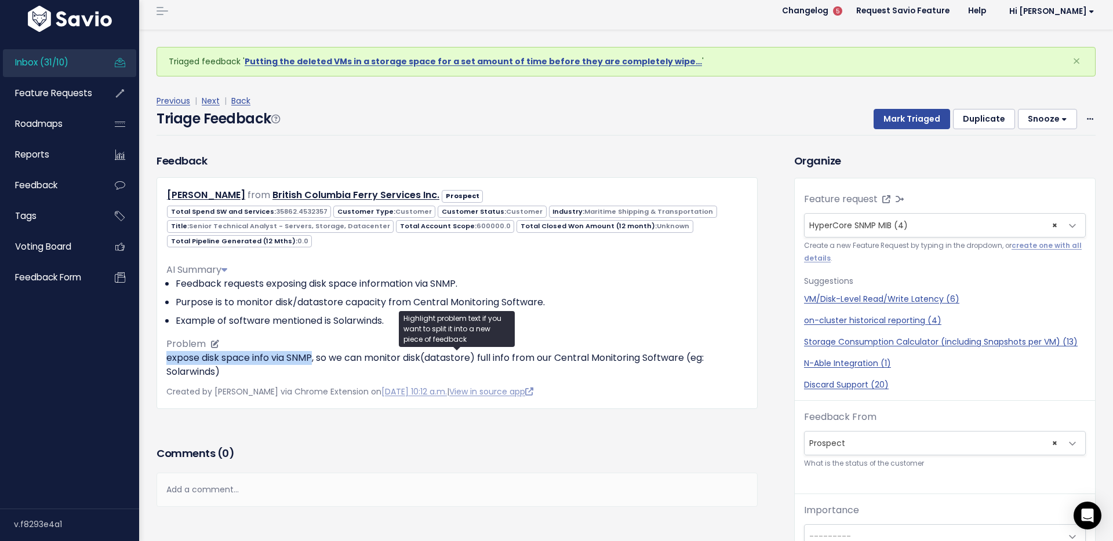
drag, startPoint x: 163, startPoint y: 360, endPoint x: 315, endPoint y: 355, distance: 151.9
click at [315, 355] on div "[PERSON_NAME] from British Columbia Ferry Services Inc. Prospect 0.0" at bounding box center [456, 293] width 601 height 232
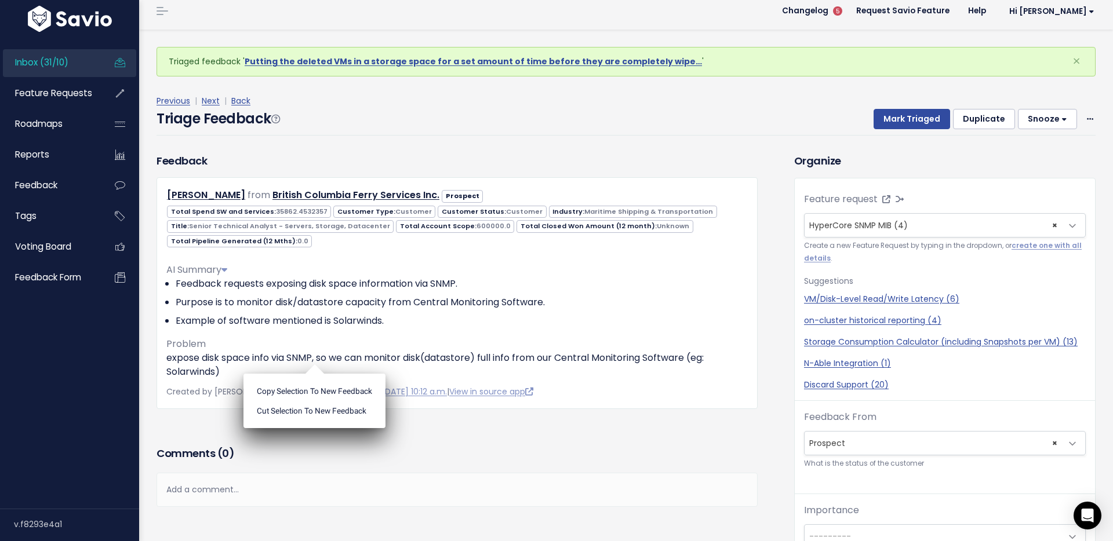
click at [443, 147] on div "Previous | Next | Back Triage Feedback Mark Triaged Duplicate Snooze 1 day 3 da…" at bounding box center [630, 114] width 948 height 76
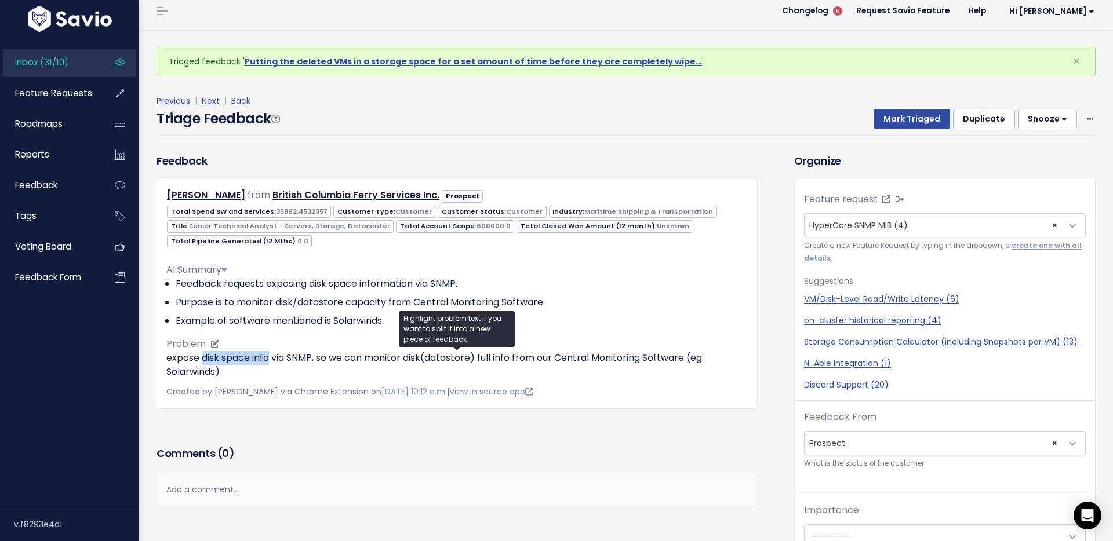
drag, startPoint x: 312, startPoint y: 362, endPoint x: 271, endPoint y: 360, distance: 41.2
click at [271, 360] on p "expose disk space info via SNMP, so we can monitor disk(datastore) full info fr…" at bounding box center [456, 365] width 581 height 28
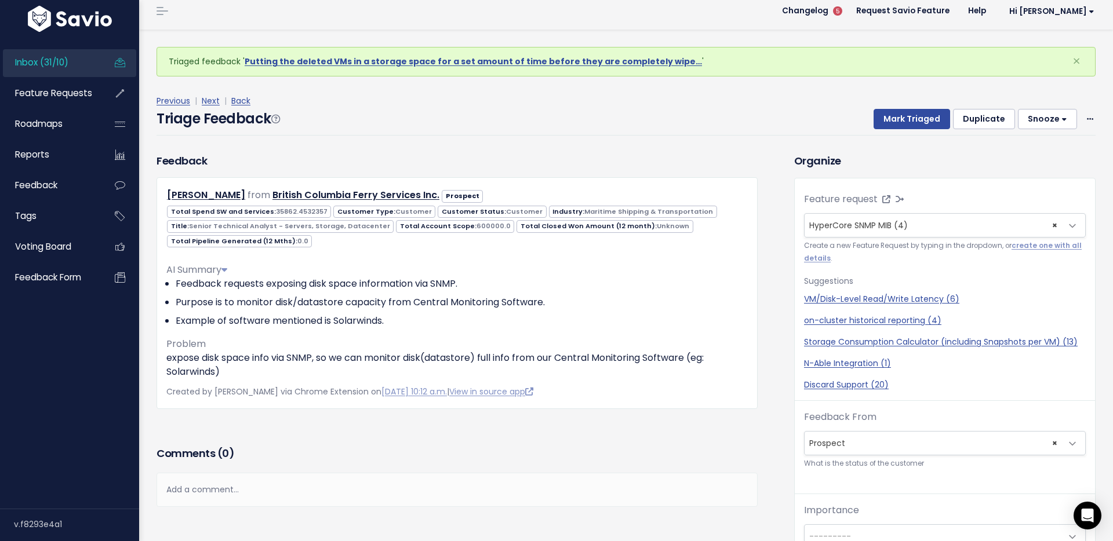
click at [675, 447] on h3 "Comments ( 0 )" at bounding box center [456, 454] width 601 height 16
drag, startPoint x: 172, startPoint y: 377, endPoint x: 223, endPoint y: 376, distance: 51.0
click at [223, 376] on div "Rick Peng from British Columbia Ferry Services Inc. Prospect 0.0" at bounding box center [456, 293] width 601 height 232
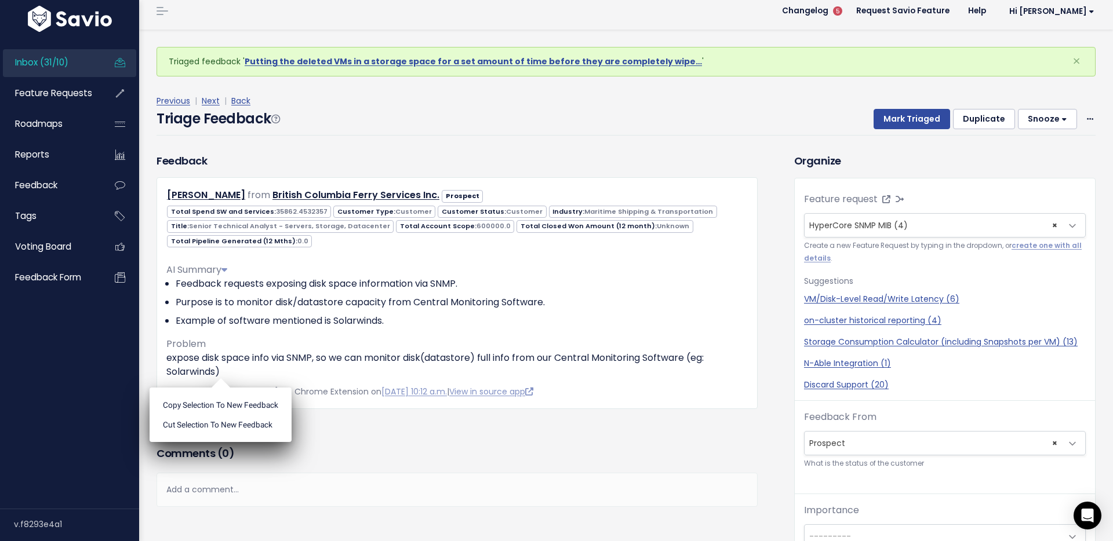
click at [705, 130] on div "Triage Feedback Mark Triaged Duplicate Snooze 1 day 3 days 7 days 14 days Edit …" at bounding box center [625, 121] width 939 height 27
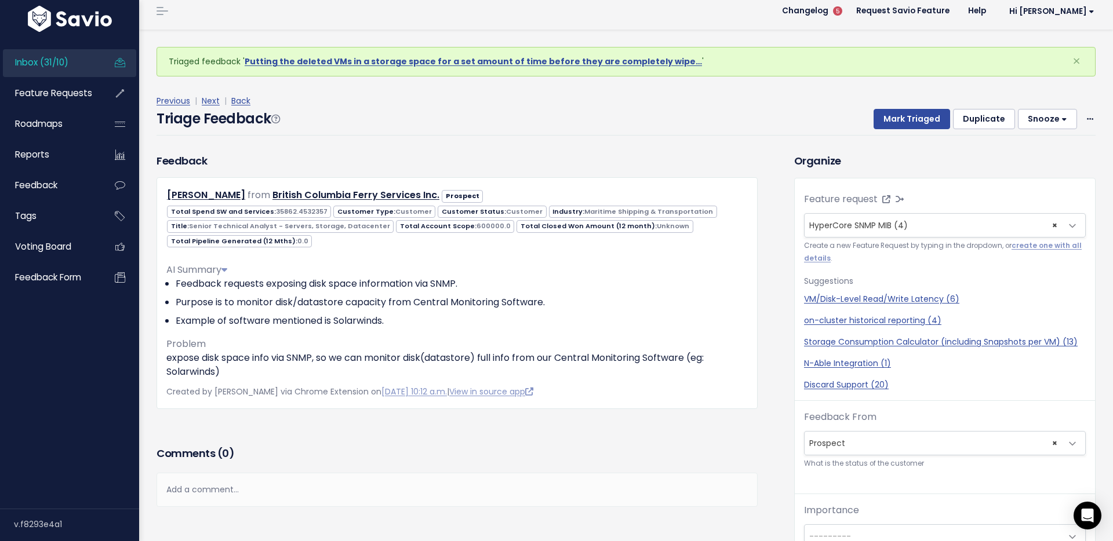
click at [732, 97] on div "Previous | Next | Back" at bounding box center [625, 101] width 939 height 14
drag, startPoint x: 789, startPoint y: 129, endPoint x: 892, endPoint y: 124, distance: 103.3
click at [791, 129] on div "Triage Feedback Mark Triaged Duplicate Snooze 1 day 3 days 7 days 14 days Edit …" at bounding box center [625, 121] width 939 height 27
click at [905, 117] on button "Mark Triaged" at bounding box center [911, 119] width 76 height 21
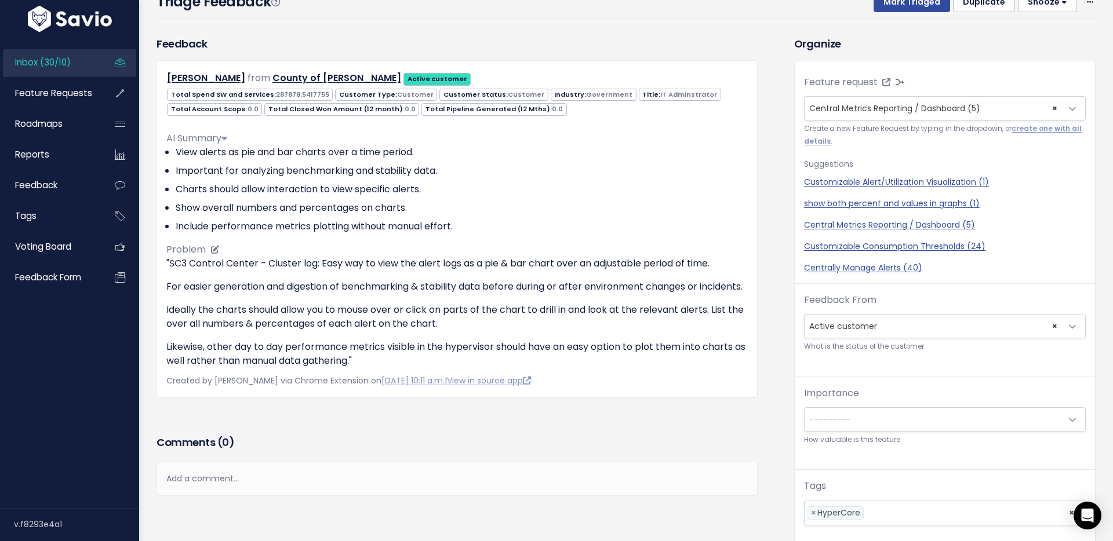
scroll to position [67, 0]
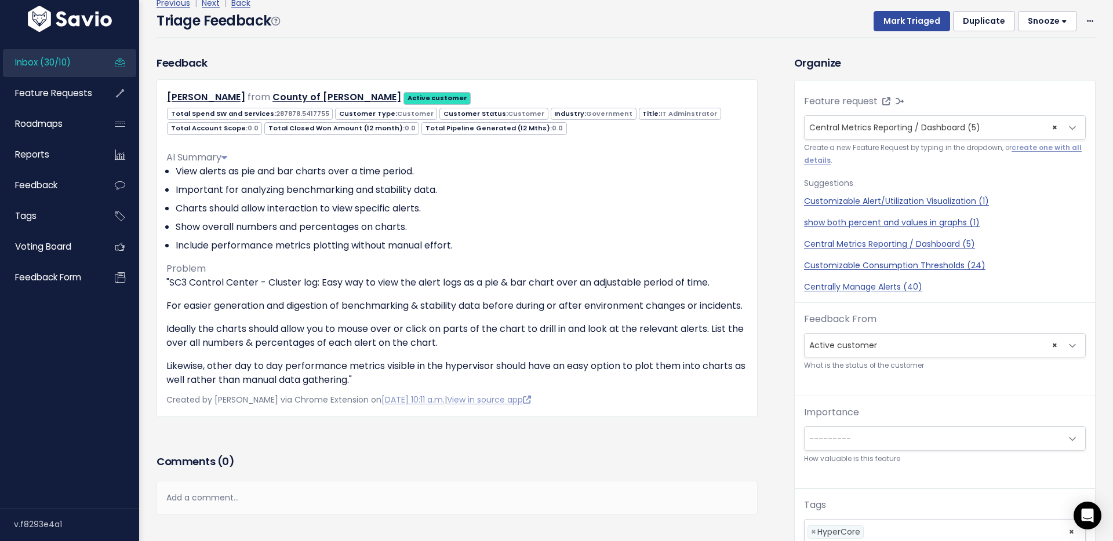
click at [570, 56] on div "Feedback [PERSON_NAME] from County of [GEOGRAPHIC_DATA] Active customer" at bounding box center [456, 236] width 601 height 362
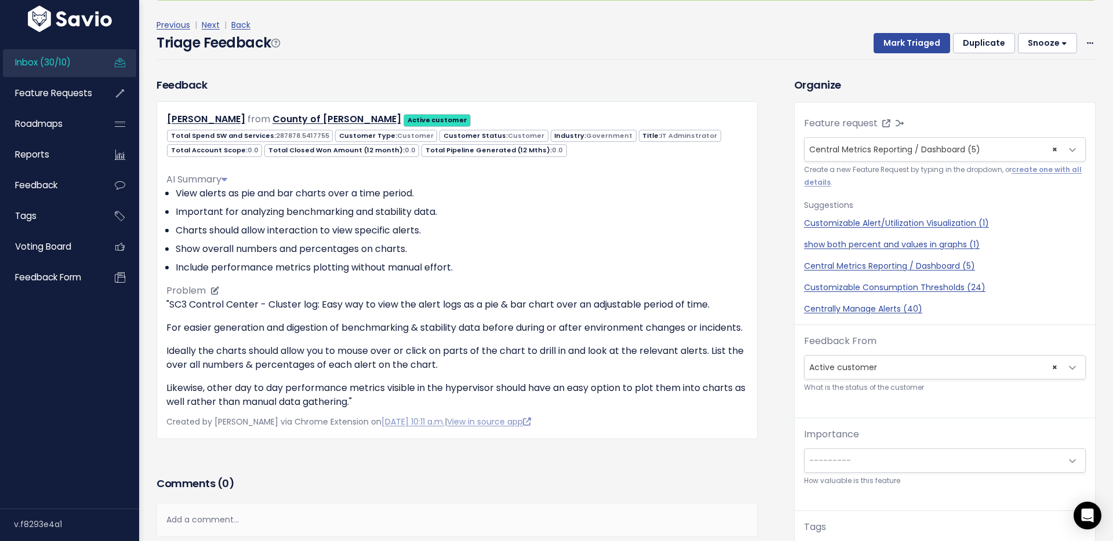
scroll to position [16, 0]
drag, startPoint x: 170, startPoint y: 307, endPoint x: 185, endPoint y: 302, distance: 15.8
click at [185, 302] on p ""SC3 Control Center - Cluster log: Easy way to view the alert logs as a pie & b…" at bounding box center [456, 305] width 581 height 14
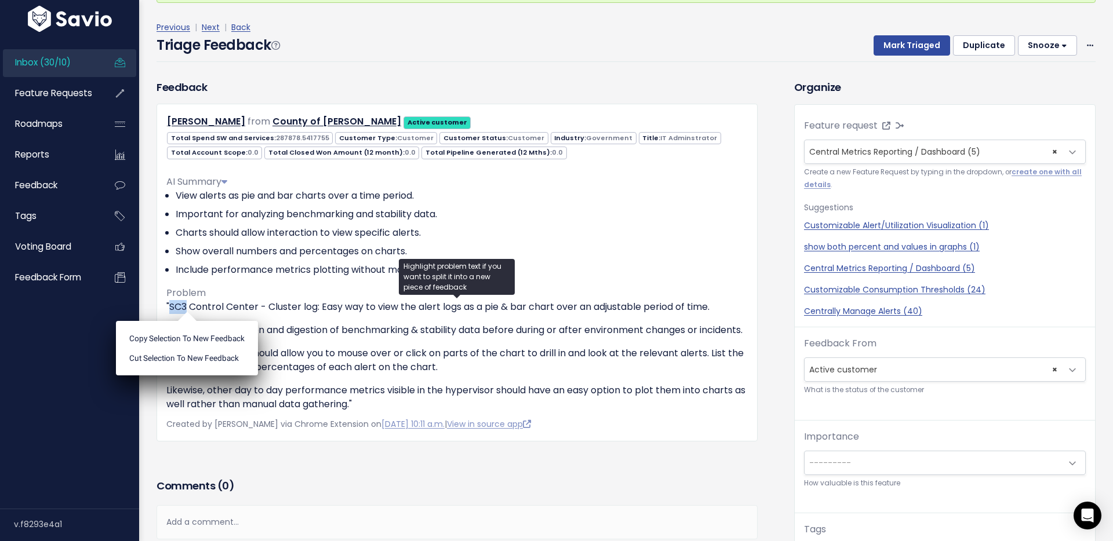
scroll to position [13, 0]
click at [196, 321] on ul "Copy selection to new Feedback Cut selection to new Feedback" at bounding box center [187, 348] width 142 height 54
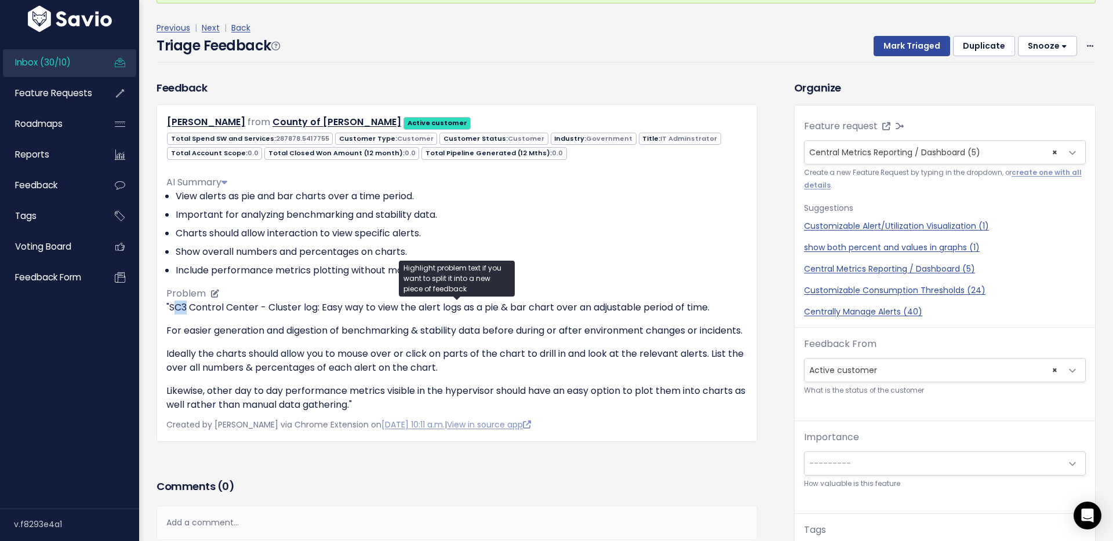
drag, startPoint x: 188, startPoint y: 308, endPoint x: 173, endPoint y: 304, distance: 14.9
click at [173, 304] on p ""SC3 Control Center - Cluster log: Easy way to view the alert logs as a pie & b…" at bounding box center [456, 308] width 581 height 14
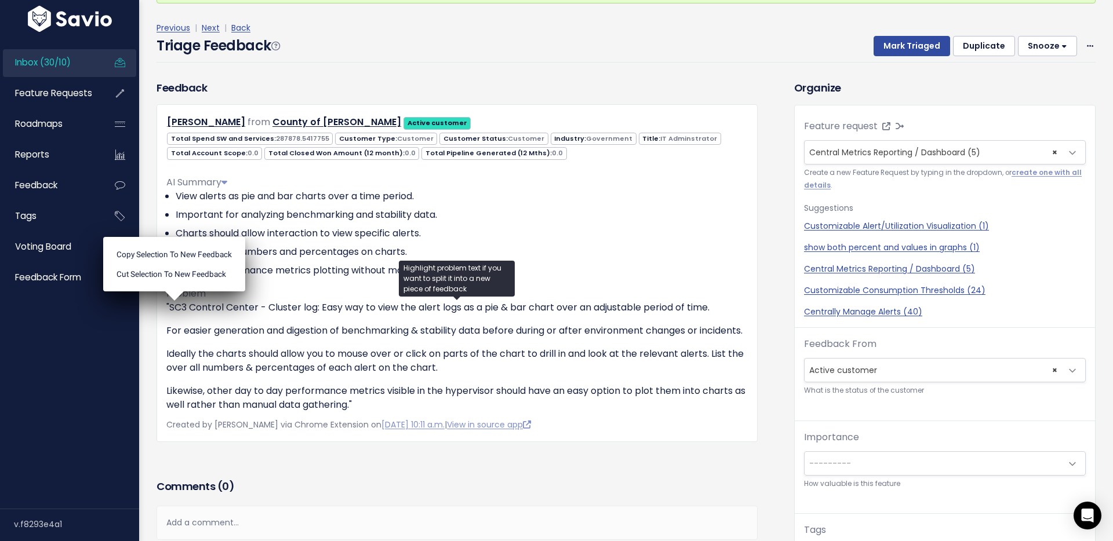
click at [502, 30] on div "Previous | Next | Back" at bounding box center [625, 28] width 939 height 14
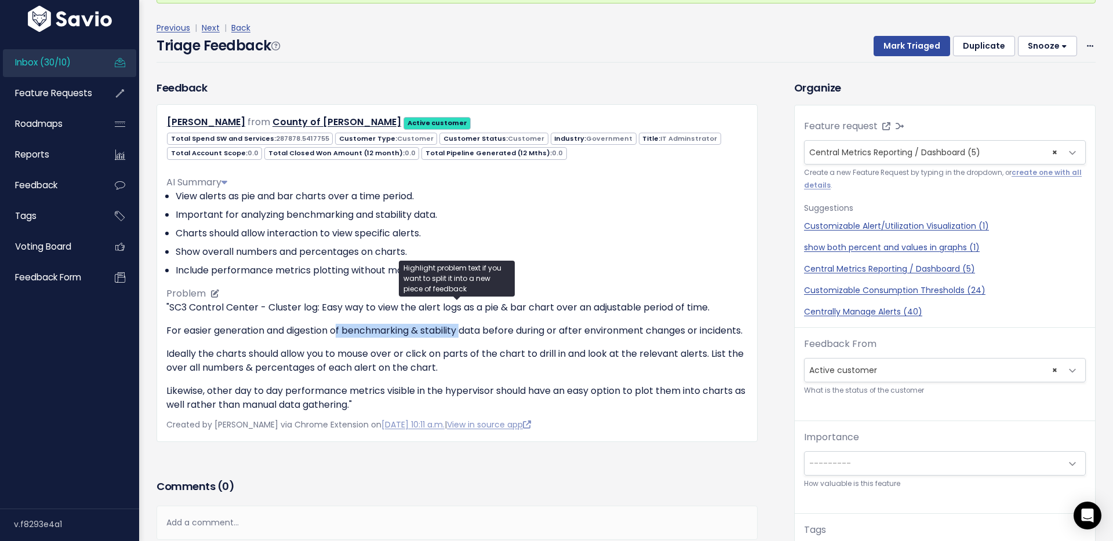
drag, startPoint x: 340, startPoint y: 334, endPoint x: 465, endPoint y: 336, distance: 125.2
click at [465, 336] on p "For easier generation and digestion of benchmarking & stability data before dur…" at bounding box center [456, 331] width 581 height 14
click at [267, 370] on p "Ideally the charts should allow you to mouse over or click on parts of the char…" at bounding box center [456, 361] width 581 height 28
drag, startPoint x: 275, startPoint y: 406, endPoint x: 490, endPoint y: 401, distance: 215.1
click at [490, 401] on p "Likewise, other day to day performance metrics visible in the hypervisor should…" at bounding box center [456, 398] width 581 height 28
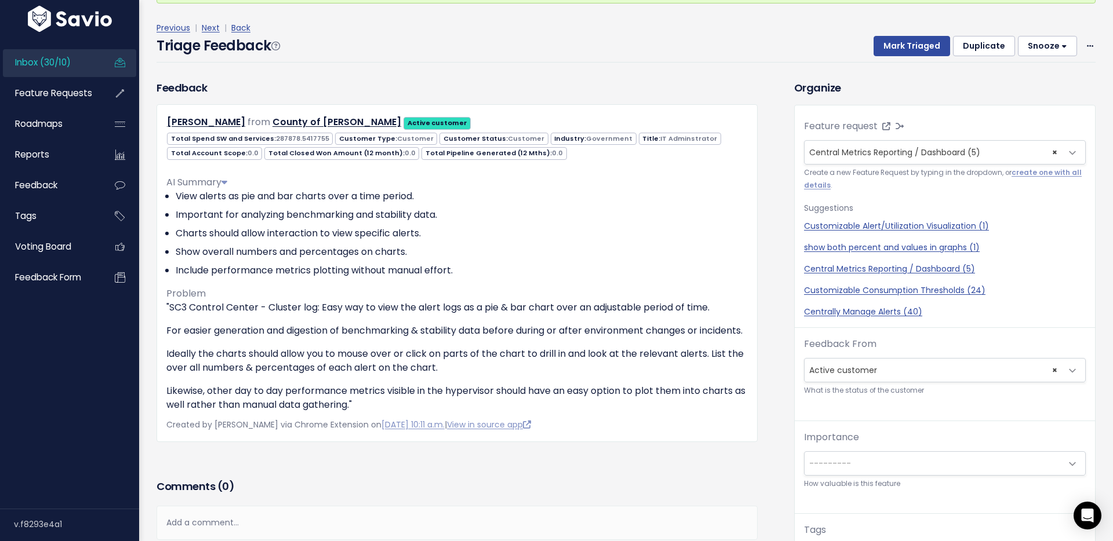
click at [642, 81] on div "Feedback [PERSON_NAME] from County of [GEOGRAPHIC_DATA] Active customer" at bounding box center [456, 261] width 601 height 362
click at [891, 39] on button "Mark Triaged" at bounding box center [911, 46] width 76 height 21
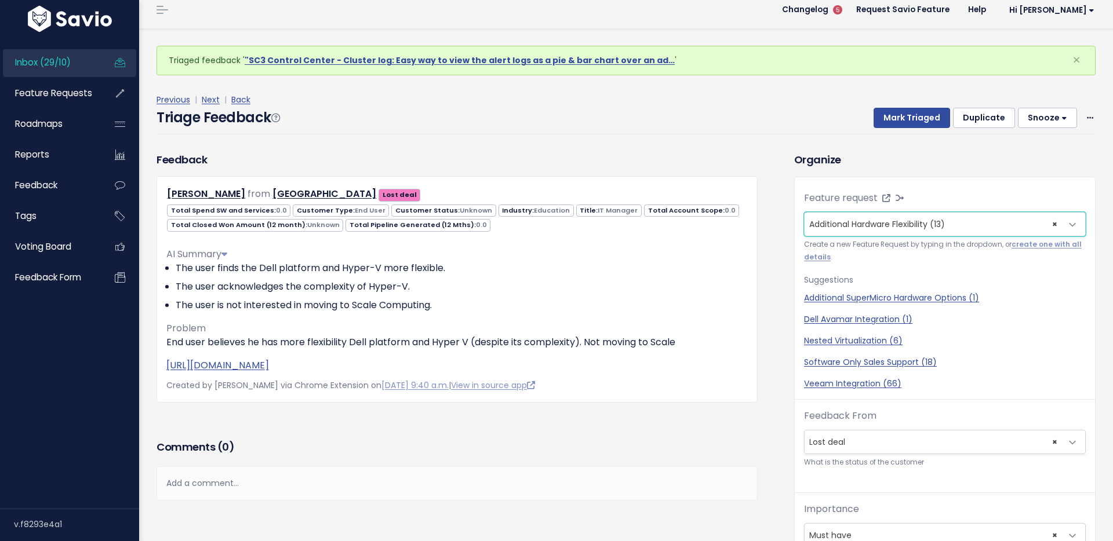
scroll to position [10, 0]
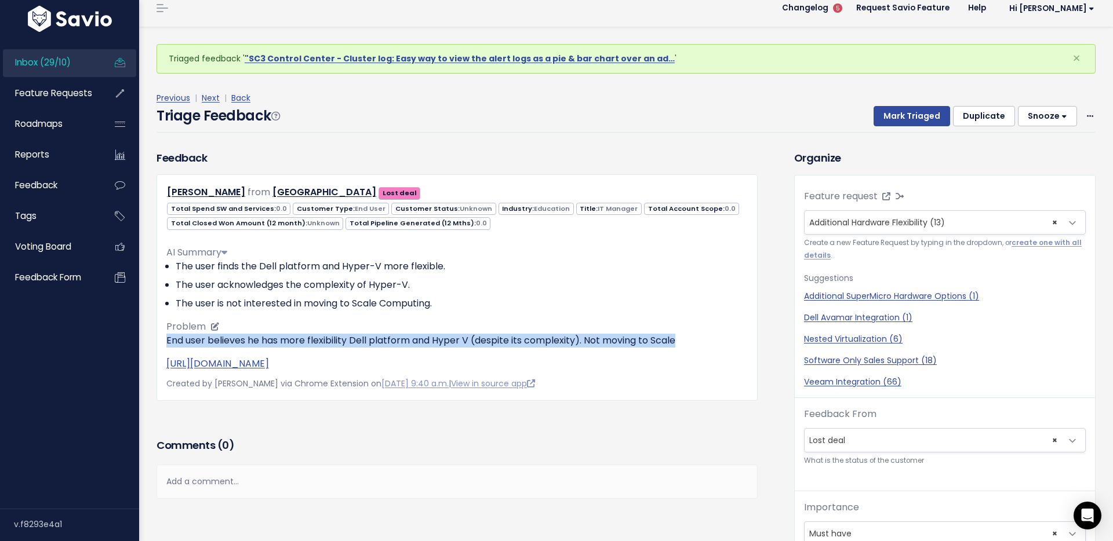
drag, startPoint x: 158, startPoint y: 337, endPoint x: 682, endPoint y: 335, distance: 523.9
click at [682, 335] on div "Daniel Emery from Biddenham Upper School Lost deal 0.0 End User 0.0" at bounding box center [456, 287] width 601 height 226
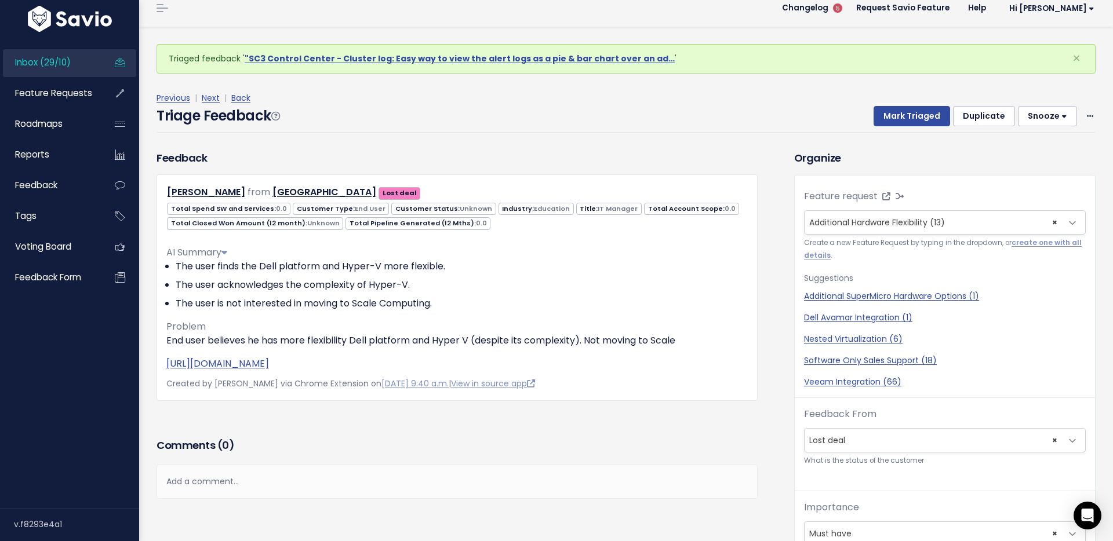
click at [628, 122] on div "Triage Feedback Mark Triaged Duplicate Snooze 1 day 3 days 7 days 14 days Edit …" at bounding box center [625, 118] width 939 height 27
click at [549, 121] on div "Triage Feedback Mark Triaged Duplicate [GEOGRAPHIC_DATA] 1 day 3 days 7 days 14…" at bounding box center [625, 118] width 939 height 27
click at [899, 120] on button "Mark Triaged" at bounding box center [911, 116] width 76 height 21
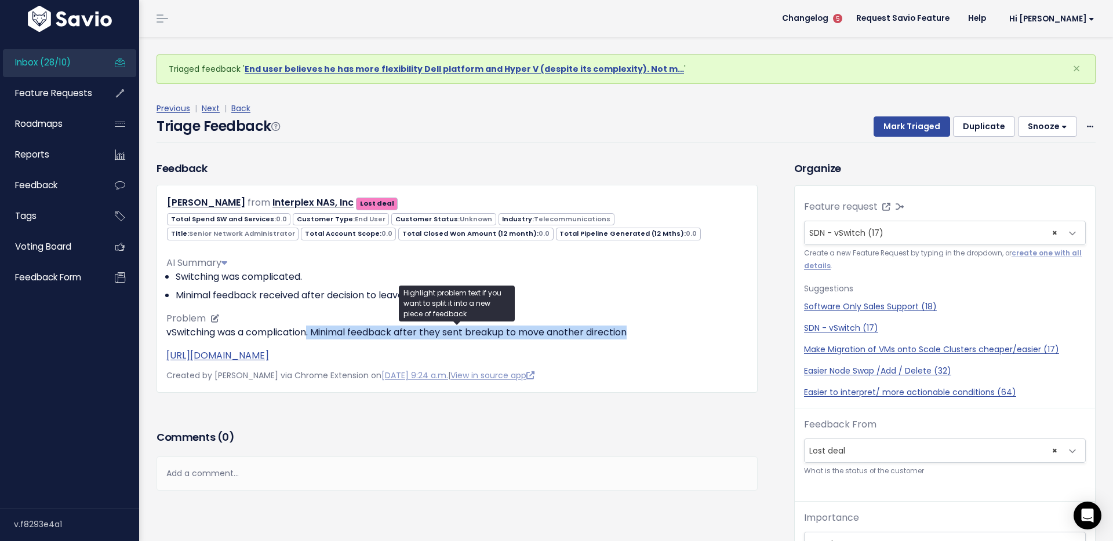
drag, startPoint x: 309, startPoint y: 338, endPoint x: 714, endPoint y: 342, distance: 405.1
click at [714, 342] on div "vSwitching was a complication. Minimal feedback after they sent breakup to move…" at bounding box center [456, 344] width 581 height 37
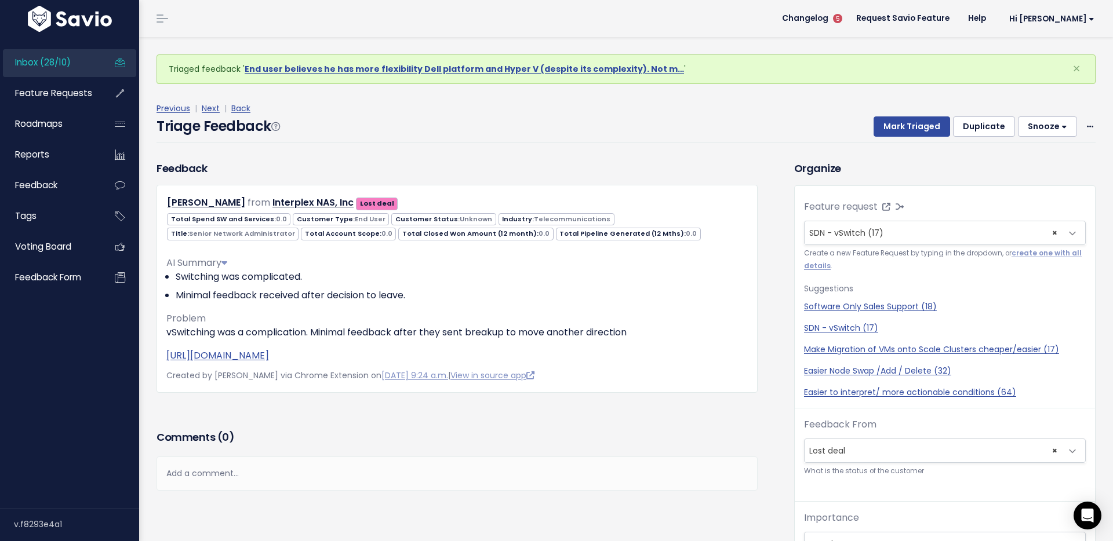
click at [715, 139] on div "Triage Feedback Mark Triaged Duplicate Snooze 1 day 3 days 7 days 14 days Edit …" at bounding box center [625, 129] width 939 height 27
click at [618, 92] on div "Previous | Next | Back Triage Feedback Mark Triaged Duplicate Snooze 1 day 3 da…" at bounding box center [630, 122] width 948 height 76
click at [897, 126] on button "Mark Triaged" at bounding box center [911, 126] width 76 height 21
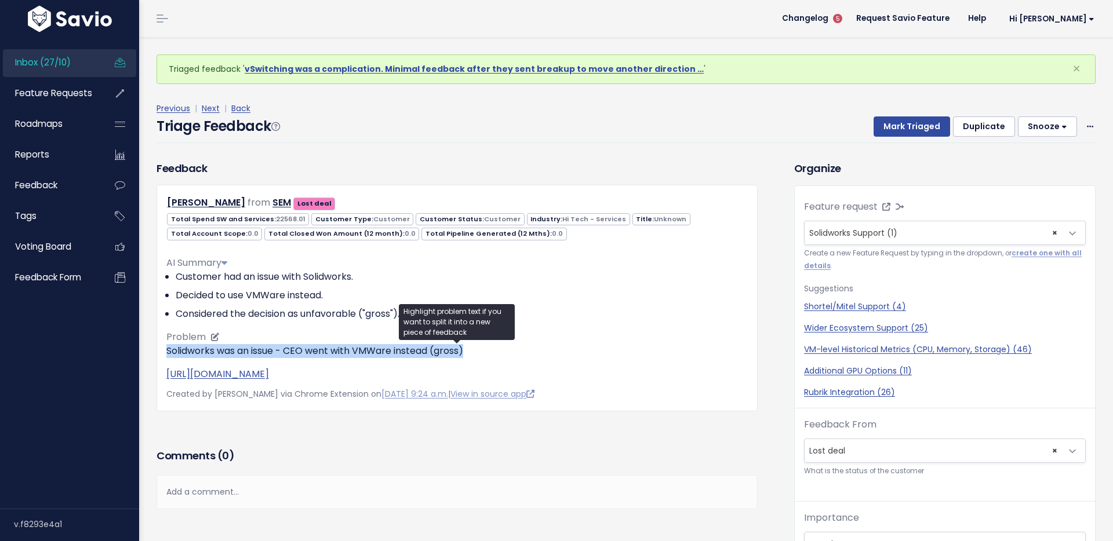
drag, startPoint x: 152, startPoint y: 355, endPoint x: 553, endPoint y: 353, distance: 401.0
click at [553, 353] on div "Feedback [PERSON_NAME] from SEM Lost deal" at bounding box center [457, 286] width 618 height 250
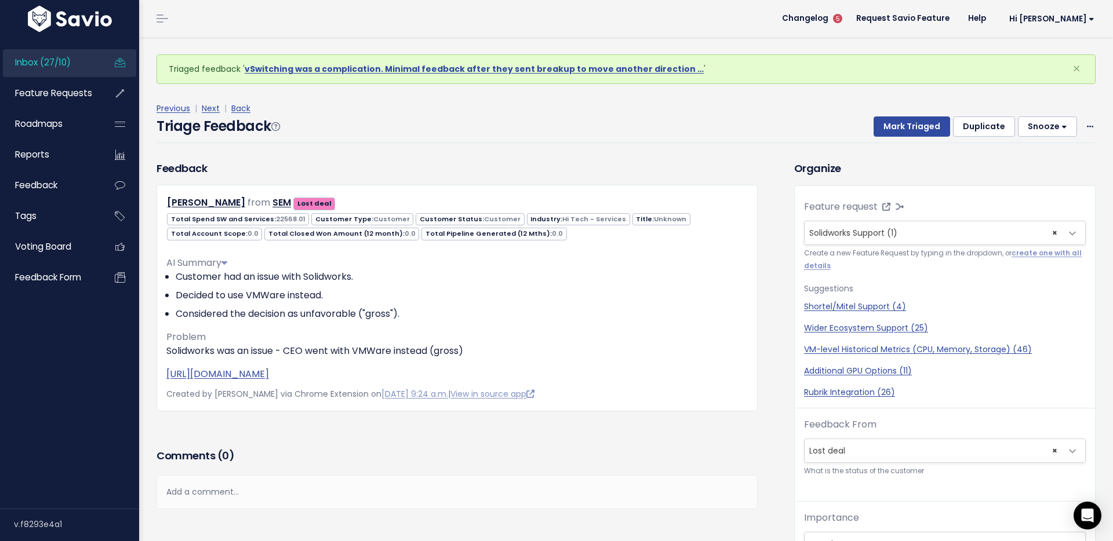
click at [730, 155] on div "Previous | Next | Back Triage Feedback Mark Triaged Duplicate [GEOGRAPHIC_DATA]…" at bounding box center [630, 122] width 948 height 76
click at [75, 87] on span "Feature Requests" at bounding box center [53, 93] width 77 height 12
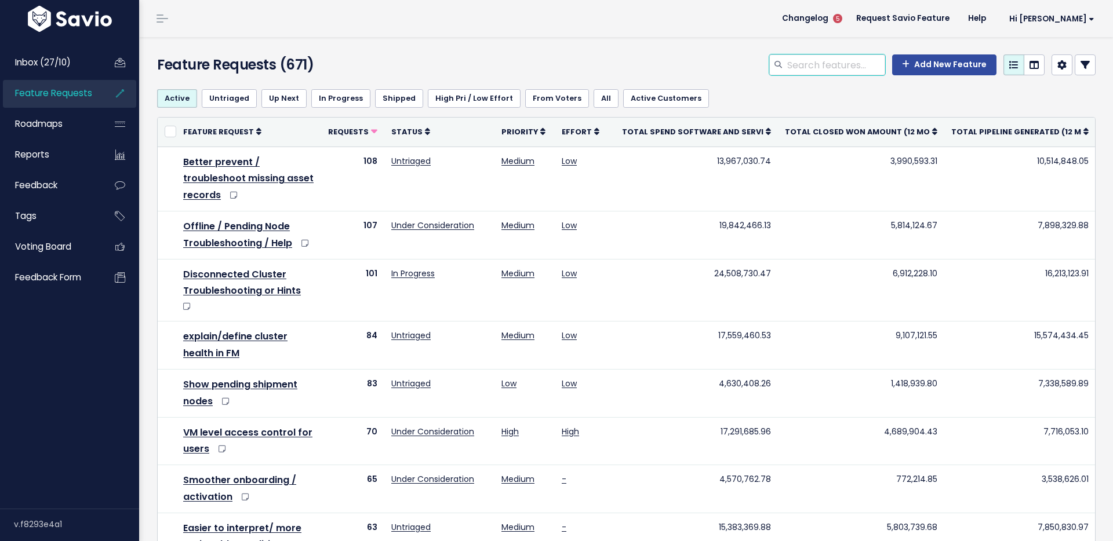
click at [829, 67] on input "search" at bounding box center [835, 64] width 99 height 21
click at [61, 62] on span "Inbox (27/10)" at bounding box center [43, 62] width 56 height 12
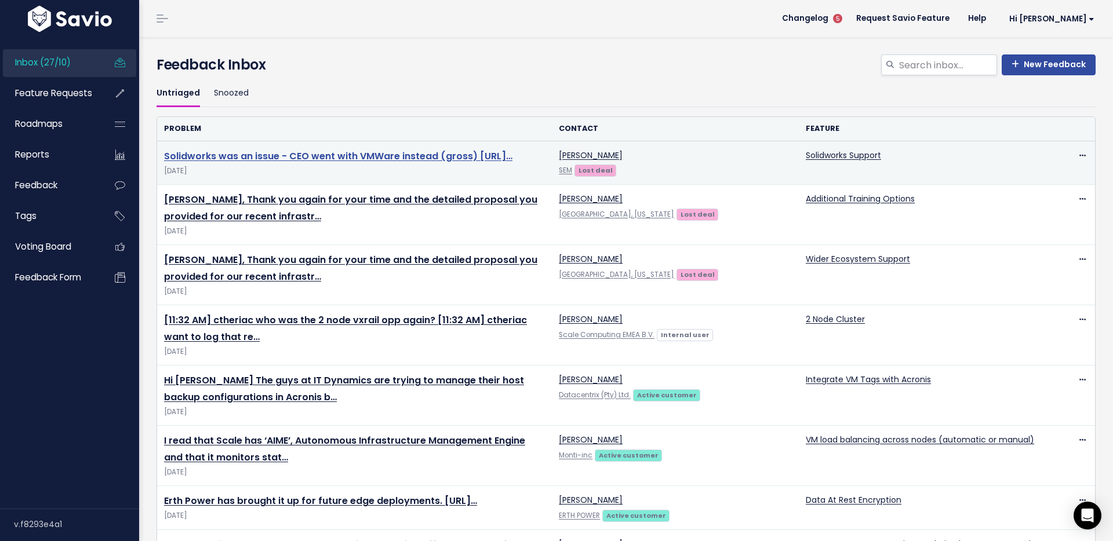
click at [285, 163] on link "Solidworks was an issue - CEO went with VMWare instead (gross) https://scalecom…" at bounding box center [338, 156] width 348 height 13
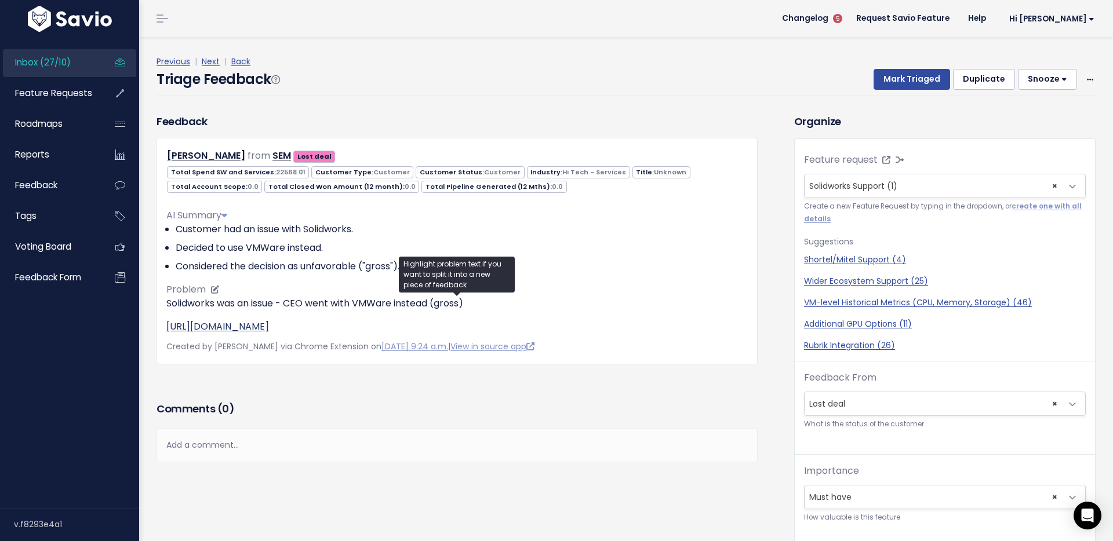
click at [251, 326] on link "[URL][DOMAIN_NAME]" at bounding box center [217, 326] width 103 height 13
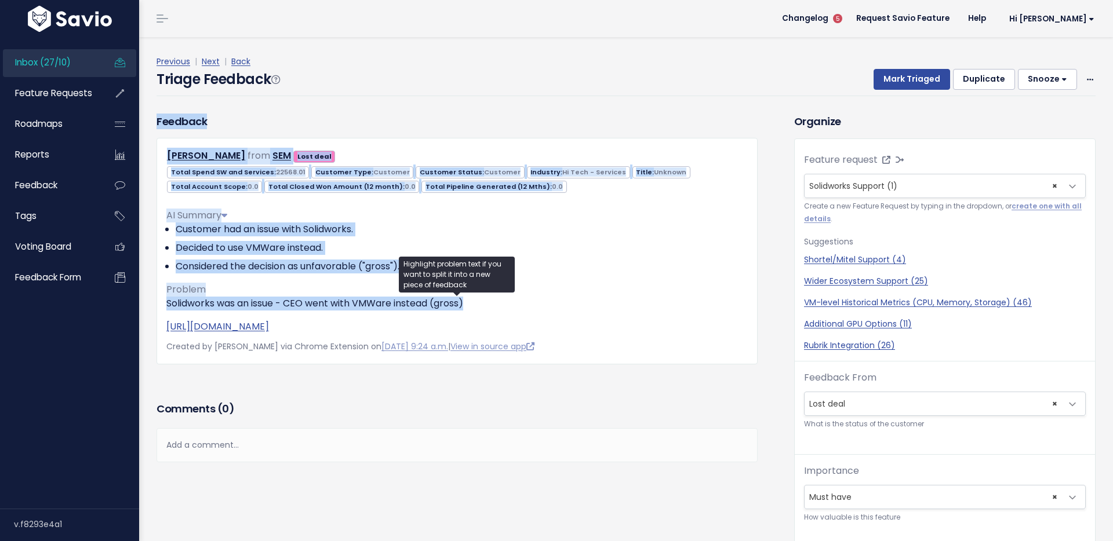
drag, startPoint x: 473, startPoint y: 303, endPoint x: 398, endPoint y: 78, distance: 237.3
click at [398, 77] on div "Triage Feedback To Triage this Feedback Decide whether you'll act on this Feedb…" at bounding box center [626, 380] width 956 height 686
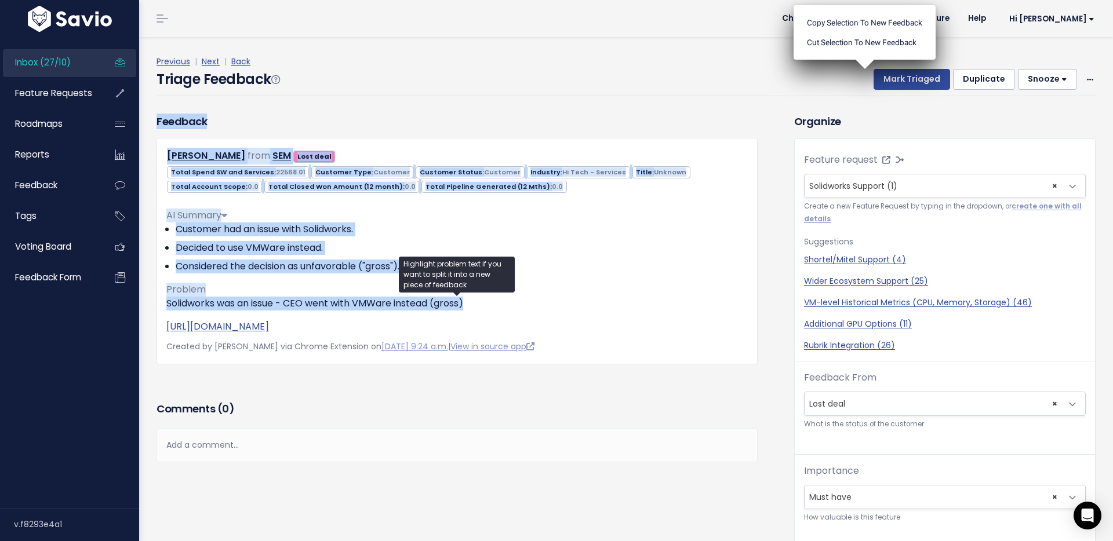
click at [398, 78] on div "Triage Feedback Mark Triaged Duplicate [GEOGRAPHIC_DATA] 1 day 3 days 7 days 14…" at bounding box center [625, 82] width 939 height 27
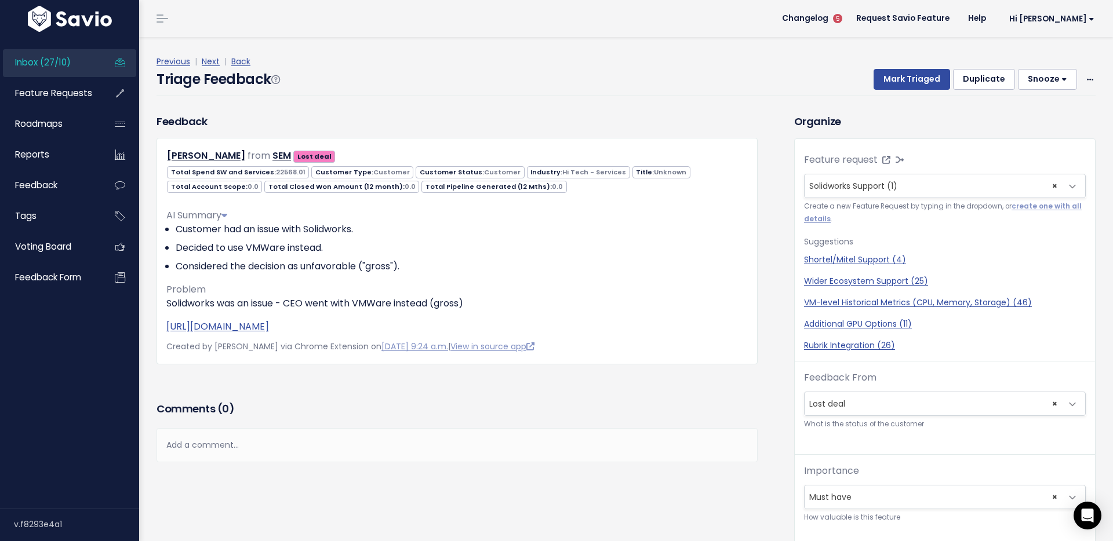
click at [491, 101] on div "Previous | Next | Back Triage Feedback Mark Triaged Duplicate [GEOGRAPHIC_DATA]…" at bounding box center [630, 75] width 948 height 76
click at [908, 78] on button "Mark Triaged" at bounding box center [911, 79] width 76 height 21
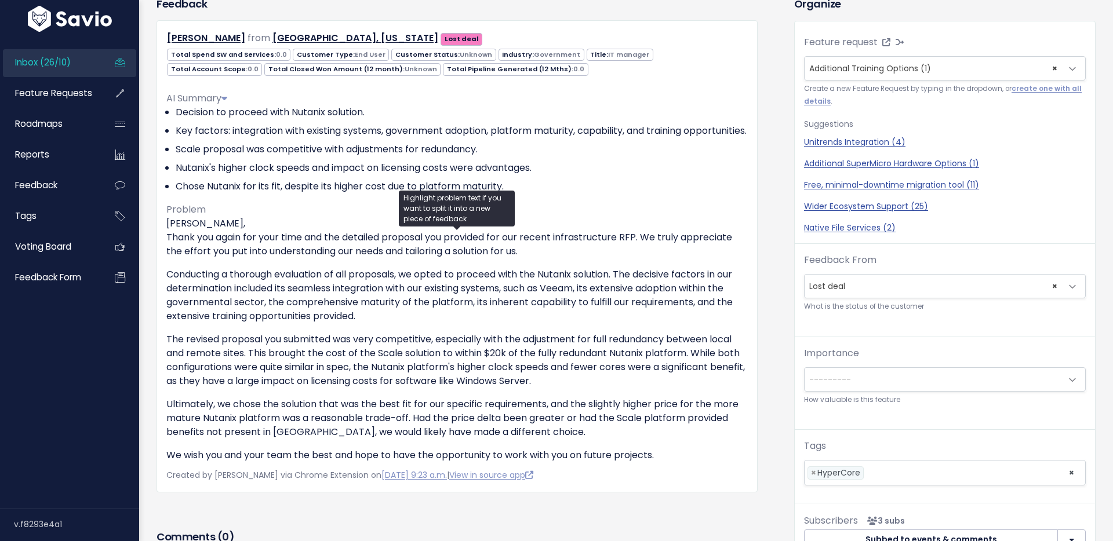
scroll to position [166, 0]
click at [767, 155] on div "Feedback Andrew O'Neil from Grand County, Colorado Lost deal" at bounding box center [466, 309] width 637 height 629
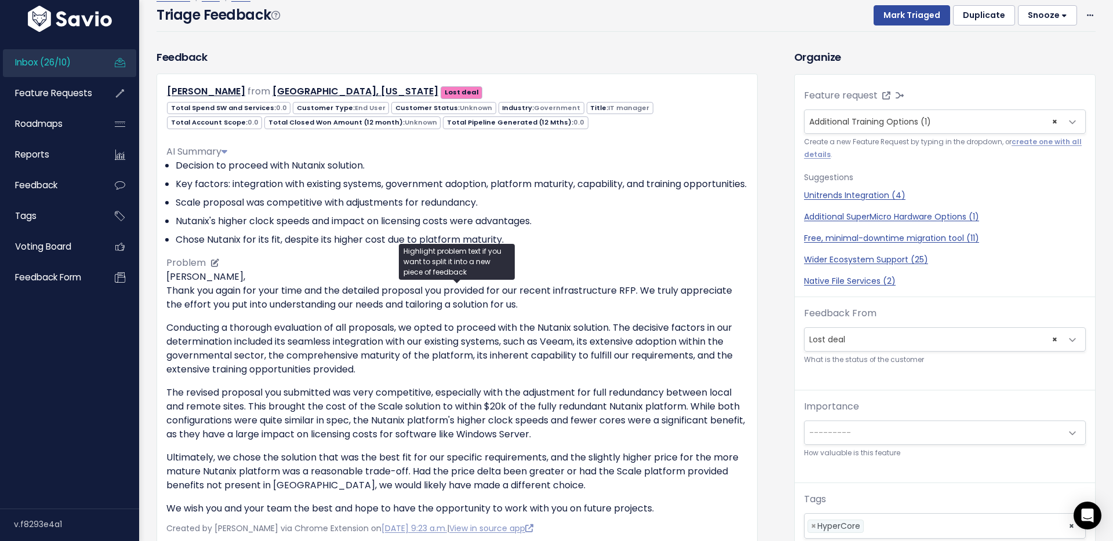
scroll to position [110, 0]
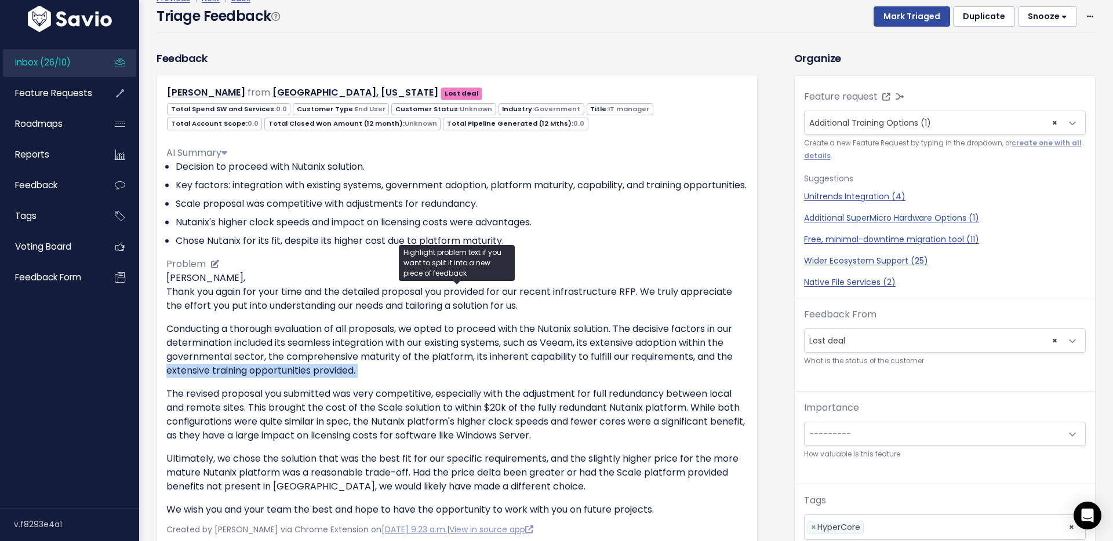
drag, startPoint x: 162, startPoint y: 387, endPoint x: 363, endPoint y: 392, distance: 201.2
click at [363, 392] on div "Andrew O'Neil from Grand County, Colorado Lost deal 0.0 End User" at bounding box center [456, 311] width 601 height 472
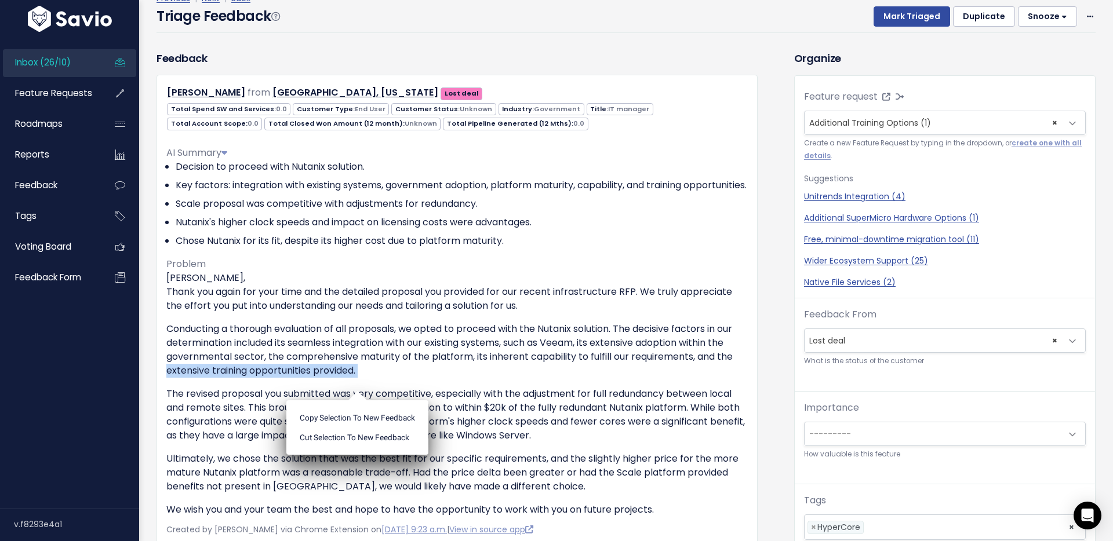
scroll to position [119, 0]
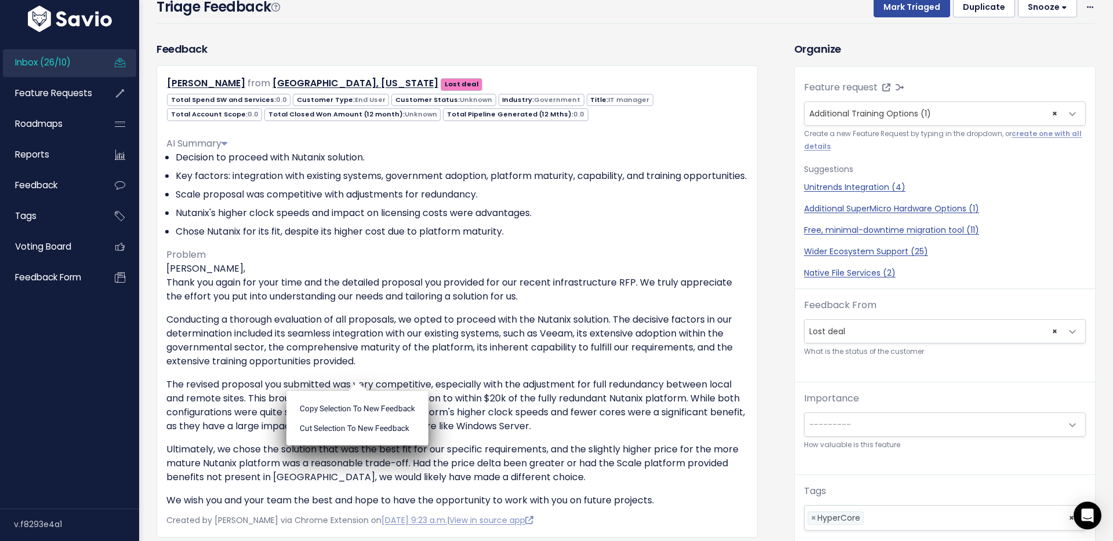
click at [770, 298] on div "Feedback Andrew O'Neil from Grand County, Colorado Lost deal" at bounding box center [466, 355] width 637 height 629
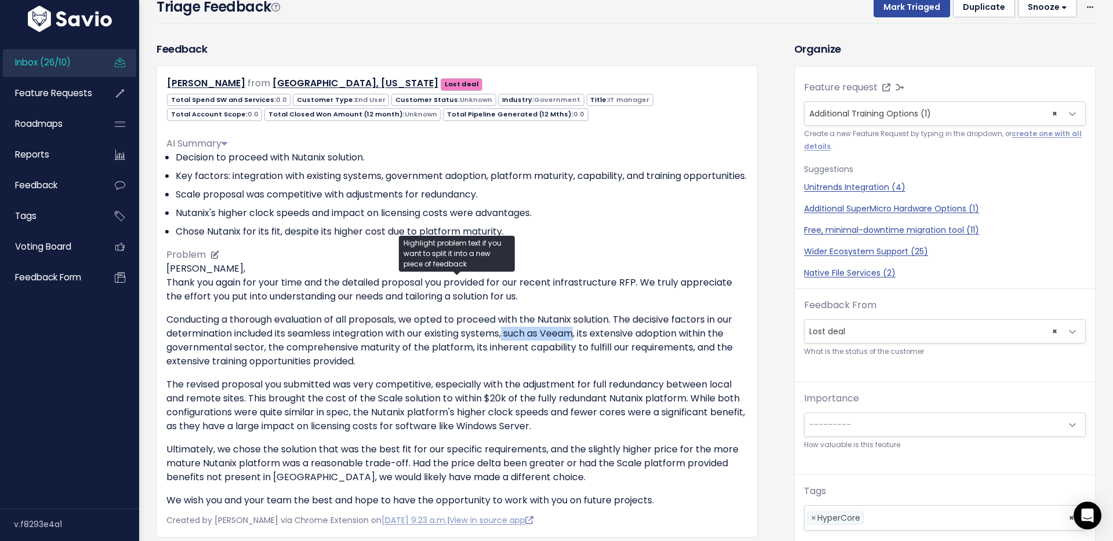
drag, startPoint x: 508, startPoint y: 351, endPoint x: 582, endPoint y: 350, distance: 74.2
click at [582, 350] on p "Conducting a thorough evaluation of all proposals, we opted to proceed with the…" at bounding box center [456, 341] width 581 height 56
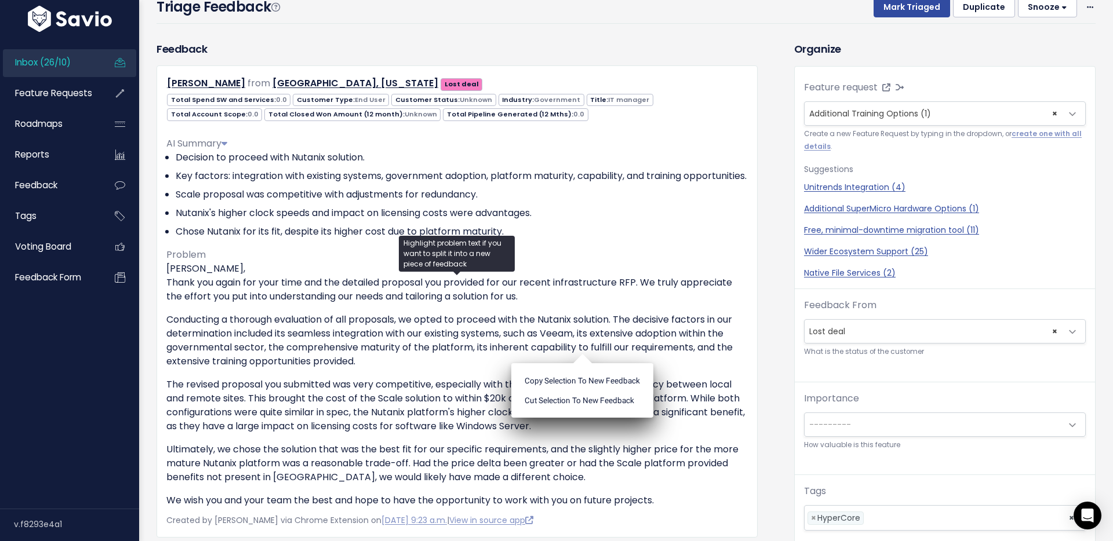
click at [777, 241] on div "Feedback Andrew O'Neil from Grand County, Colorado Lost deal" at bounding box center [466, 355] width 637 height 629
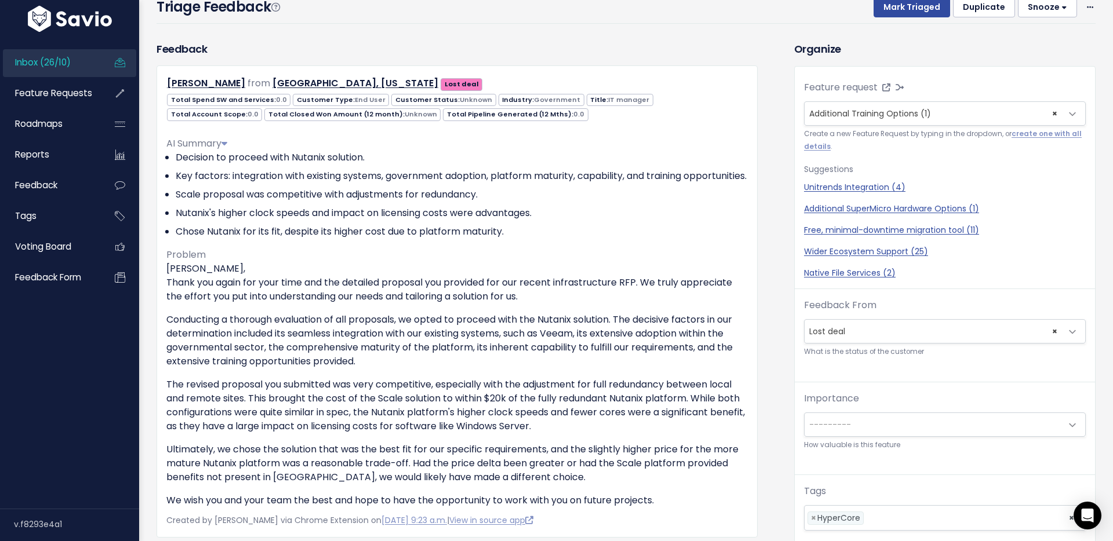
scroll to position [13, 0]
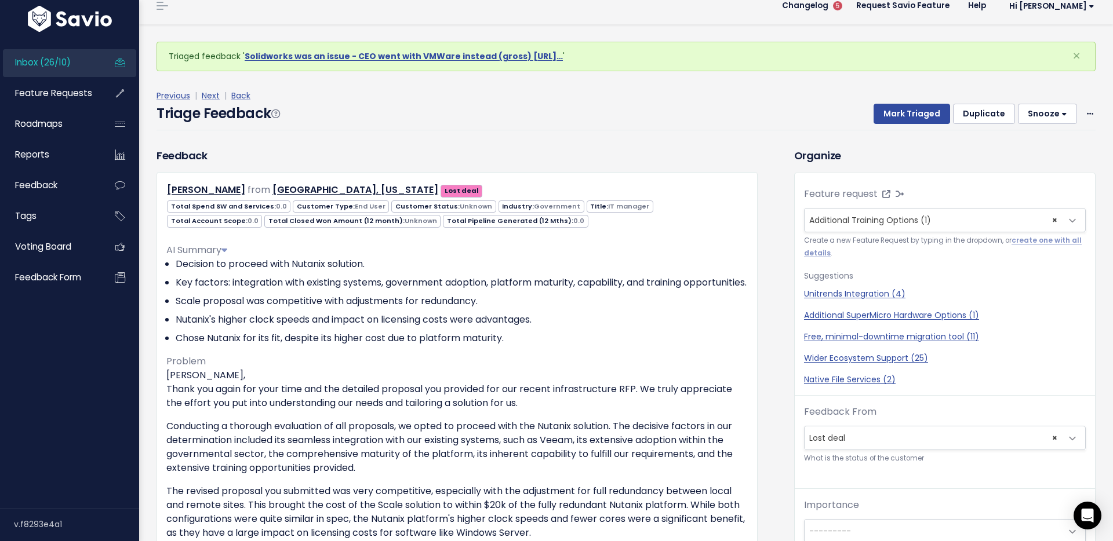
click at [584, 106] on div "Triage Feedback Mark Triaged Duplicate [GEOGRAPHIC_DATA] 1 day 3 days 7 days 14…" at bounding box center [625, 116] width 939 height 27
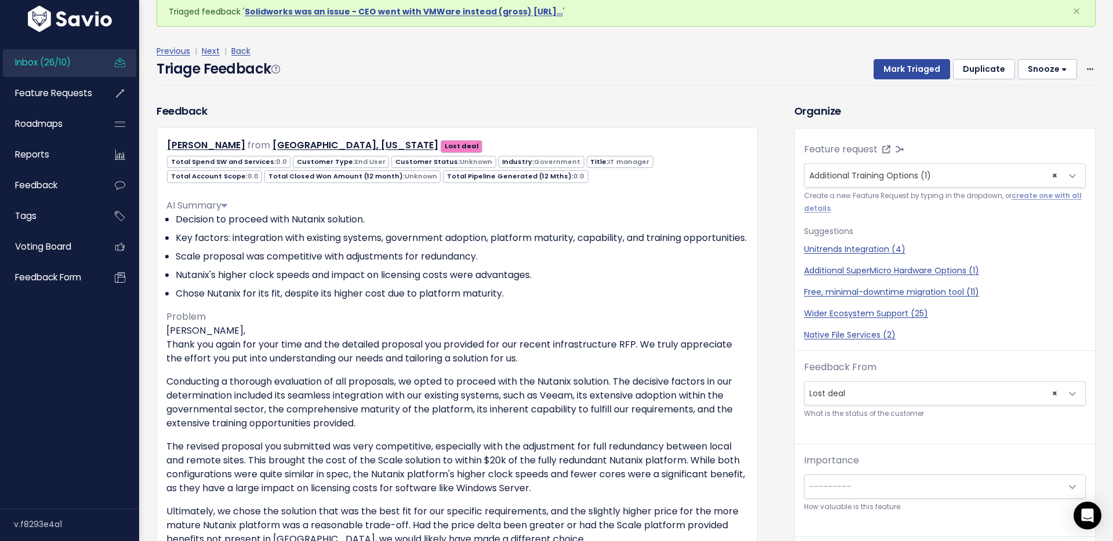
scroll to position [55, 0]
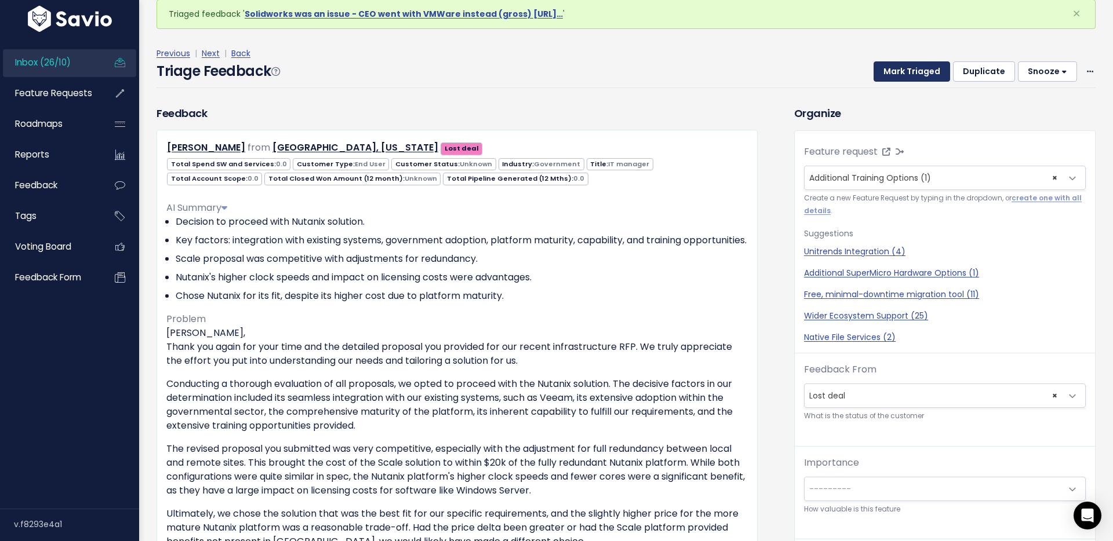
click at [909, 75] on button "Mark Triaged" at bounding box center [911, 71] width 76 height 21
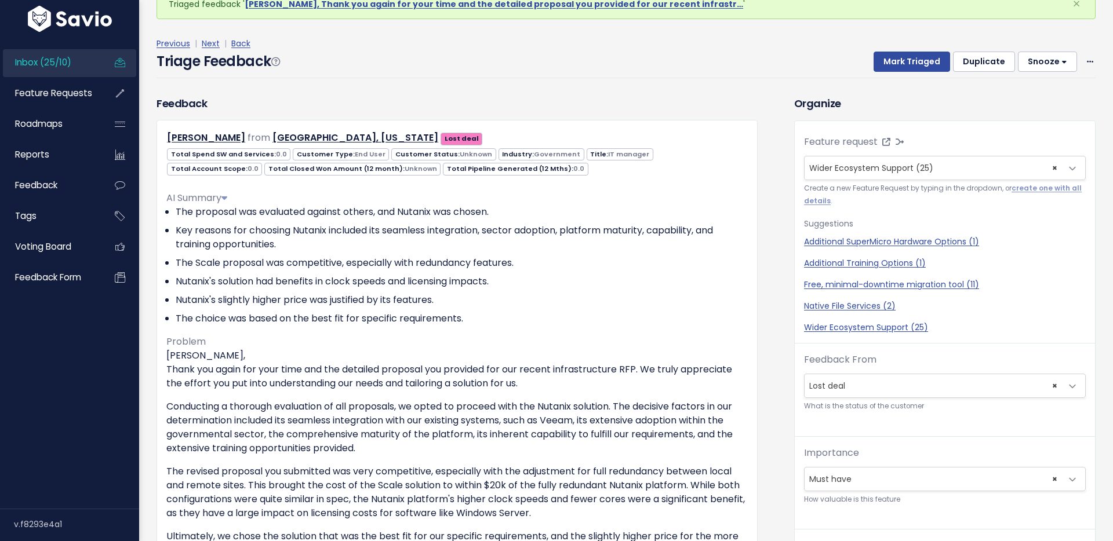
scroll to position [52, 0]
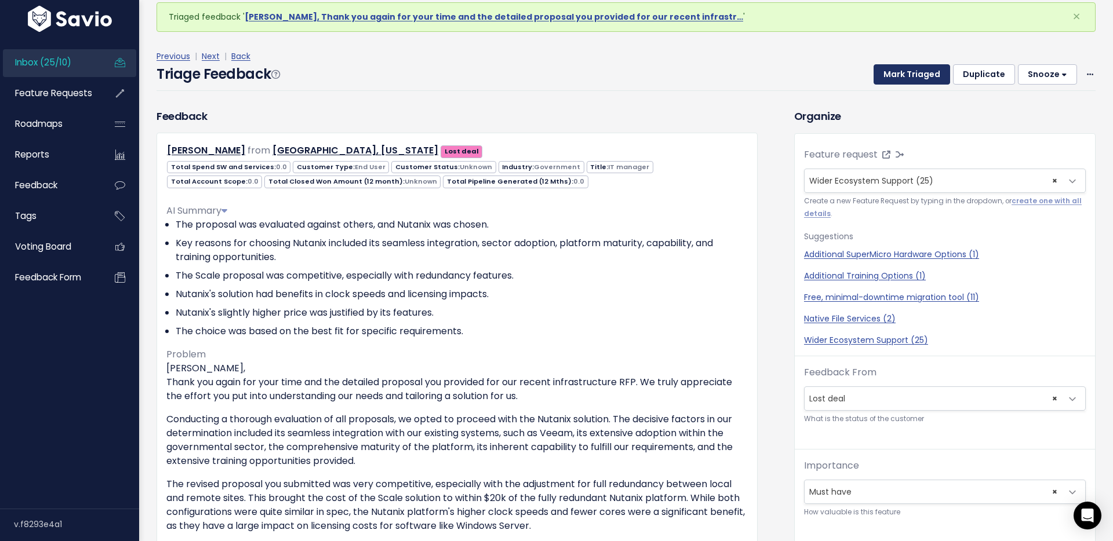
click at [909, 71] on button "Mark Triaged" at bounding box center [911, 74] width 76 height 21
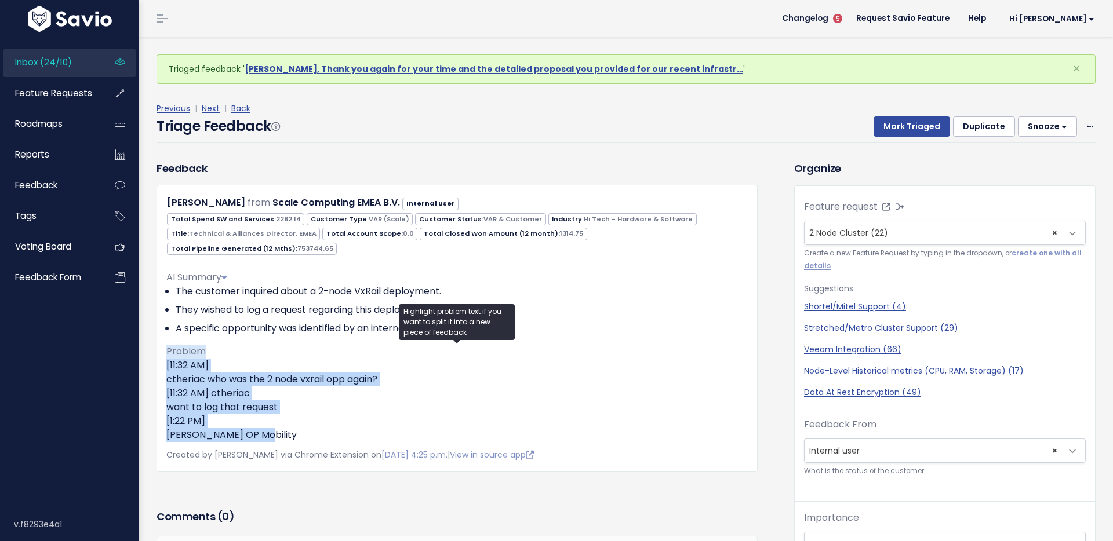
drag, startPoint x: 269, startPoint y: 413, endPoint x: 155, endPoint y: 331, distance: 140.7
click at [155, 331] on div "Feedback [PERSON_NAME] from Scale Computing EMEA B.V. Internal user" at bounding box center [457, 317] width 618 height 312
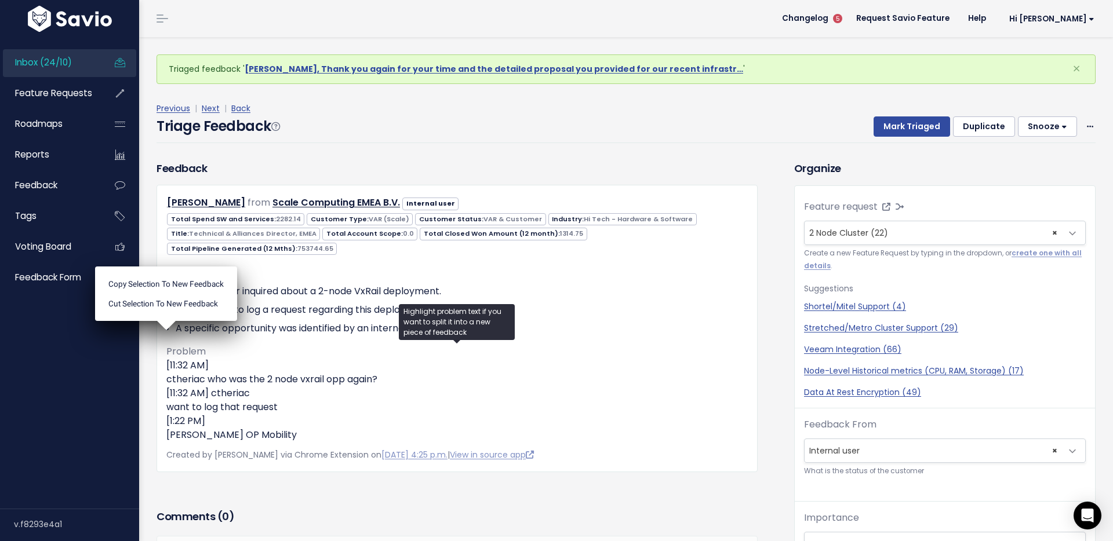
click at [447, 152] on div "Previous | Next | Back Triage Feedback Mark Triaged Duplicate [GEOGRAPHIC_DATA]…" at bounding box center [630, 122] width 948 height 76
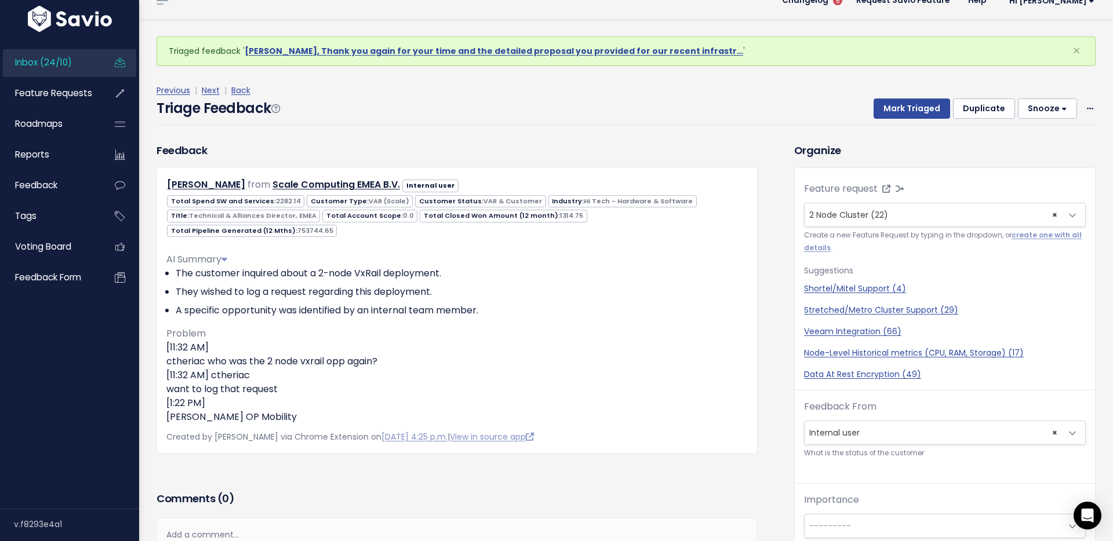
scroll to position [38, 0]
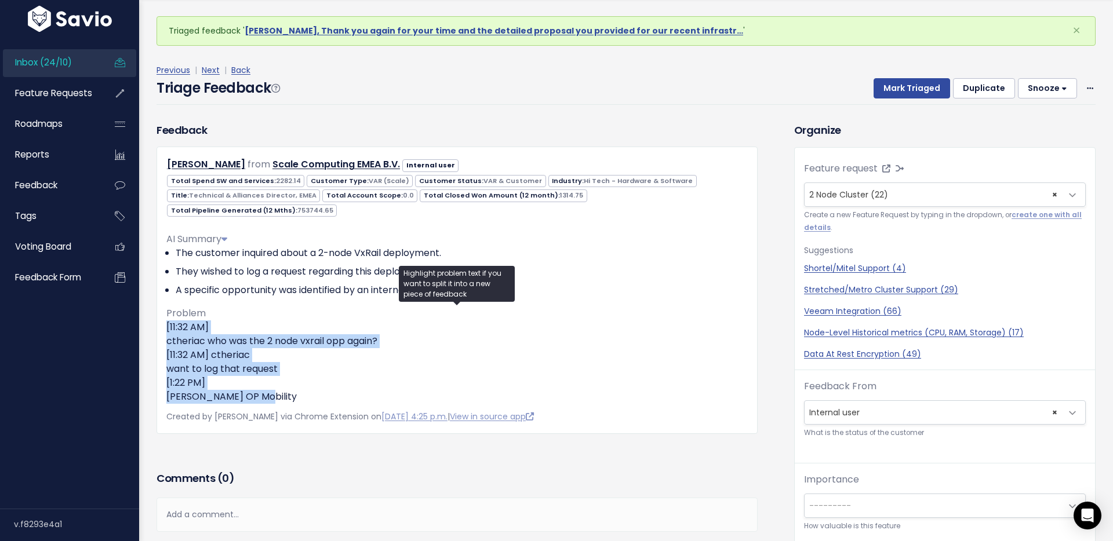
drag, startPoint x: 260, startPoint y: 380, endPoint x: 158, endPoint y: 309, distance: 124.1
click at [158, 309] on div "[PERSON_NAME] from Scale Computing EMEA B.V. Internal user 2282.14 0.0" at bounding box center [456, 290] width 601 height 287
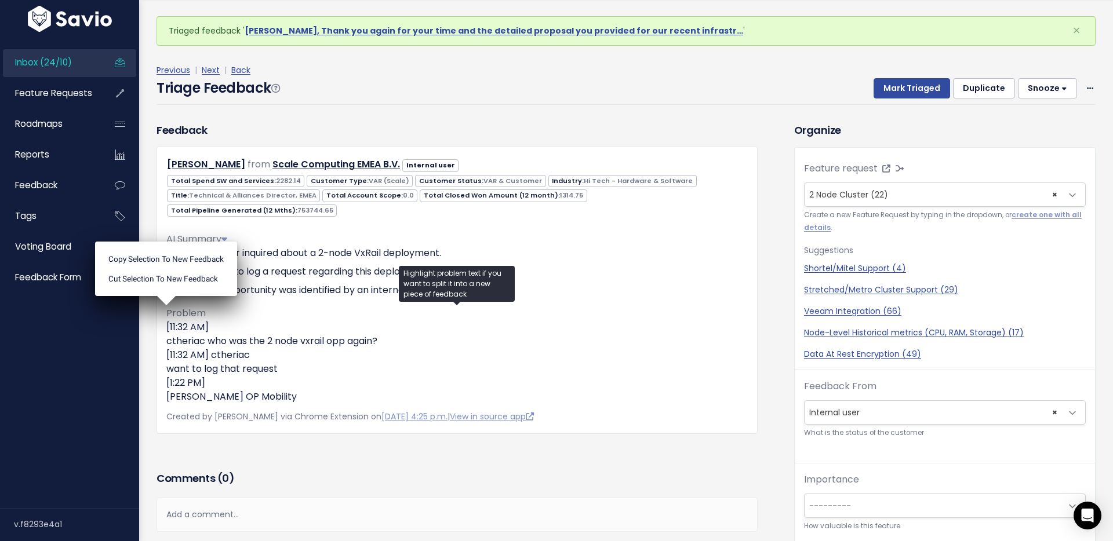
click at [429, 125] on div "Feedback [PERSON_NAME] from Scale Computing EMEA B.V. Internal user 2282.14" at bounding box center [456, 278] width 601 height 312
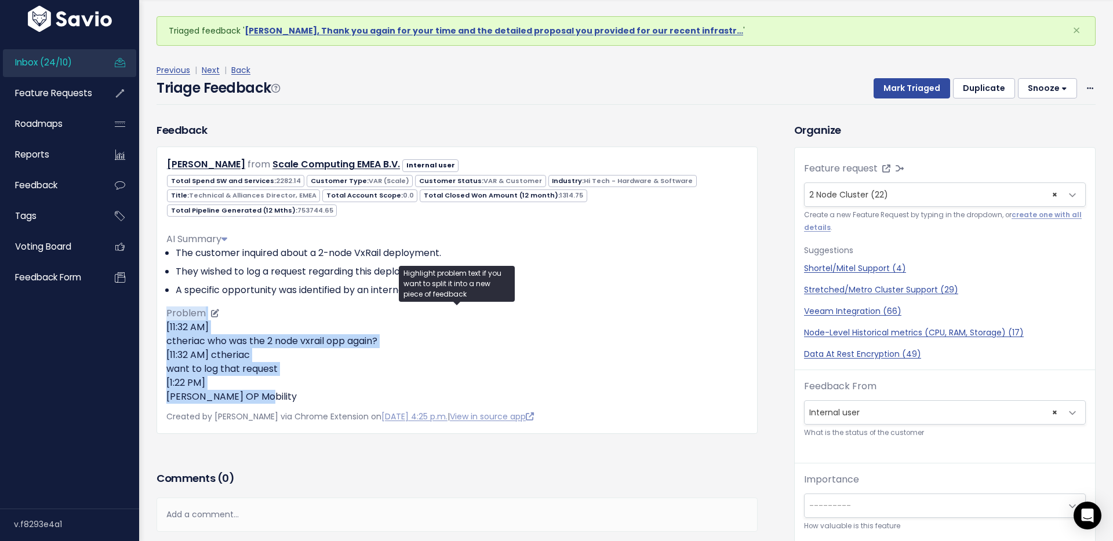
drag, startPoint x: 206, startPoint y: 380, endPoint x: 166, endPoint y: 297, distance: 91.8
click at [166, 297] on div "AI Summary The customer inquired about a 2-node VxRail deployment. They wished …" at bounding box center [456, 313] width 581 height 181
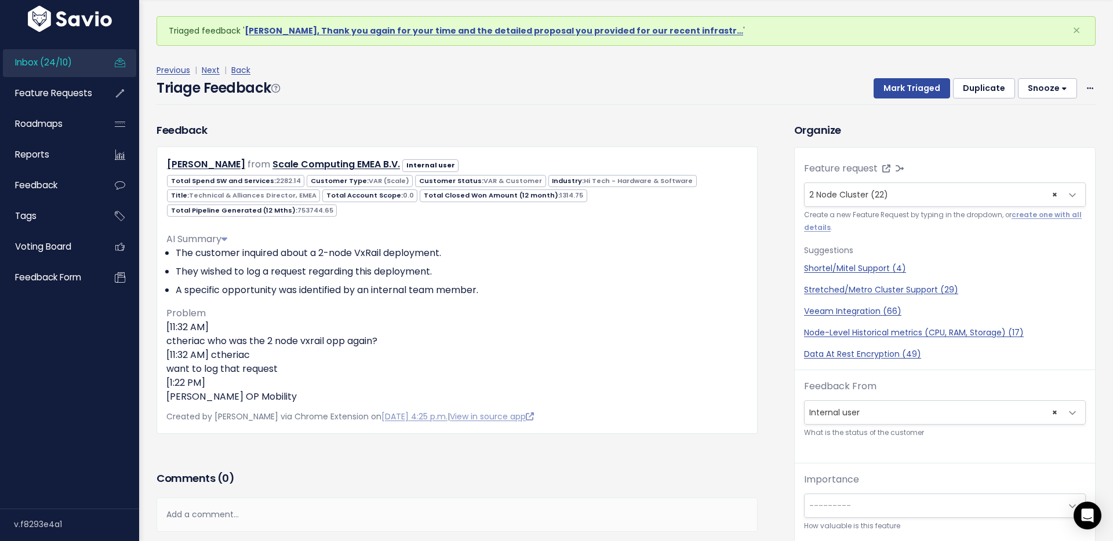
click at [506, 78] on div "Triage Feedback Mark Triaged Duplicate [GEOGRAPHIC_DATA] 1 day 3 days 7 days 14…" at bounding box center [625, 91] width 939 height 27
click at [924, 88] on button "Mark Triaged" at bounding box center [911, 88] width 76 height 21
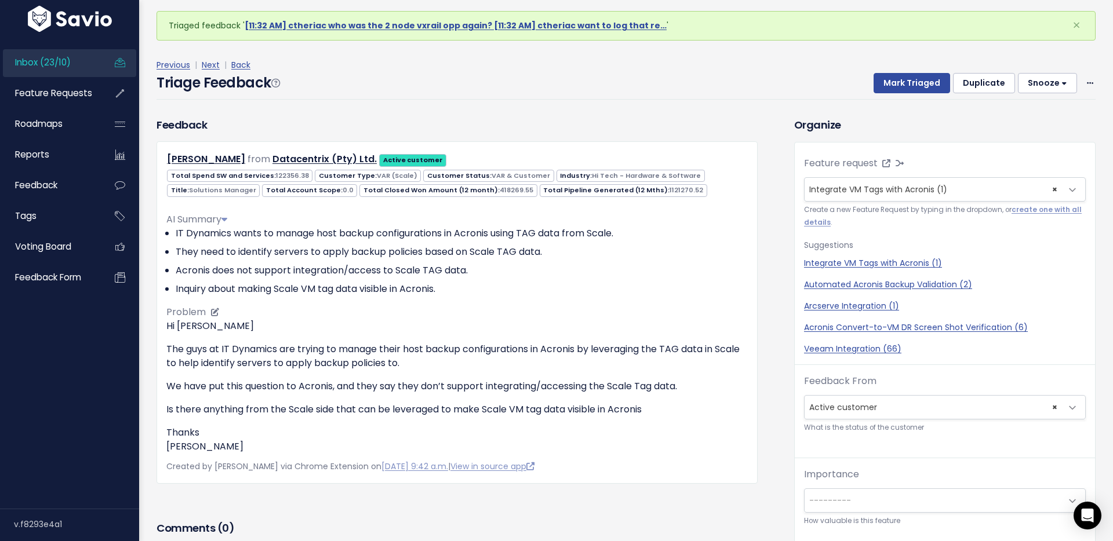
scroll to position [14, 0]
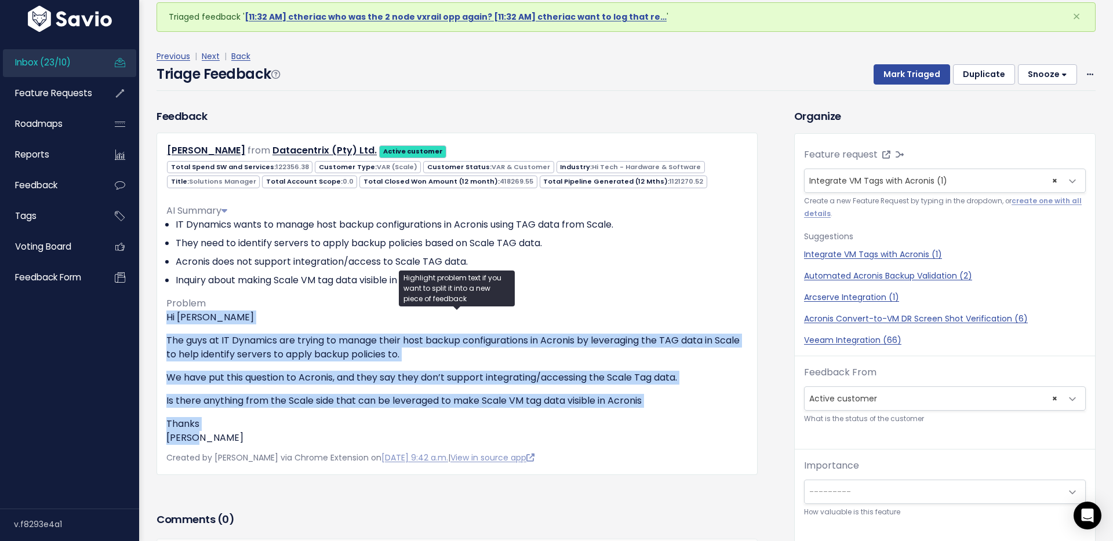
drag, startPoint x: 186, startPoint y: 414, endPoint x: 165, endPoint y: 317, distance: 99.7
click at [165, 317] on div "[PERSON_NAME] from Datacentrix (Pty) Ltd. Active customer 122356.38" at bounding box center [456, 304] width 601 height 342
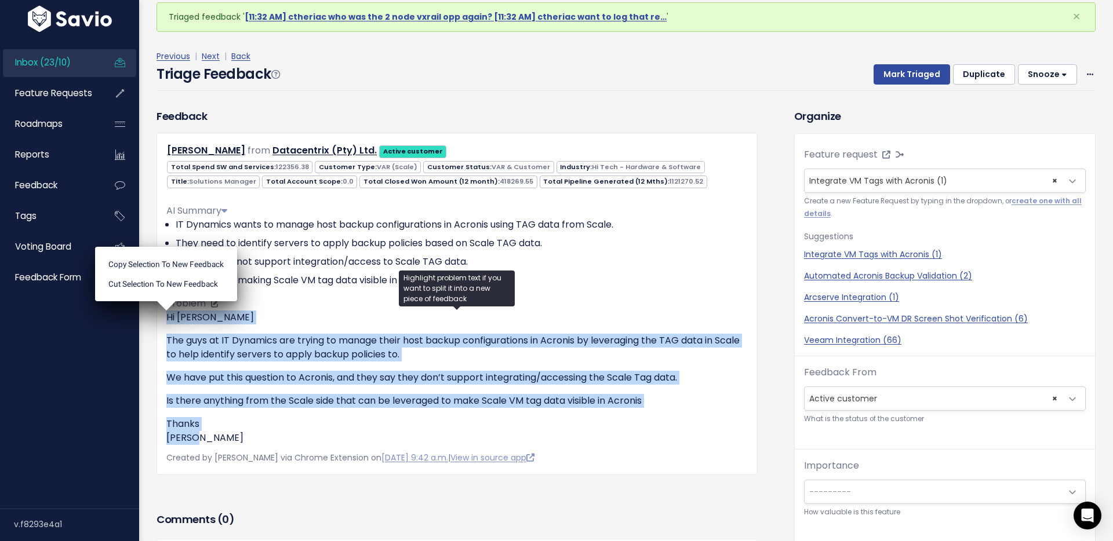
click at [270, 360] on p "The guys at IT Dynamics are trying to manage their host backup configurations i…" at bounding box center [456, 348] width 581 height 28
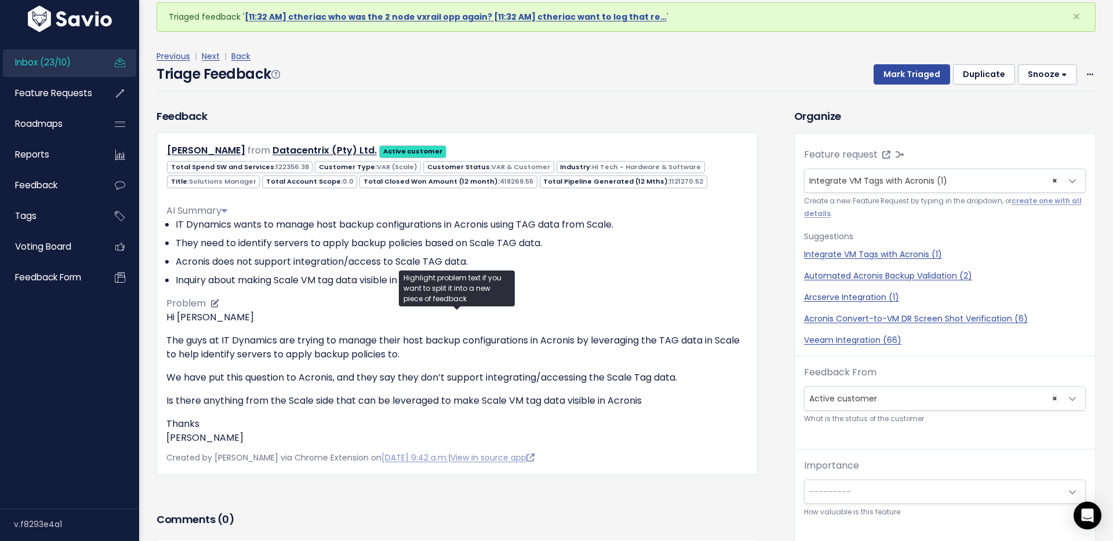
click at [212, 334] on p "The guys at IT Dynamics are trying to manage their host backup configurations i…" at bounding box center [456, 348] width 581 height 28
drag, startPoint x: 547, startPoint y: 341, endPoint x: 581, endPoint y: 344, distance: 34.3
click at [581, 344] on p "The guys at IT Dynamics are trying to manage their host backup configurations i…" at bounding box center [456, 348] width 581 height 28
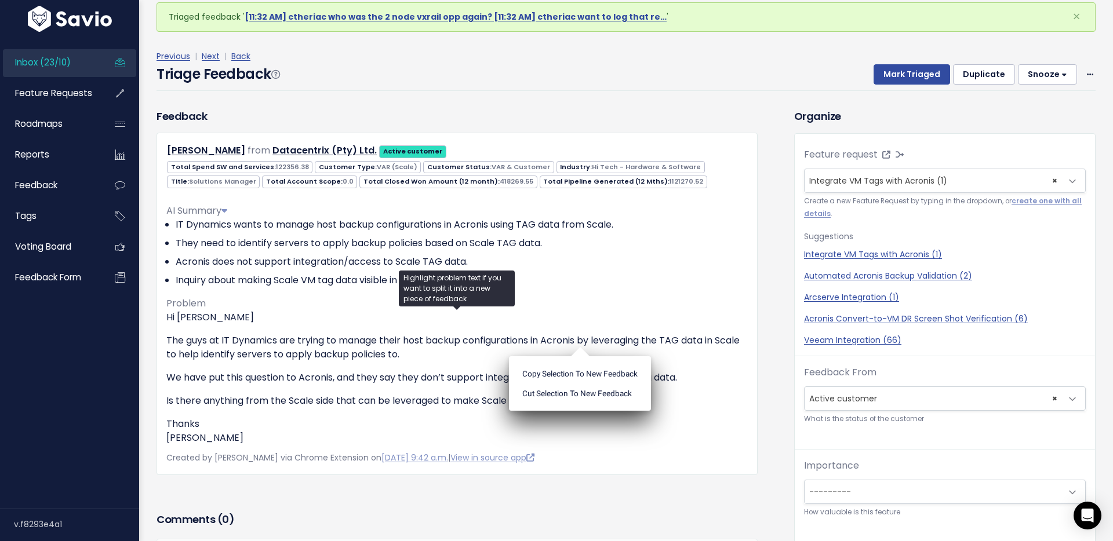
click at [693, 81] on div "Triage Feedback Mark Triaged Duplicate [GEOGRAPHIC_DATA] 1 day 3 days 7 days 14…" at bounding box center [625, 77] width 939 height 27
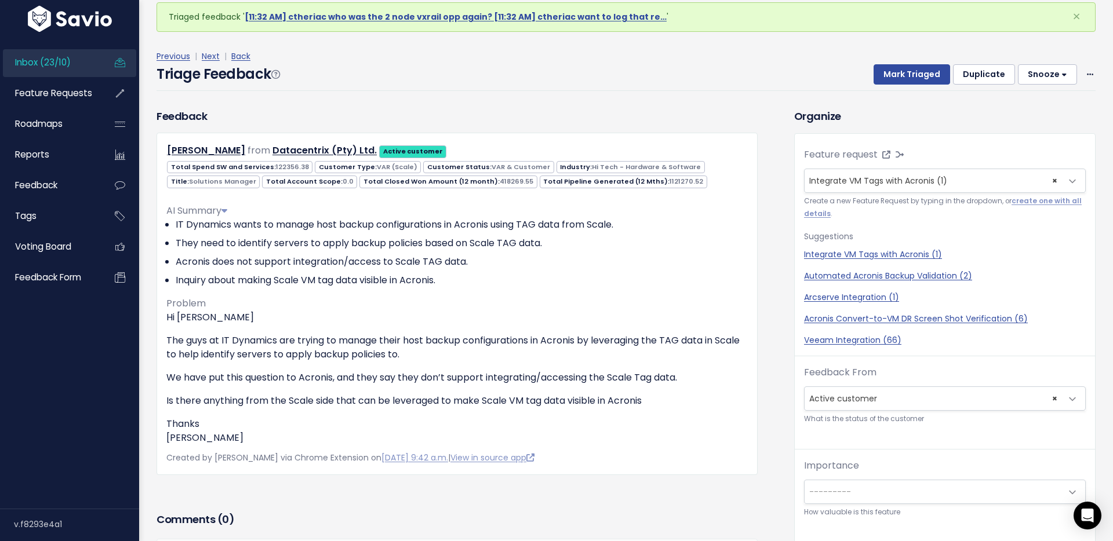
click at [755, 104] on div "Previous | Next | Back Triage Feedback Mark Triaged Duplicate Snooze 1 day 3 da…" at bounding box center [630, 70] width 948 height 76
click at [913, 74] on button "Mark Triaged" at bounding box center [911, 74] width 76 height 21
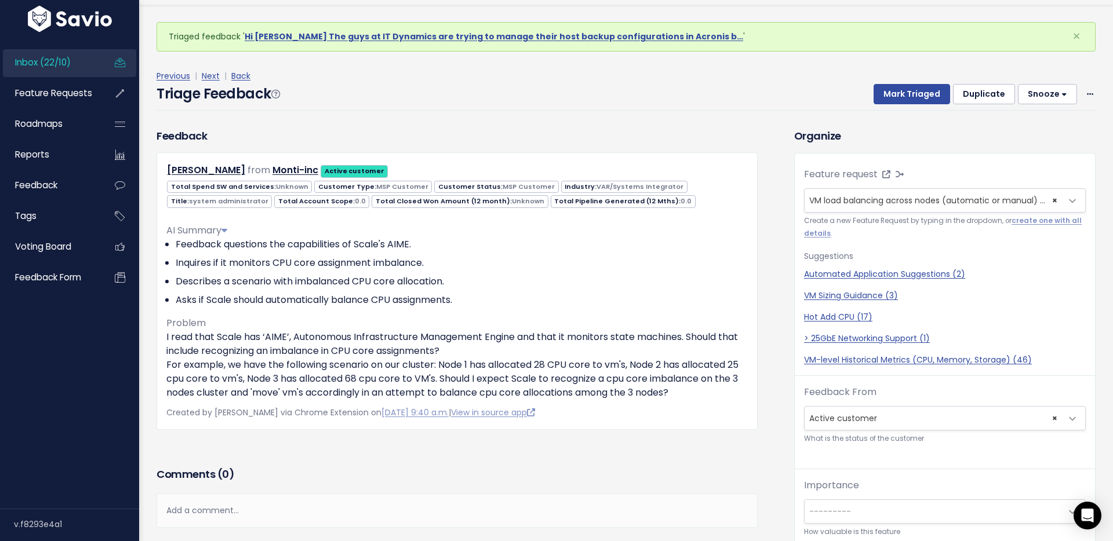
scroll to position [38, 0]
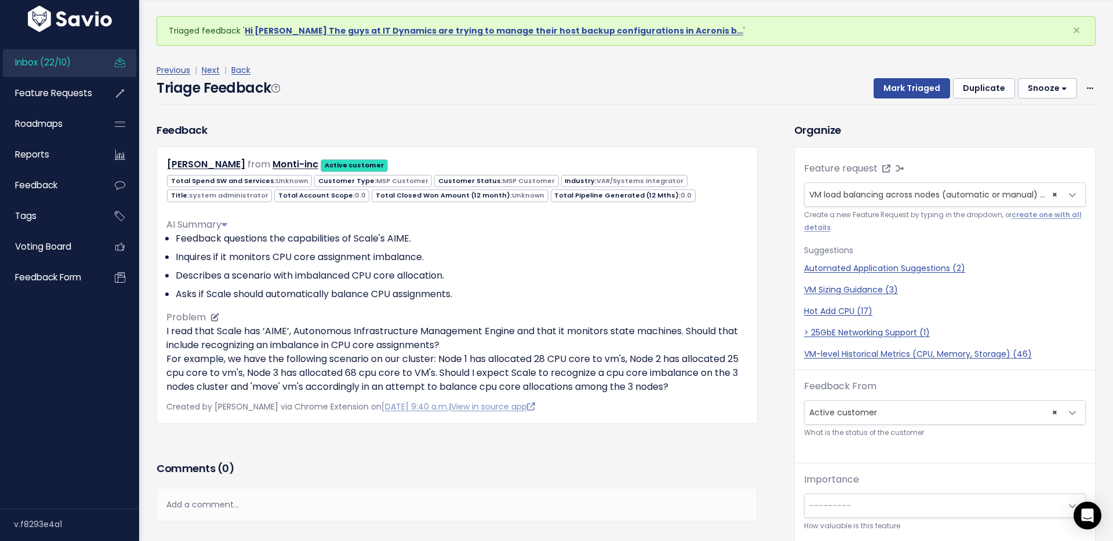
drag, startPoint x: 161, startPoint y: 329, endPoint x: 708, endPoint y: 394, distance: 550.9
click at [708, 394] on div "[PERSON_NAME] from Monti-inc Active customer" at bounding box center [456, 285] width 601 height 277
click at [481, 84] on div "Triage Feedback Mark Triaged Duplicate [GEOGRAPHIC_DATA] 1 day 3 days 7 days 14…" at bounding box center [625, 91] width 939 height 27
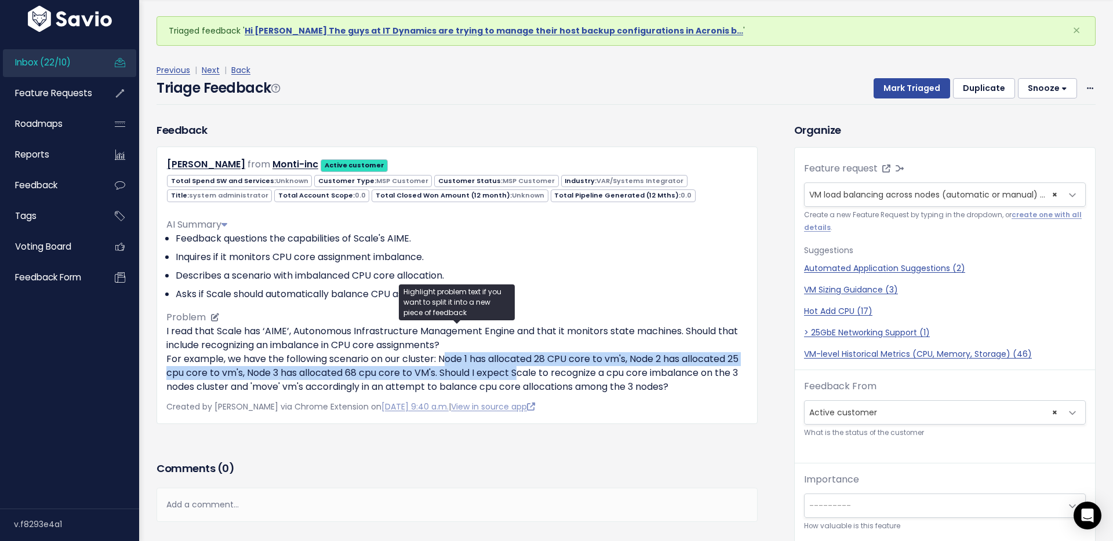
drag, startPoint x: 443, startPoint y: 357, endPoint x: 517, endPoint y: 367, distance: 74.9
click at [517, 367] on p "I read that Scale has ‘AIME’, Autonomous Infrastructure Management Engine and t…" at bounding box center [456, 360] width 581 height 70
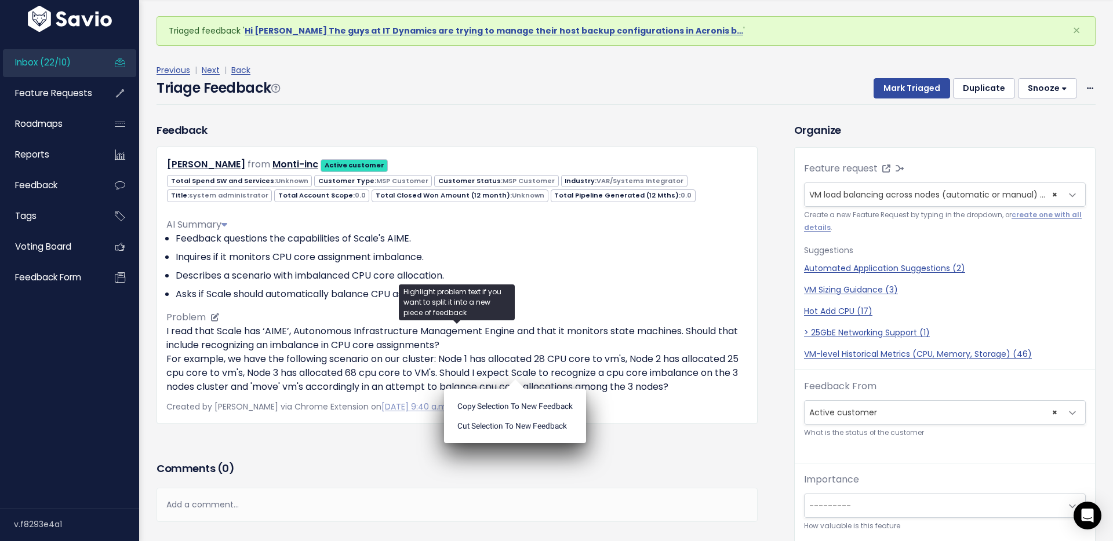
click at [602, 377] on p "I read that Scale has ‘AIME’, Autonomous Infrastructure Management Engine and t…" at bounding box center [456, 360] width 581 height 70
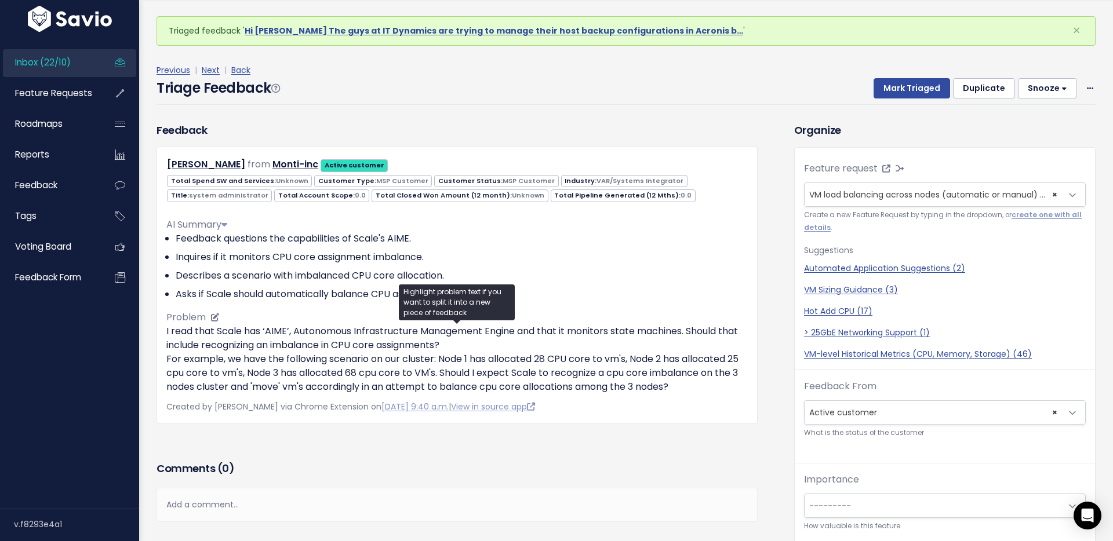
drag, startPoint x: 562, startPoint y: 374, endPoint x: 676, endPoint y: 393, distance: 115.2
click at [676, 393] on p "I read that Scale has ‘AIME’, Autonomous Infrastructure Management Engine and t…" at bounding box center [456, 360] width 581 height 70
click at [766, 89] on div "Triage Feedback Mark Triaged Duplicate Snooze 1 day 3 days 7 days 14 days Edit …" at bounding box center [625, 91] width 939 height 27
click at [739, 96] on div "Triage Feedback Mark Triaged Duplicate Snooze 1 day 3 days 7 days 14 days Edit …" at bounding box center [625, 91] width 939 height 27
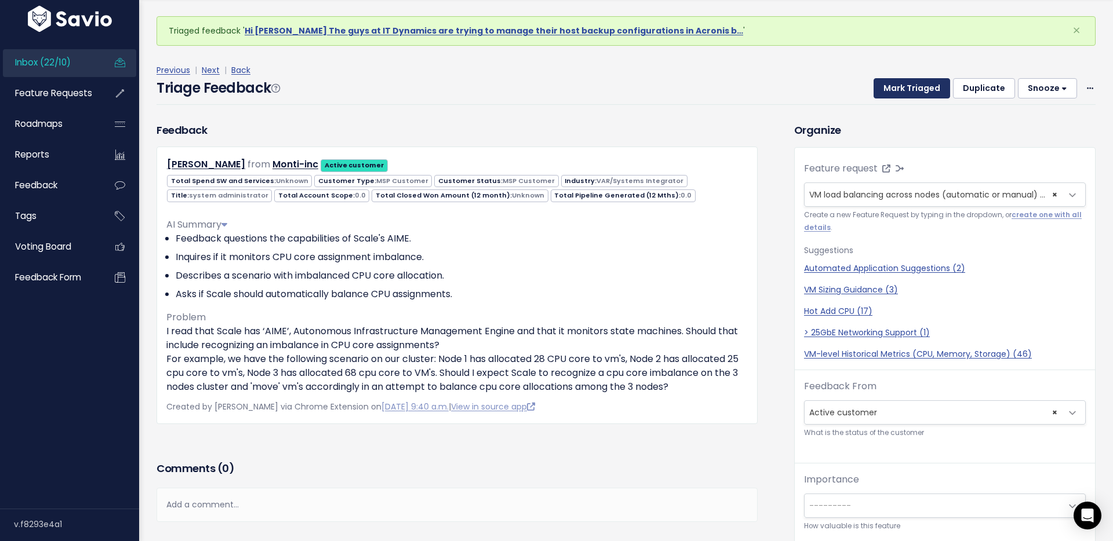
click at [900, 88] on button "Mark Triaged" at bounding box center [911, 88] width 76 height 21
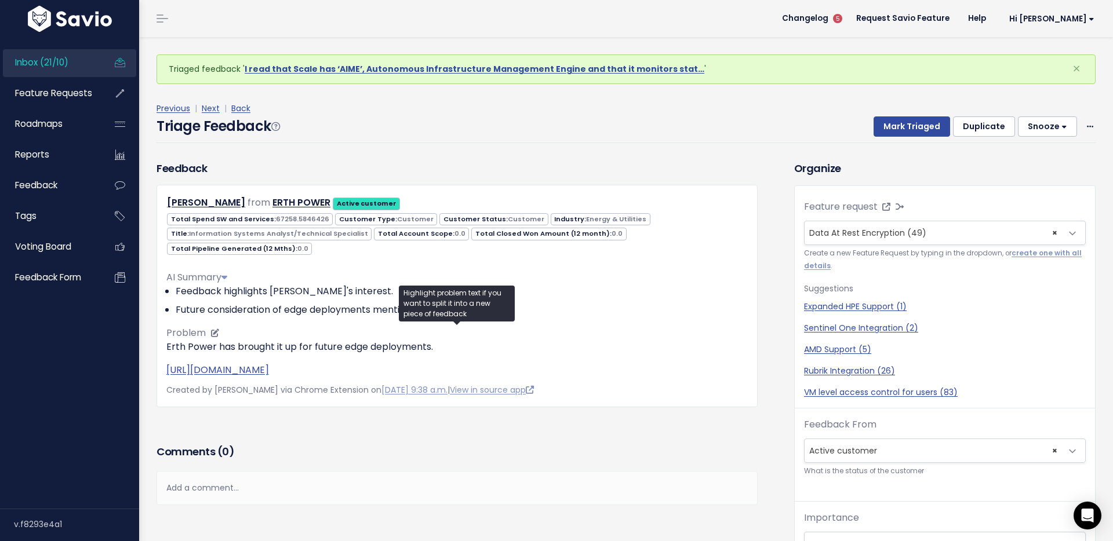
drag, startPoint x: 163, startPoint y: 340, endPoint x: 382, endPoint y: 341, distance: 219.1
click at [382, 341] on div "Greg Robinson from ERTH POWER Active customer" at bounding box center [456, 296] width 601 height 223
drag, startPoint x: 388, startPoint y: 331, endPoint x: 217, endPoint y: 316, distance: 171.7
click at [217, 316] on div "AI Summary Feedback highlights Erth Power's interest. Future consideration of e…" at bounding box center [456, 319] width 581 height 116
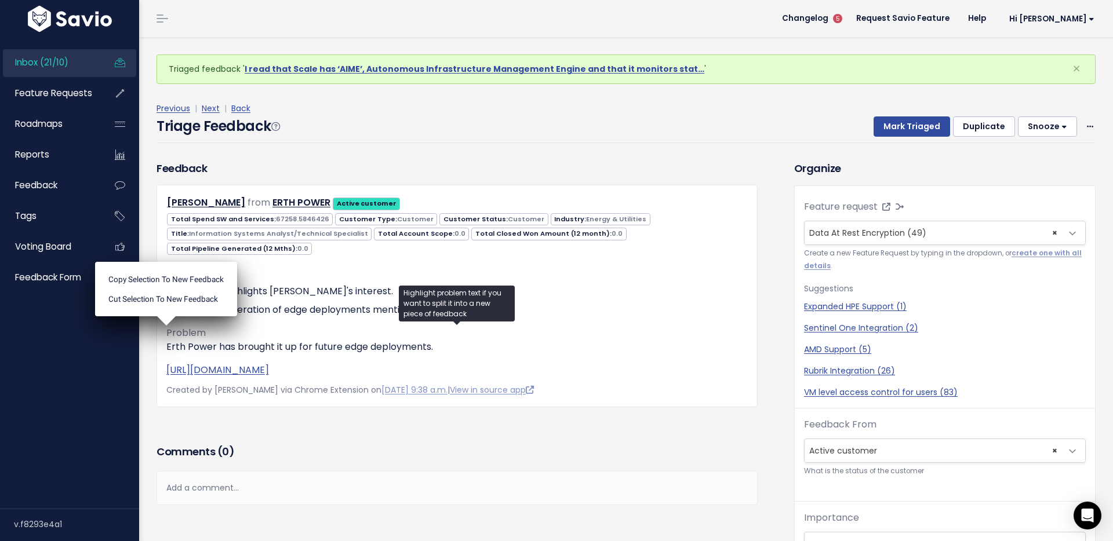
click at [575, 129] on div "Triage Feedback Mark Triaged Duplicate Snooze 1 day 3 days 7 days 14 days Edit …" at bounding box center [625, 129] width 939 height 27
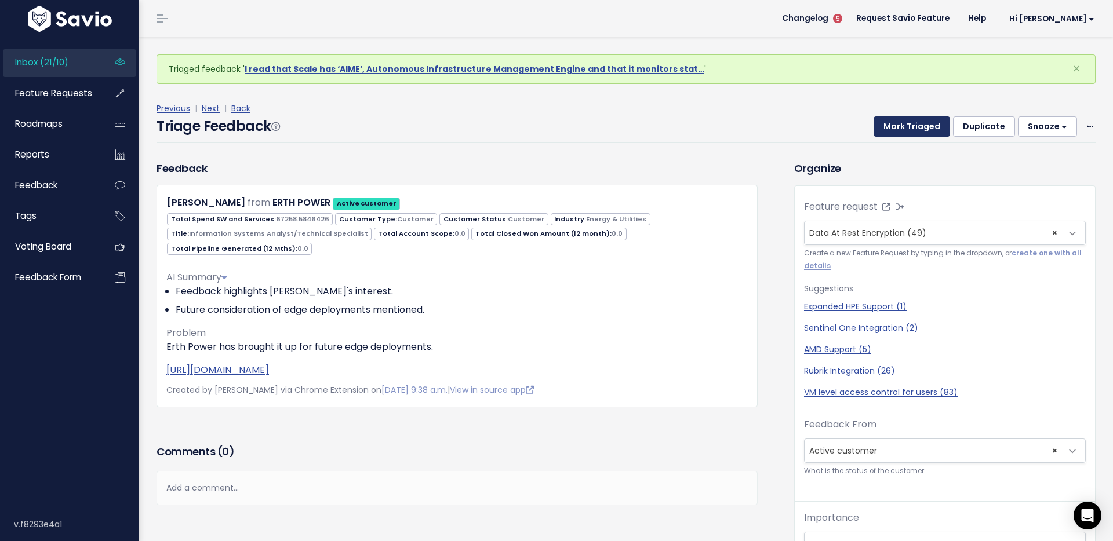
click at [909, 122] on button "Mark Triaged" at bounding box center [911, 126] width 76 height 21
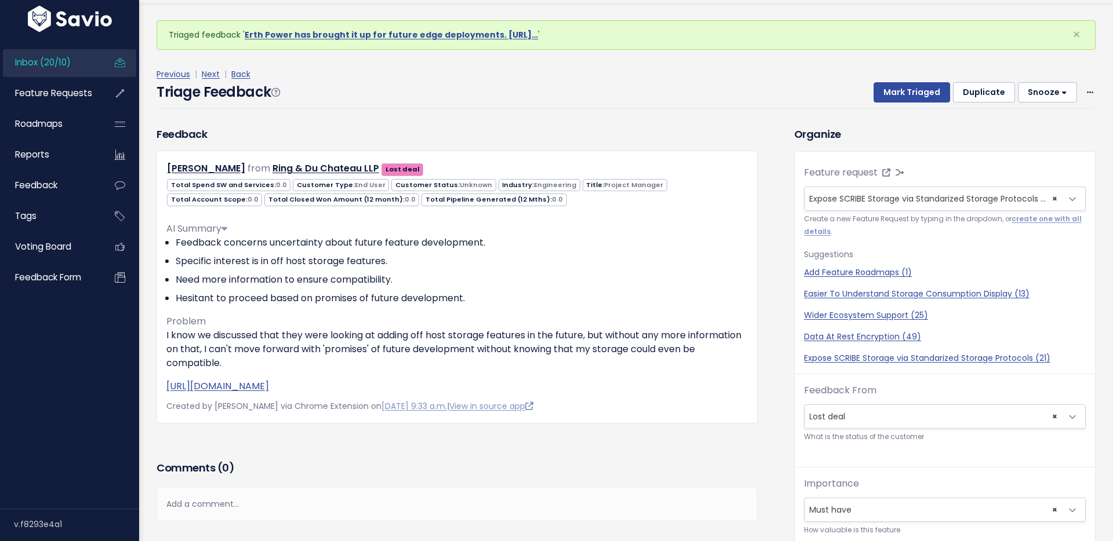
scroll to position [38, 0]
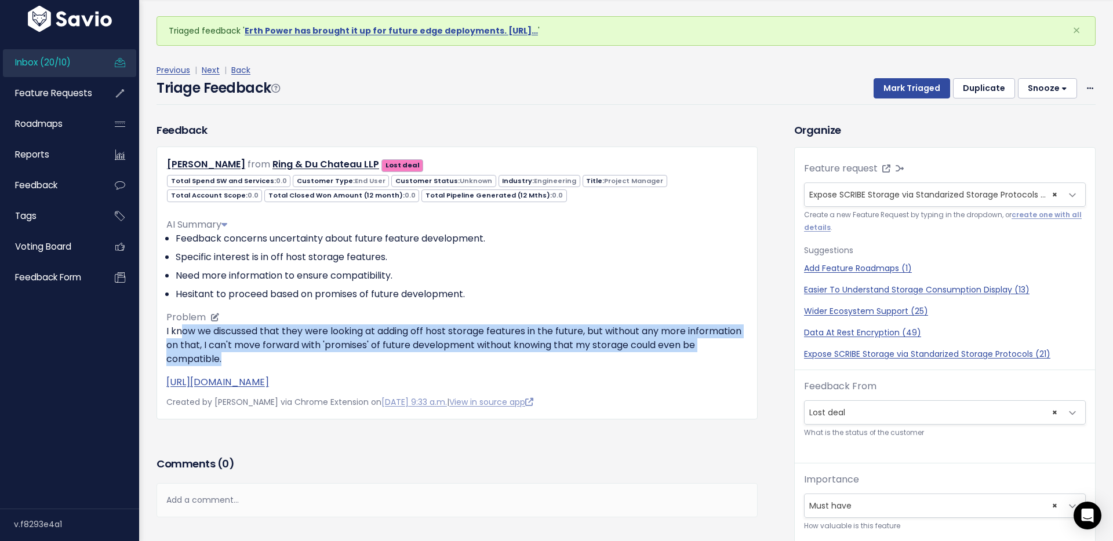
drag, startPoint x: 367, startPoint y: 367, endPoint x: 184, endPoint y: 333, distance: 186.8
click at [184, 333] on div "I know we discussed that they were looking at adding off host storage features …" at bounding box center [456, 357] width 581 height 65
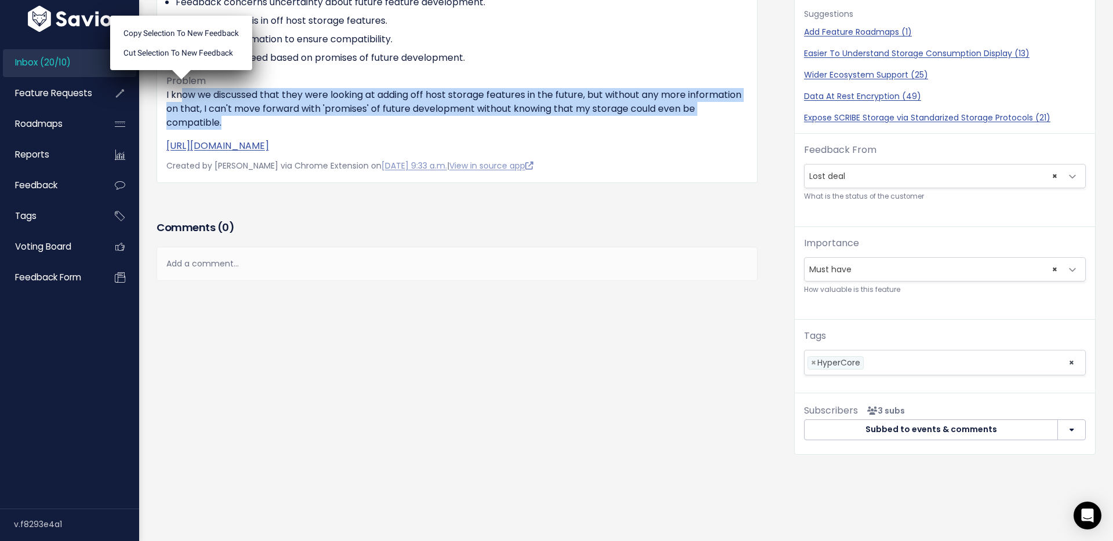
scroll to position [18, 0]
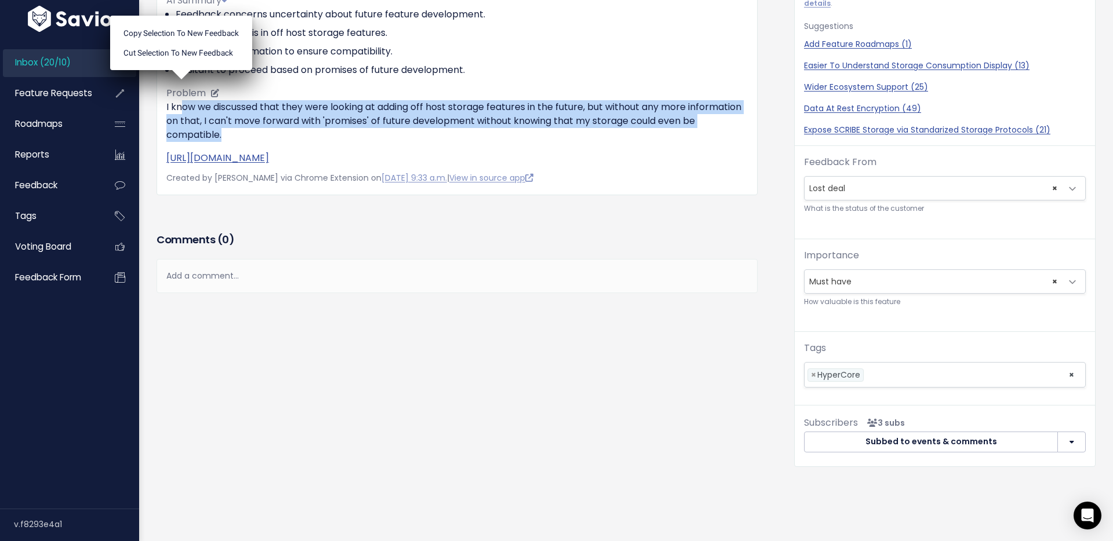
click at [281, 133] on p "I know we discussed that they were looking at adding off host storage features …" at bounding box center [456, 121] width 581 height 42
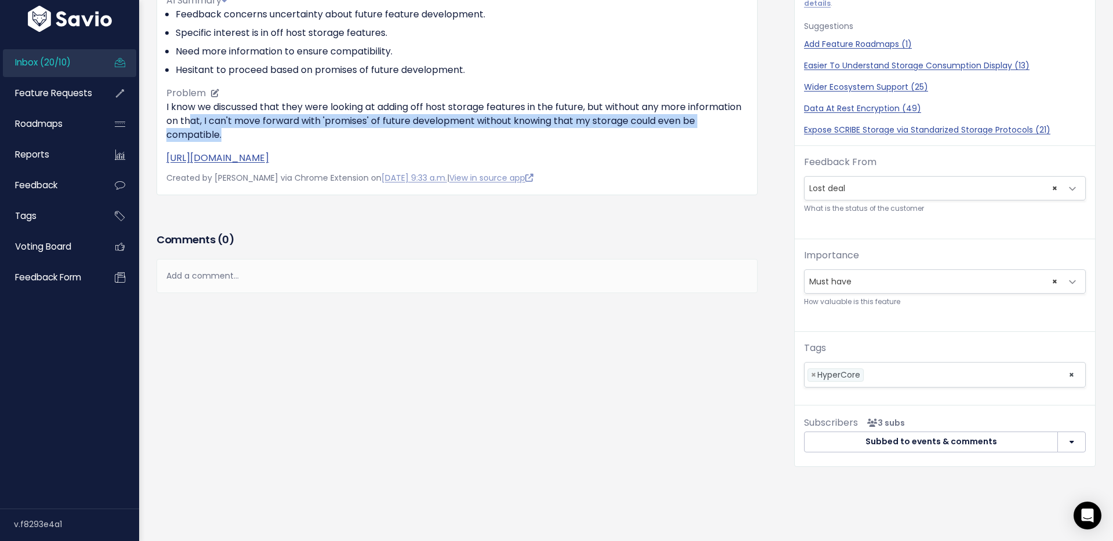
drag, startPoint x: 244, startPoint y: 118, endPoint x: 369, endPoint y: 128, distance: 125.0
click at [369, 128] on p "I know we discussed that they were looking at adding off host storage features …" at bounding box center [456, 121] width 581 height 42
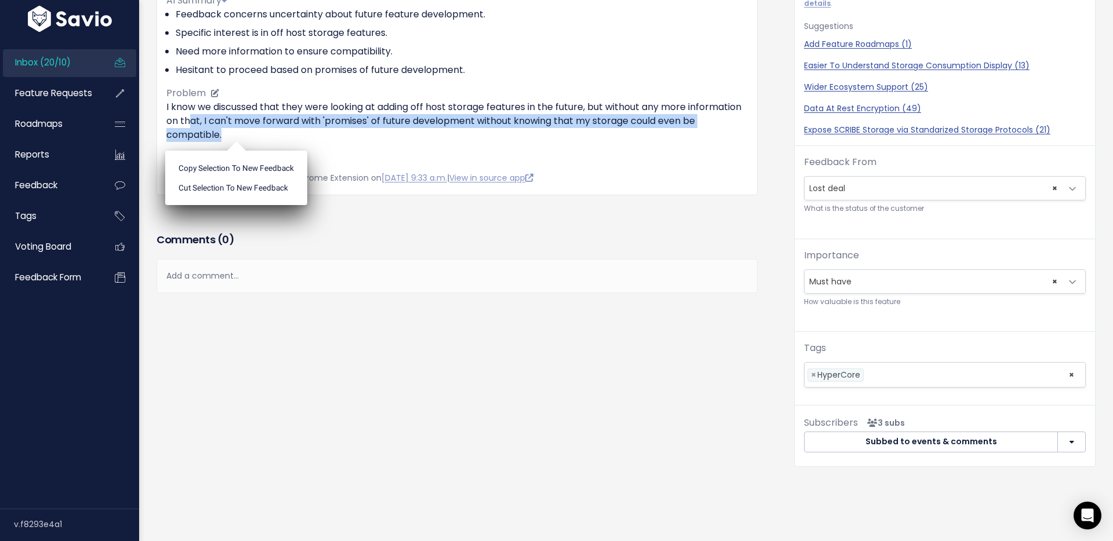
click at [437, 120] on p "I know we discussed that they were looking at adding off host storage features …" at bounding box center [456, 121] width 581 height 42
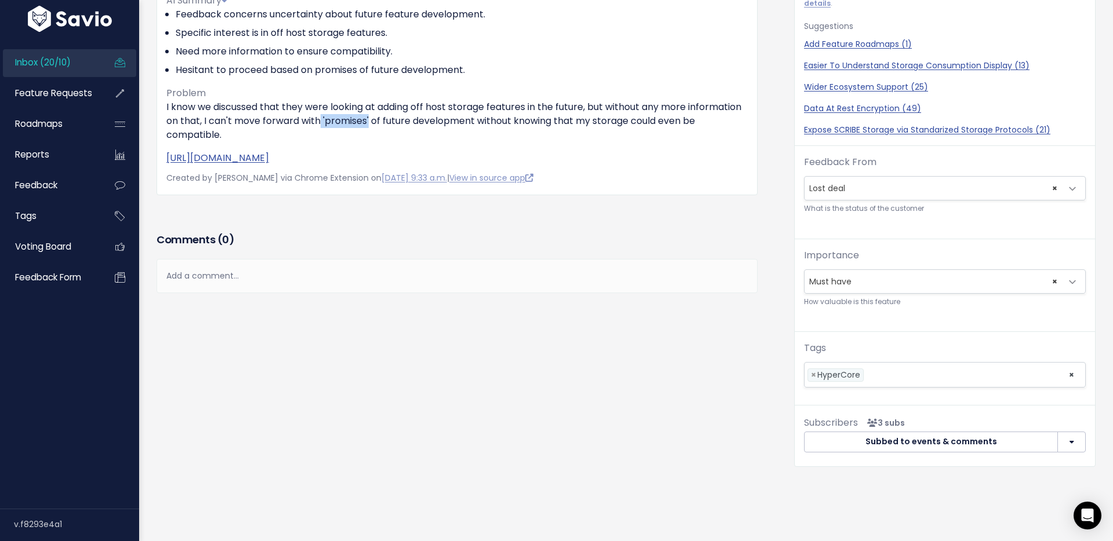
drag, startPoint x: 378, startPoint y: 121, endPoint x: 425, endPoint y: 124, distance: 47.6
click at [425, 123] on p "I know we discussed that they were looking at adding off host storage features …" at bounding box center [456, 121] width 581 height 42
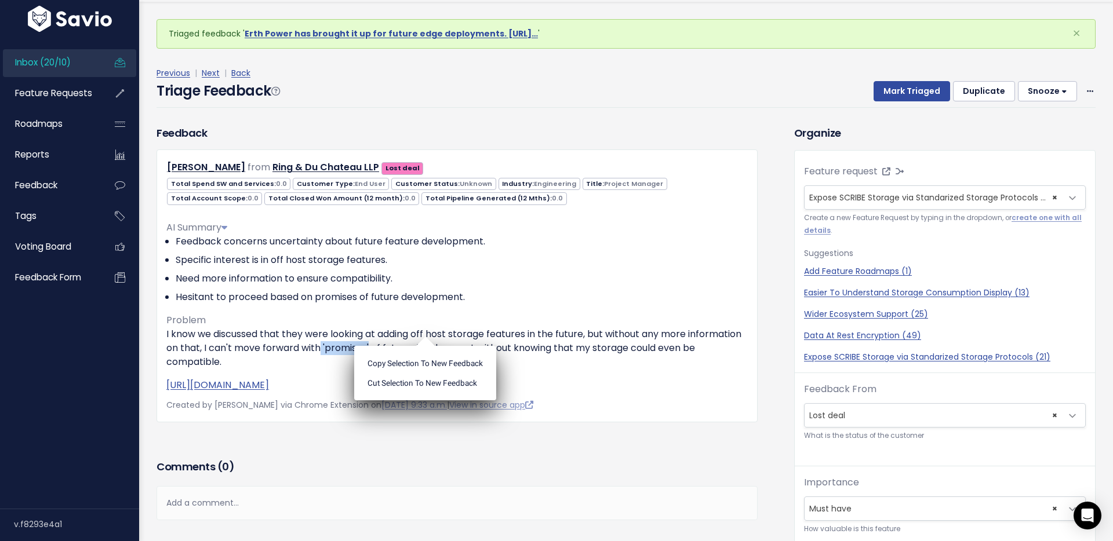
scroll to position [0, 0]
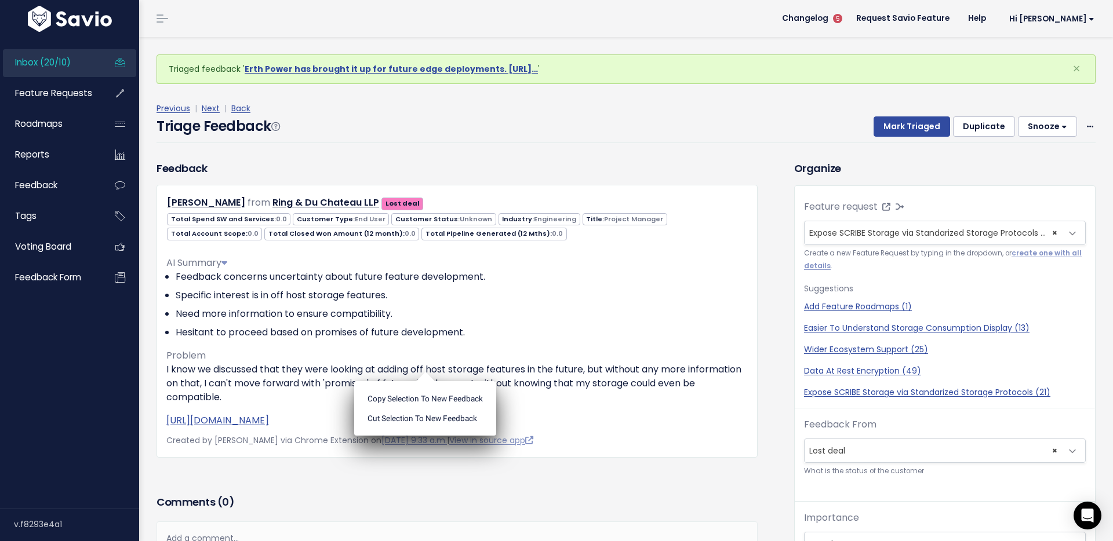
click at [667, 133] on div "Triage Feedback Mark Triaged Duplicate Snooze 1 day 3 days 7 days 14 days Edit …" at bounding box center [625, 129] width 939 height 27
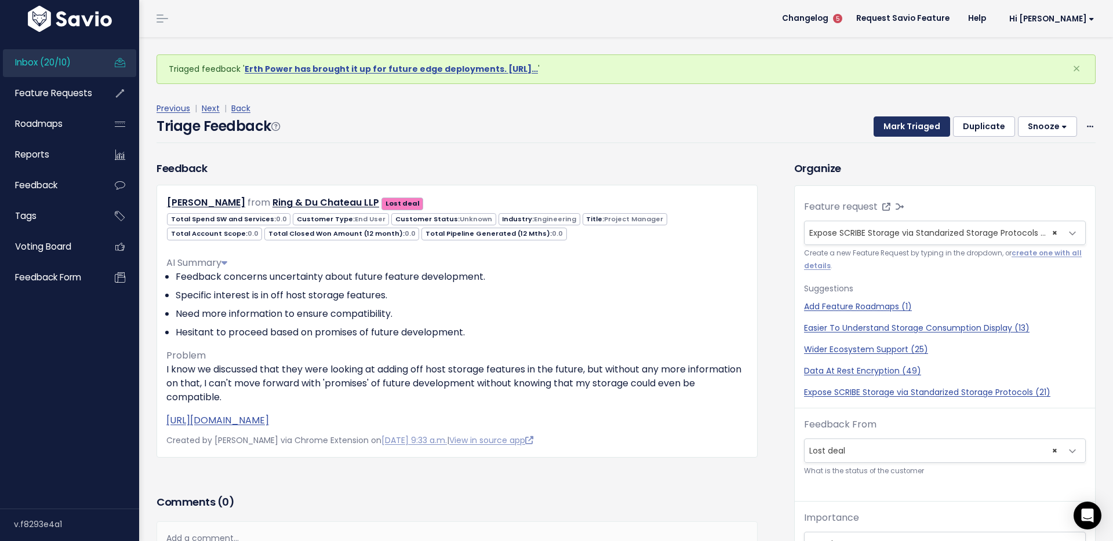
click at [938, 122] on button "Mark Triaged" at bounding box center [911, 126] width 76 height 21
